Goal: Check status: Check status

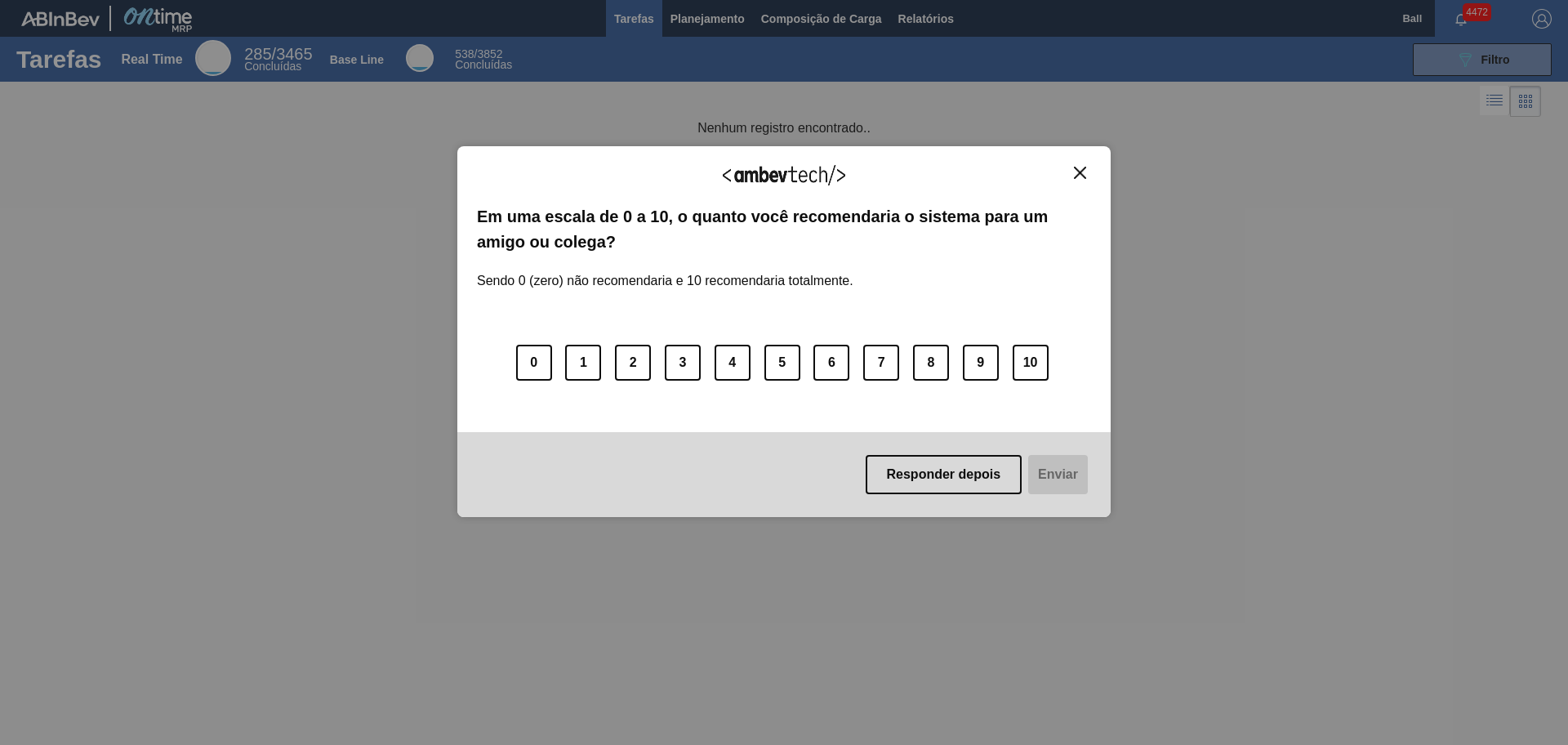
click at [1076, 167] on img "Close" at bounding box center [1079, 173] width 13 height 13
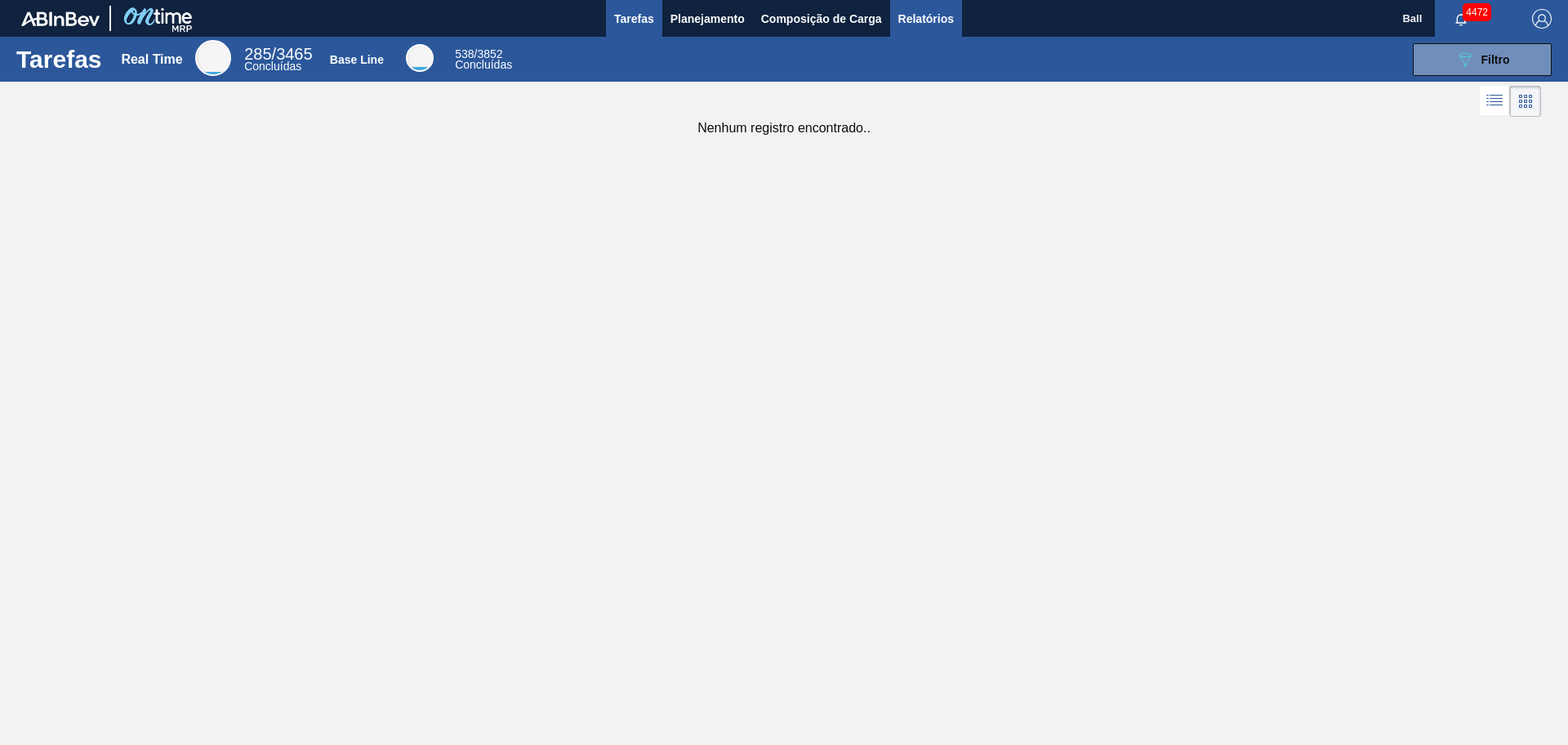
click at [930, 21] on span "Relatórios" at bounding box center [926, 18] width 56 height 19
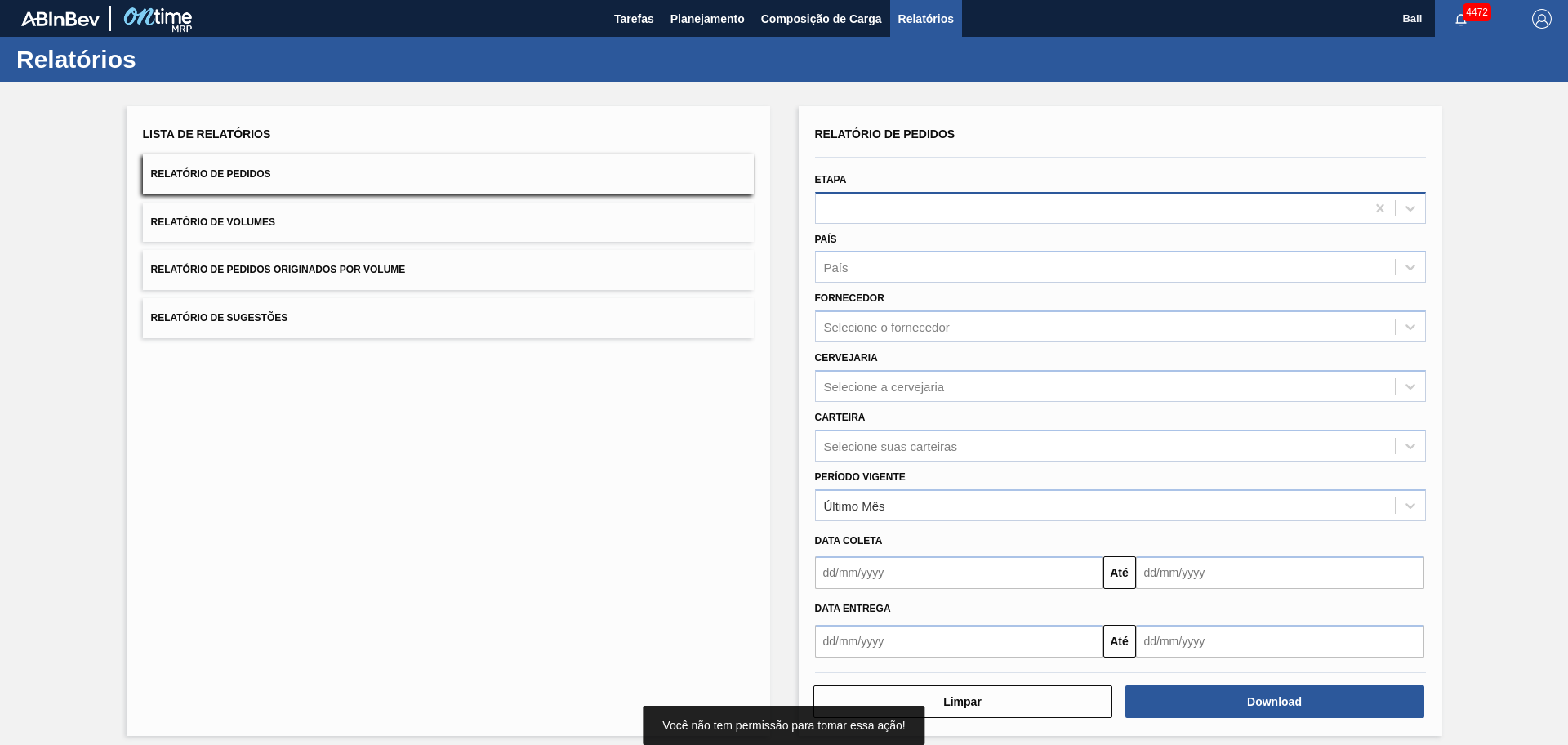
click at [895, 220] on div at bounding box center [1121, 207] width 611 height 32
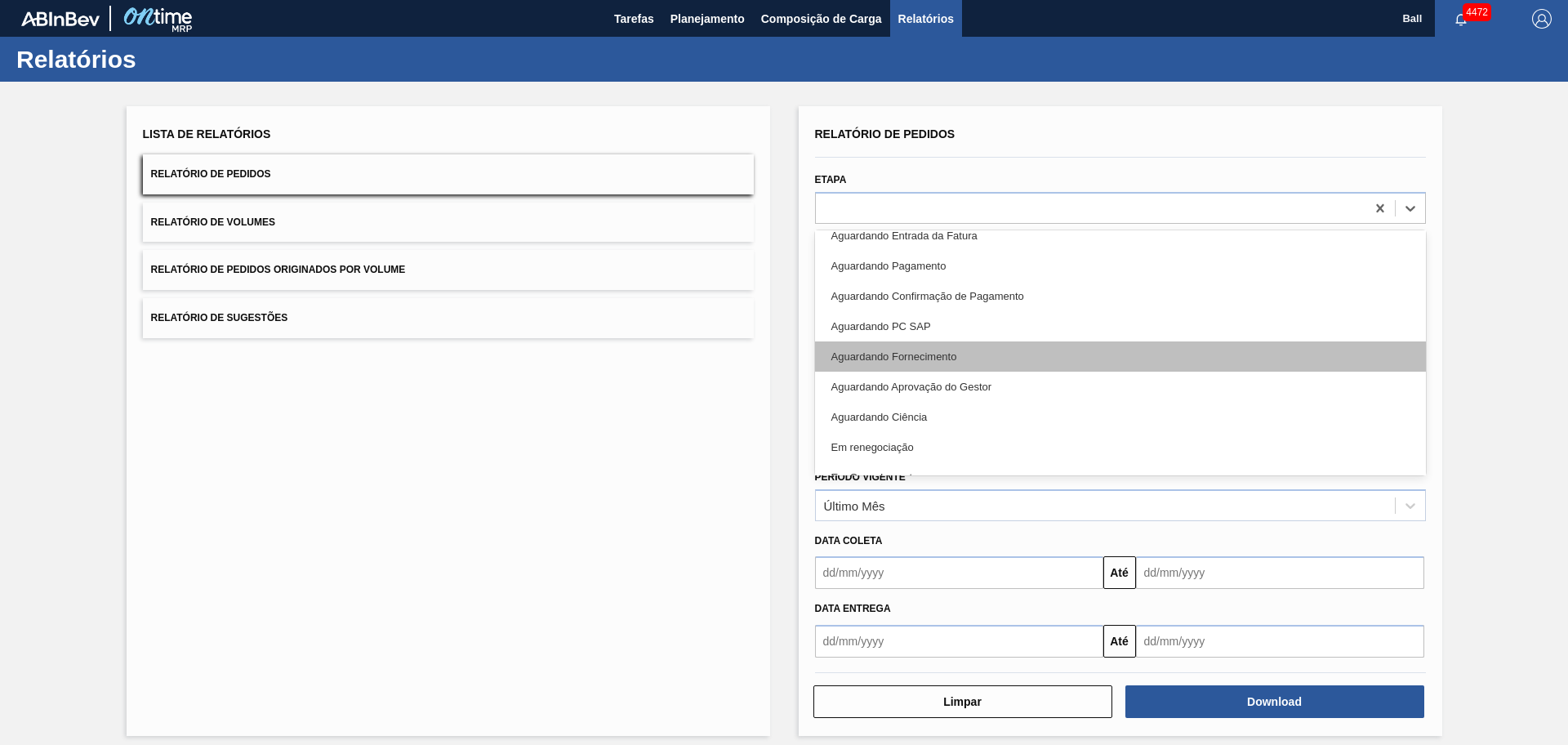
scroll to position [306, 0]
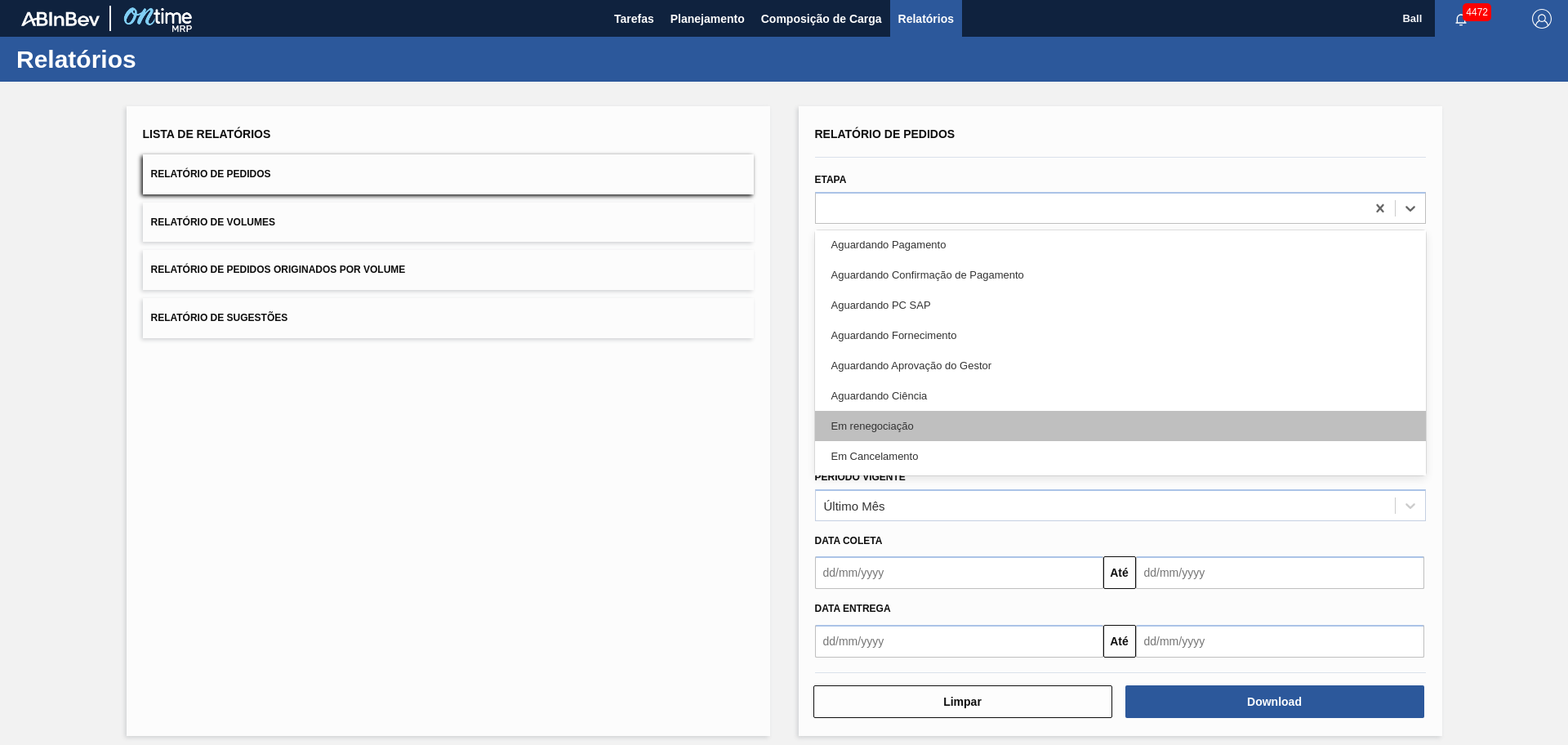
click at [907, 419] on div "Em renegociação" at bounding box center [1121, 425] width 611 height 30
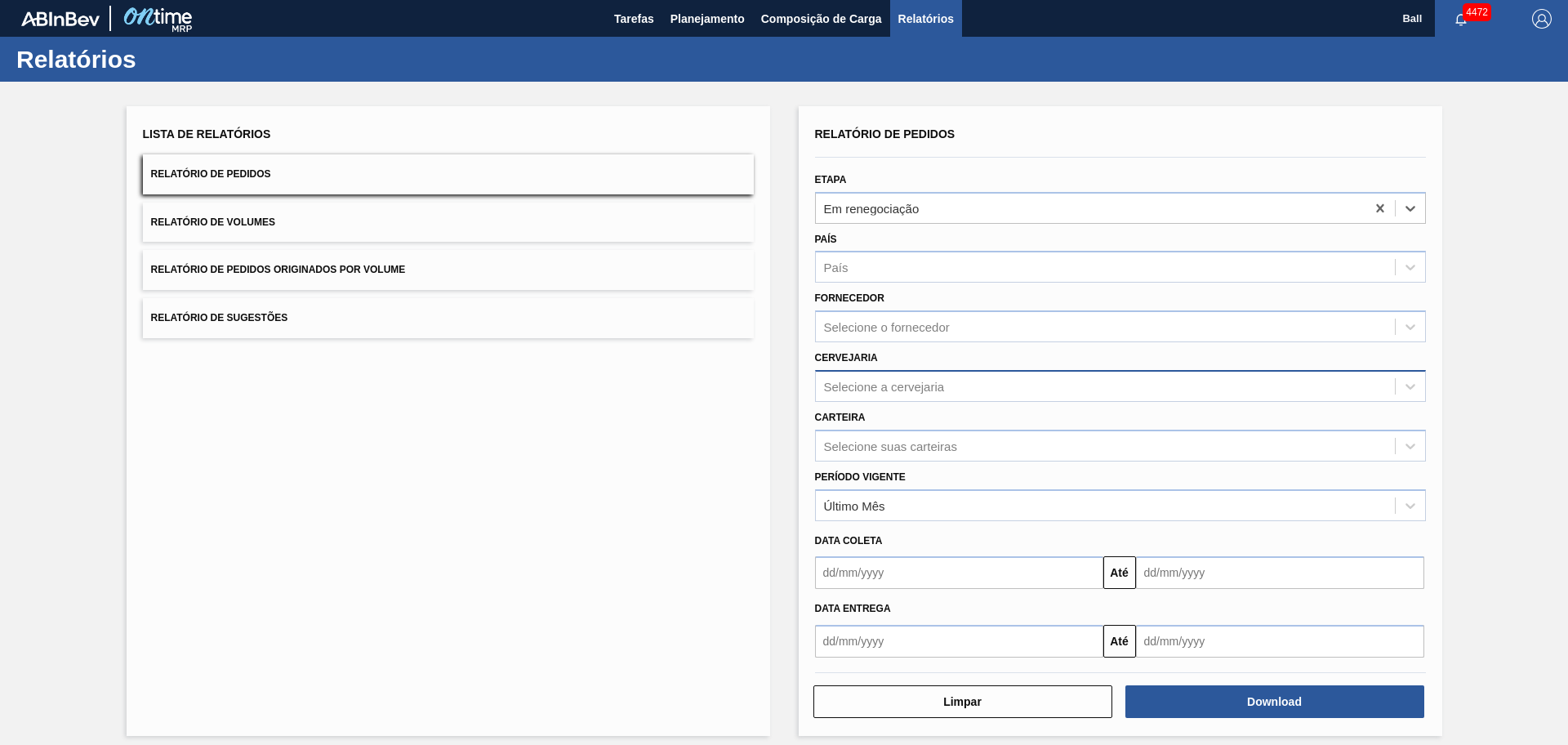
click at [911, 386] on div "Selecione a cervejaria" at bounding box center [884, 386] width 120 height 13
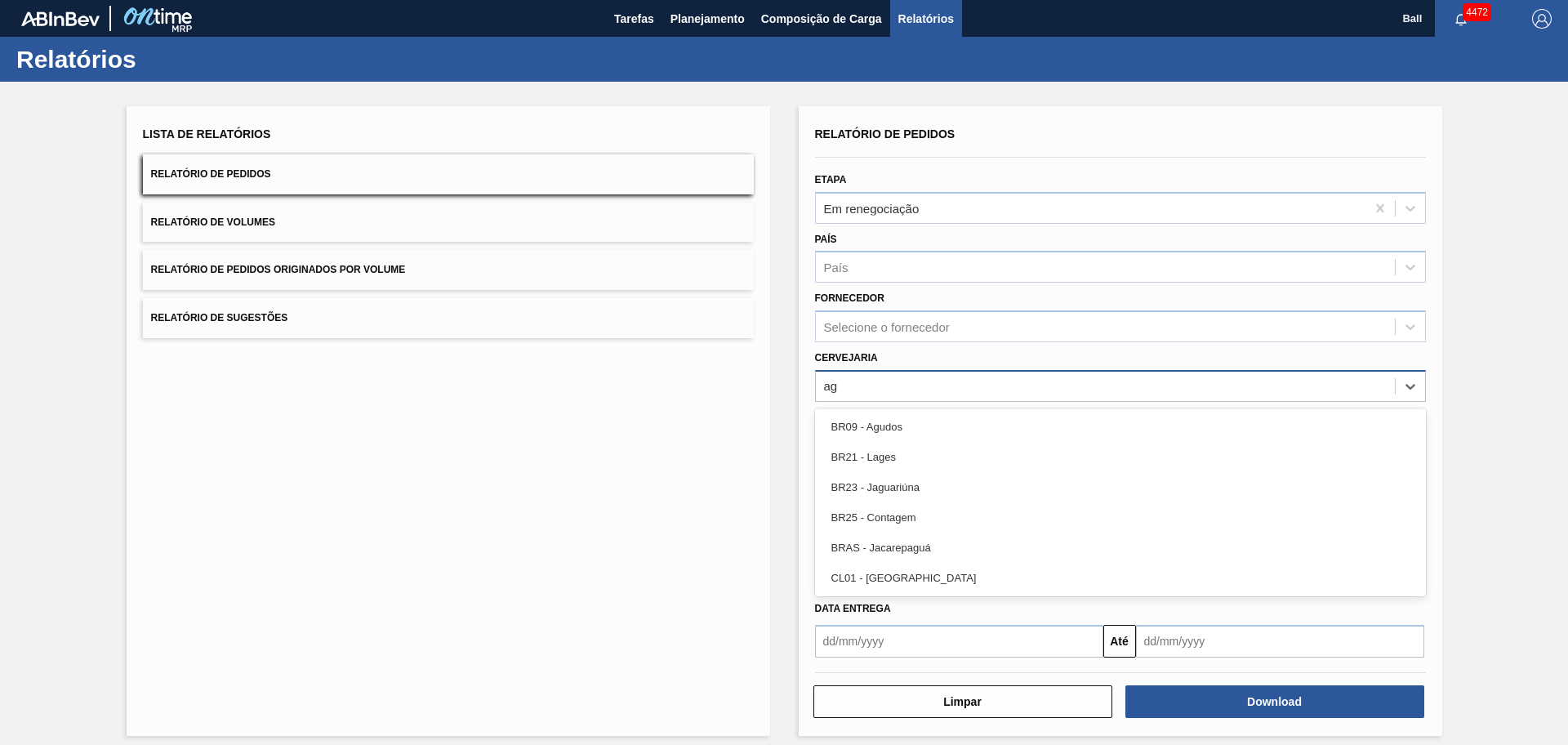
type input "agu"
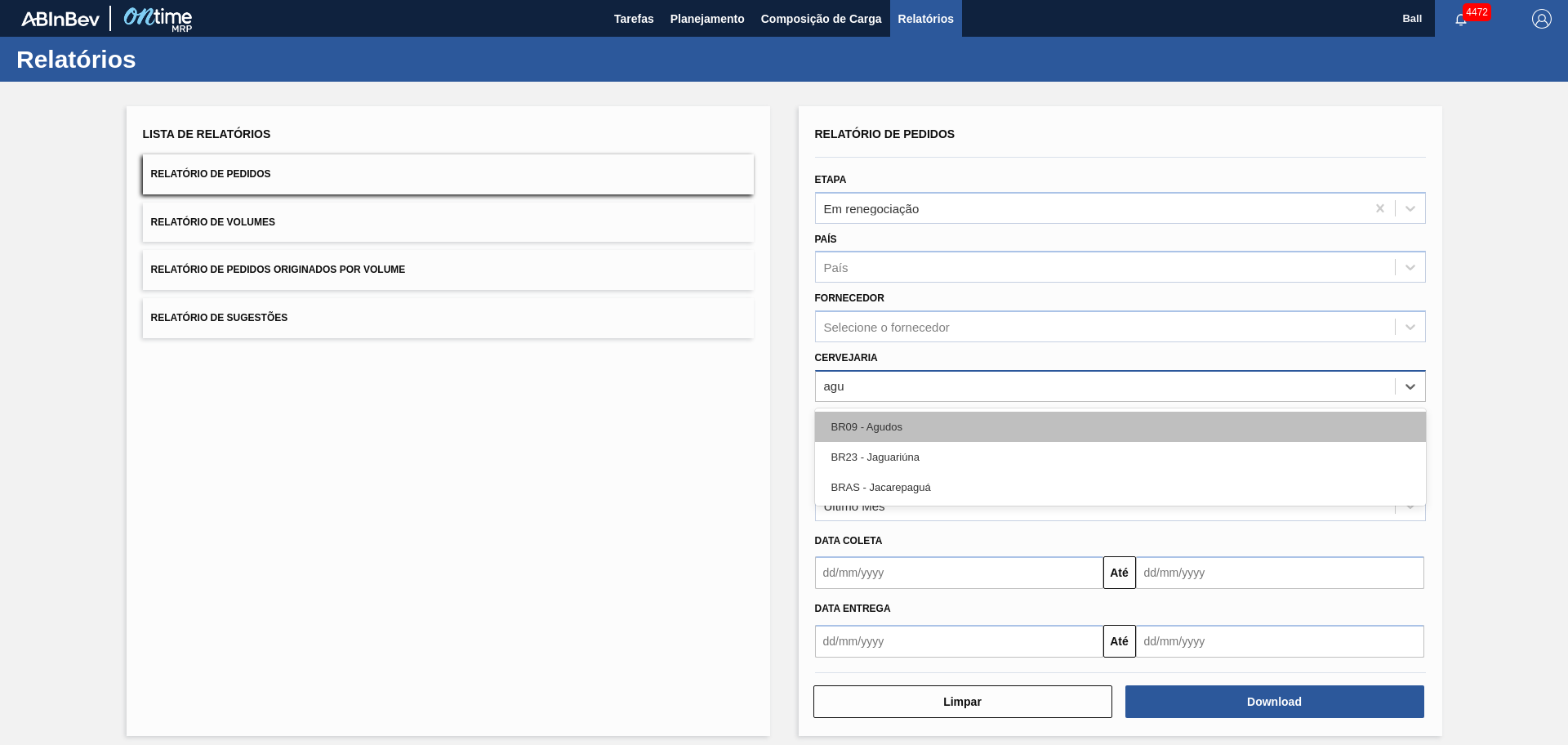
click at [919, 425] on div "BR09 - Agudos" at bounding box center [1121, 426] width 611 height 30
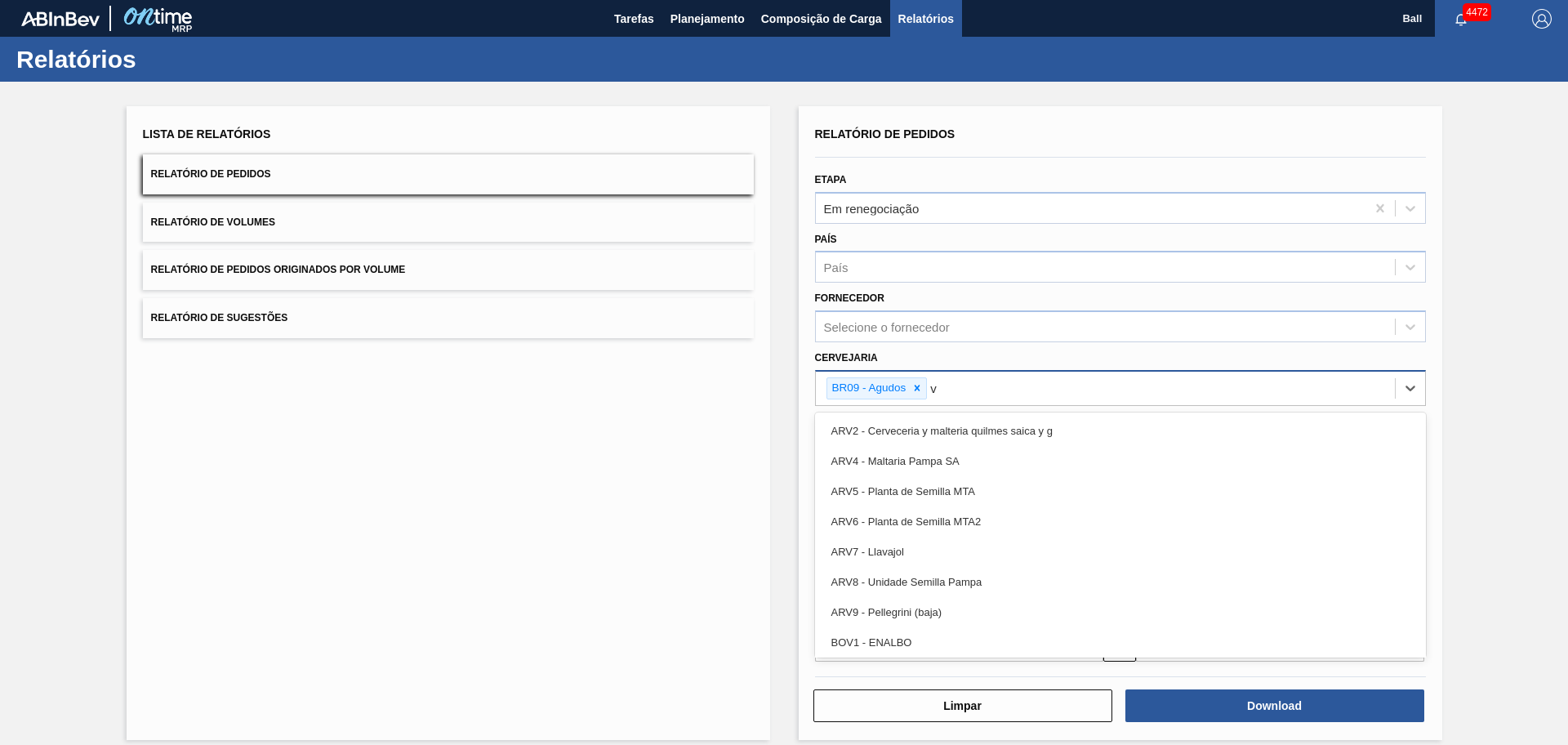
type input "vi"
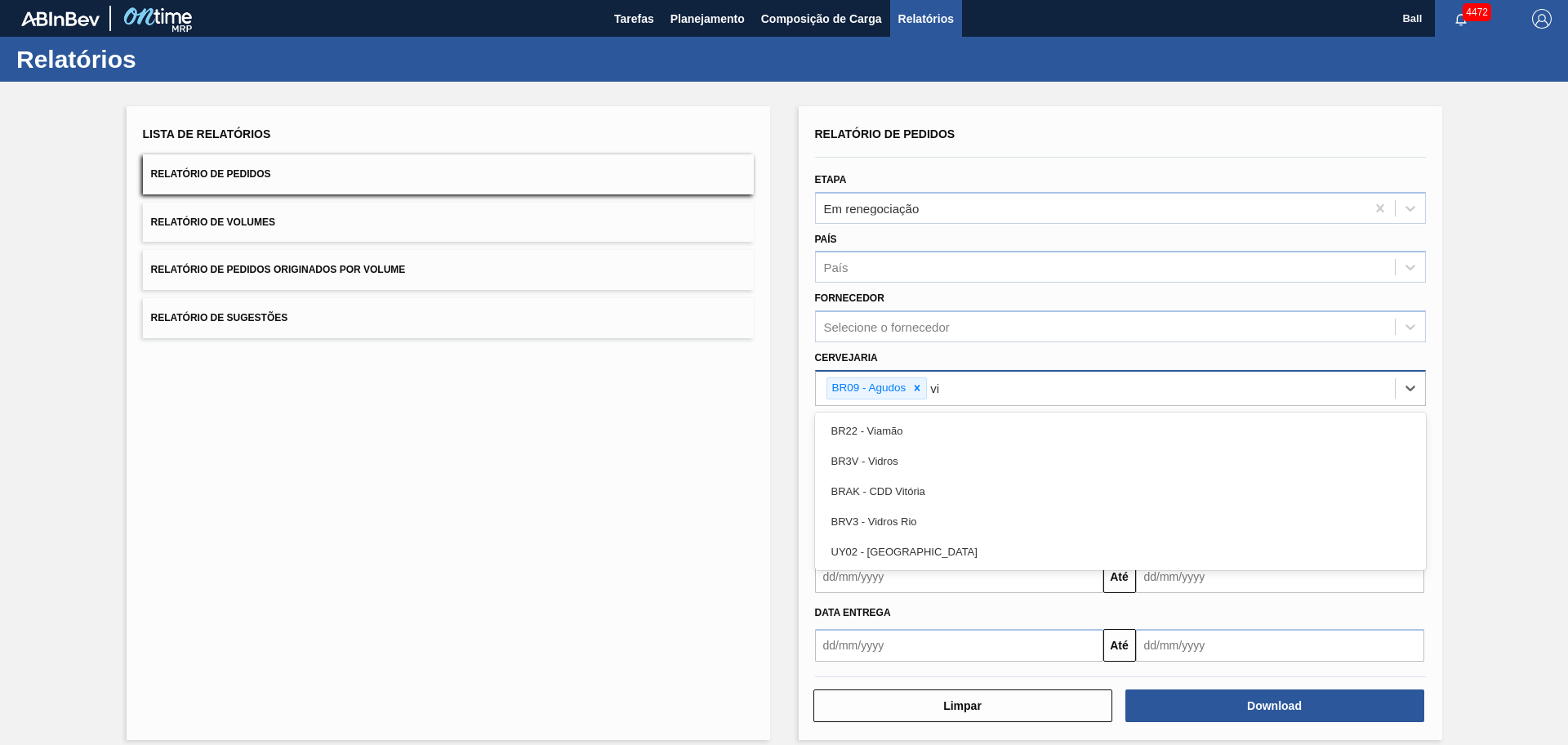
click at [919, 425] on div "BR22 - Viamão" at bounding box center [1121, 430] width 611 height 30
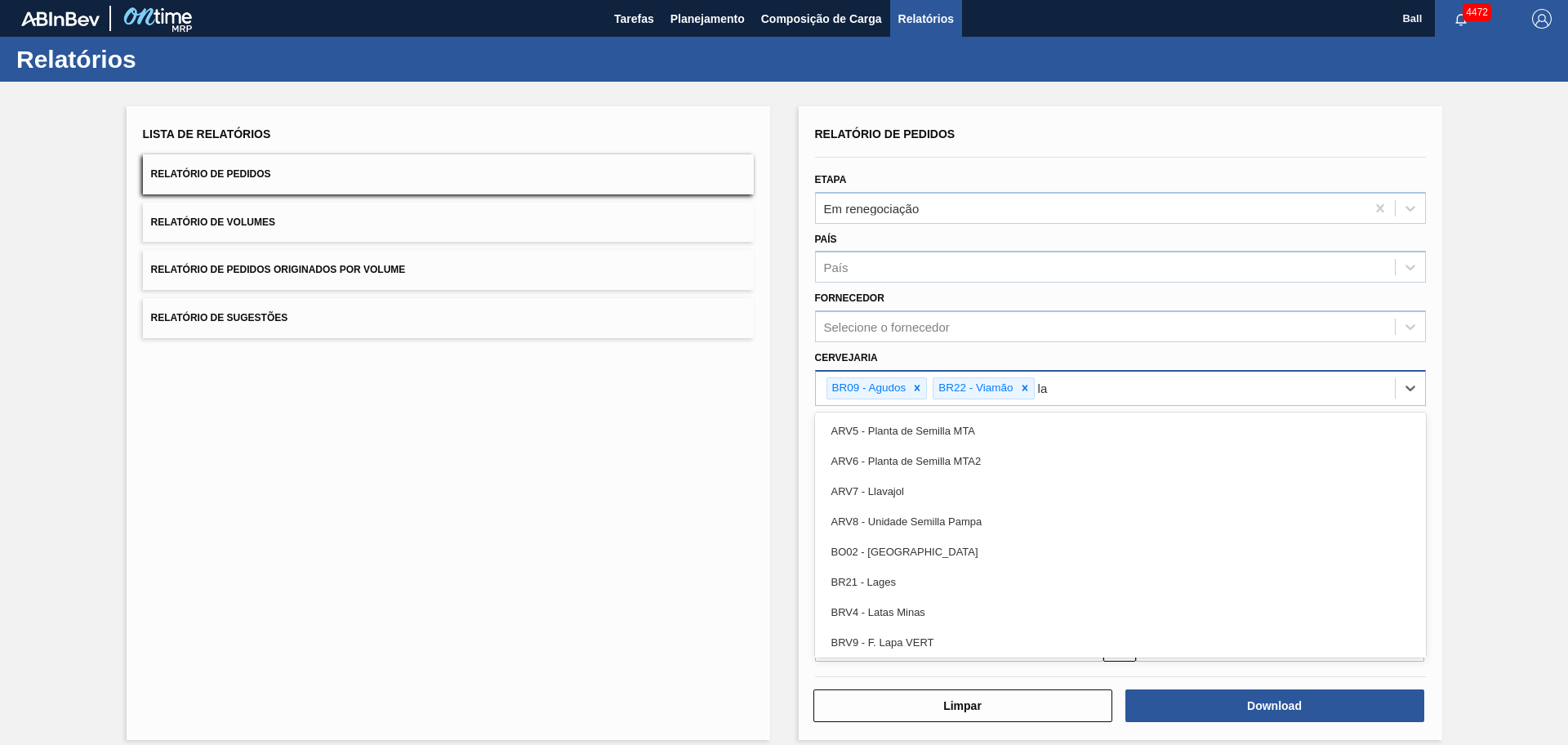
type input "lag"
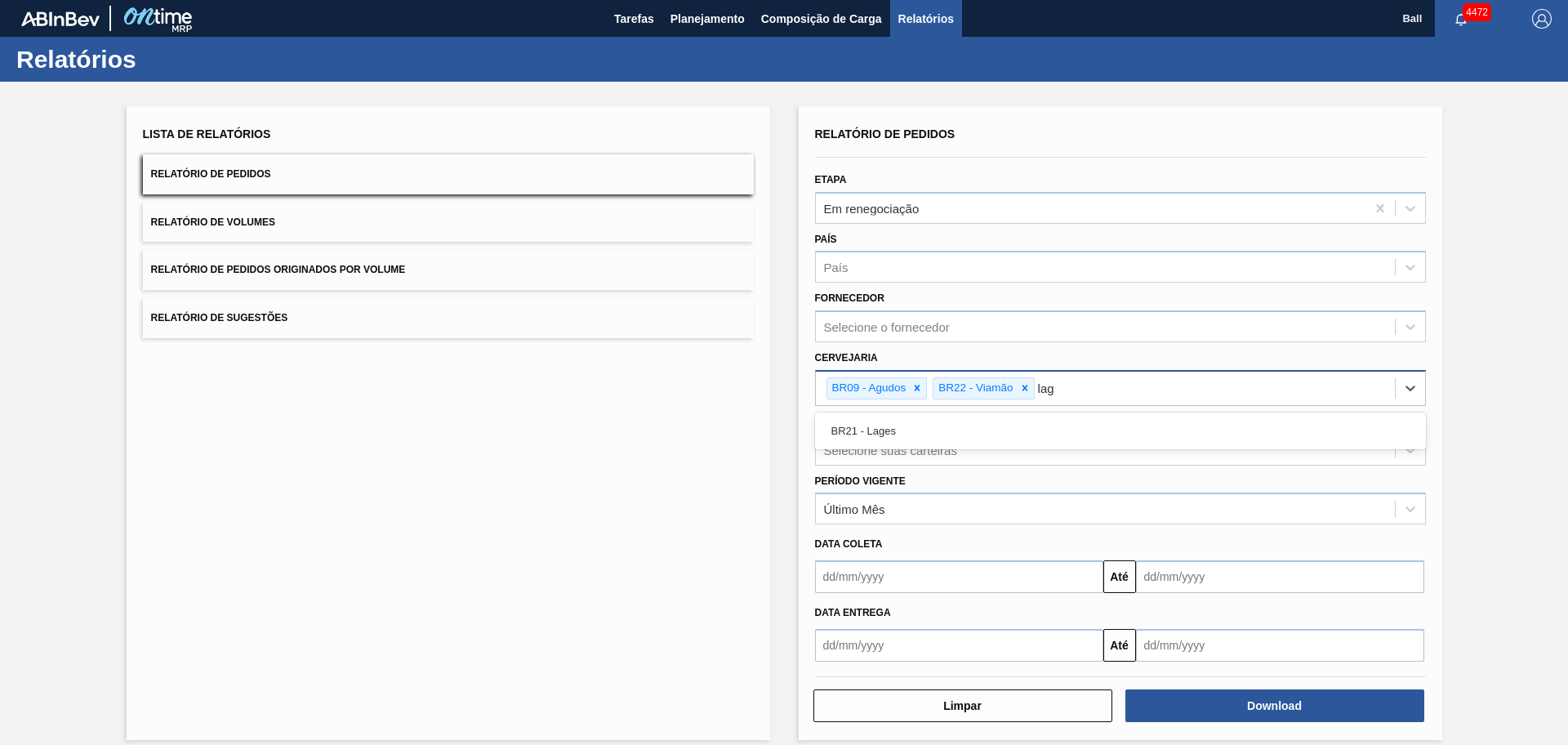
click at [919, 425] on div "BR21 - Lages" at bounding box center [1121, 430] width 611 height 30
click at [906, 473] on div "Período Vigente Último Mês" at bounding box center [1121, 497] width 611 height 56
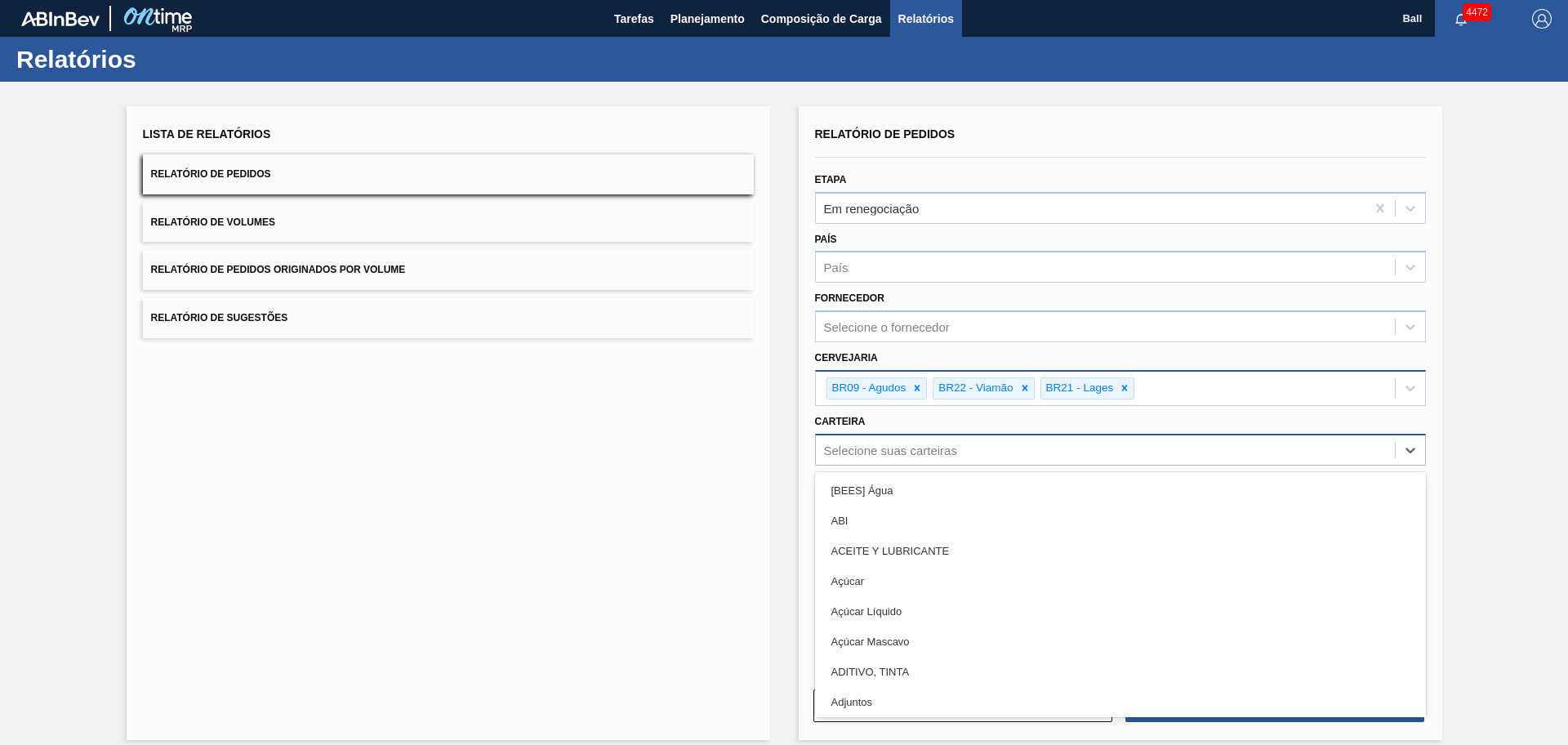
click at [911, 462] on div "Selecione suas carteiras" at bounding box center [1121, 449] width 611 height 32
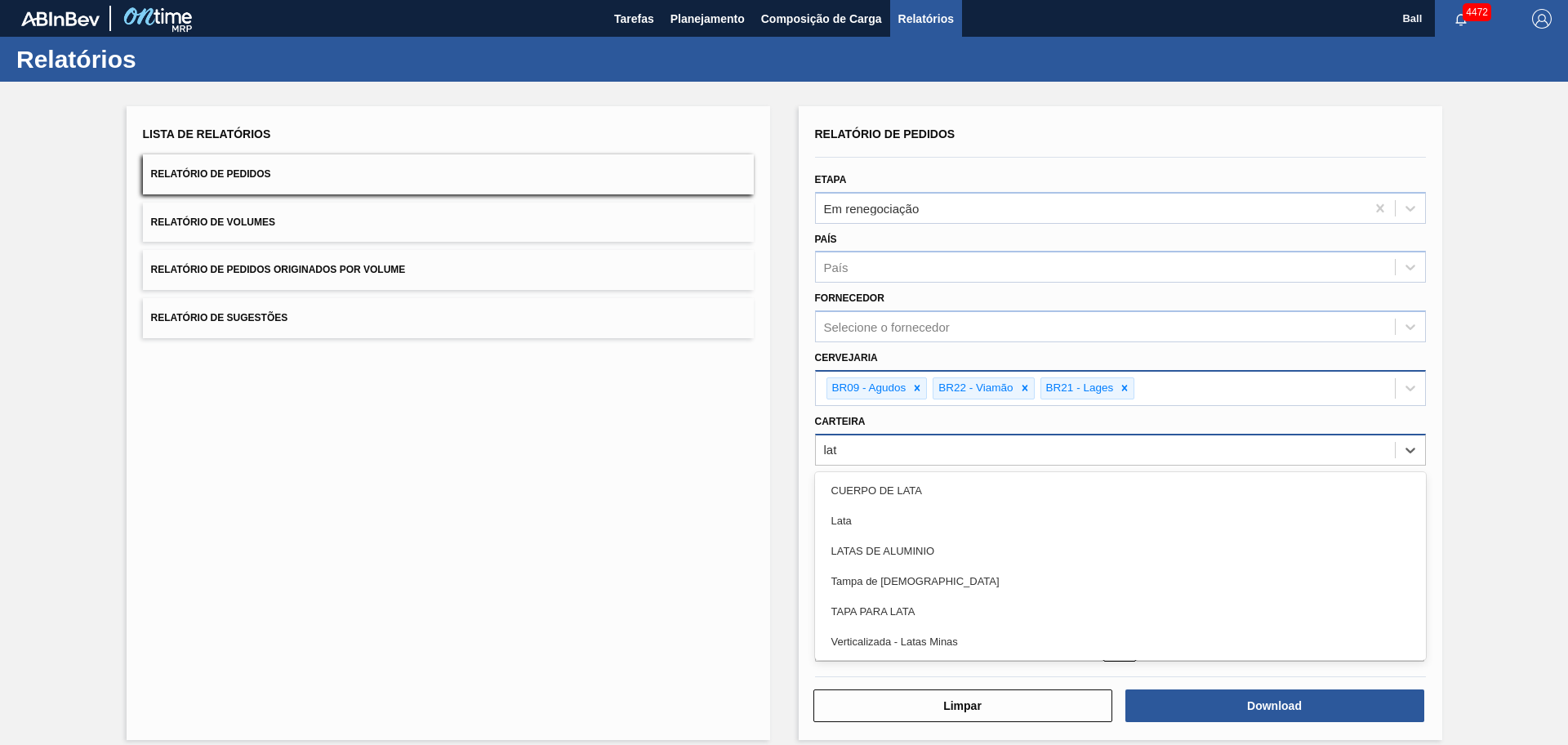
type input "lata"
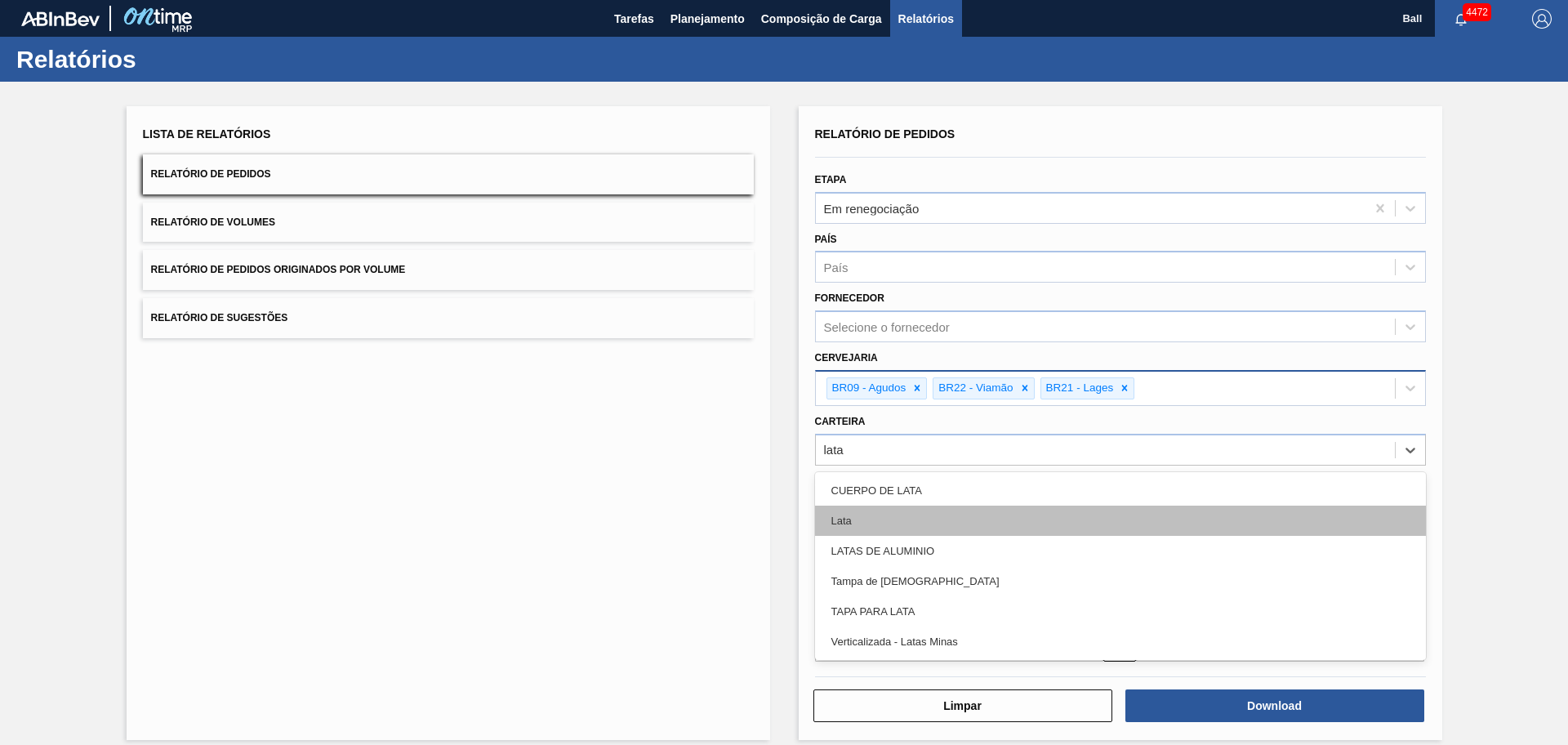
click at [906, 518] on div "Lata" at bounding box center [1121, 519] width 611 height 30
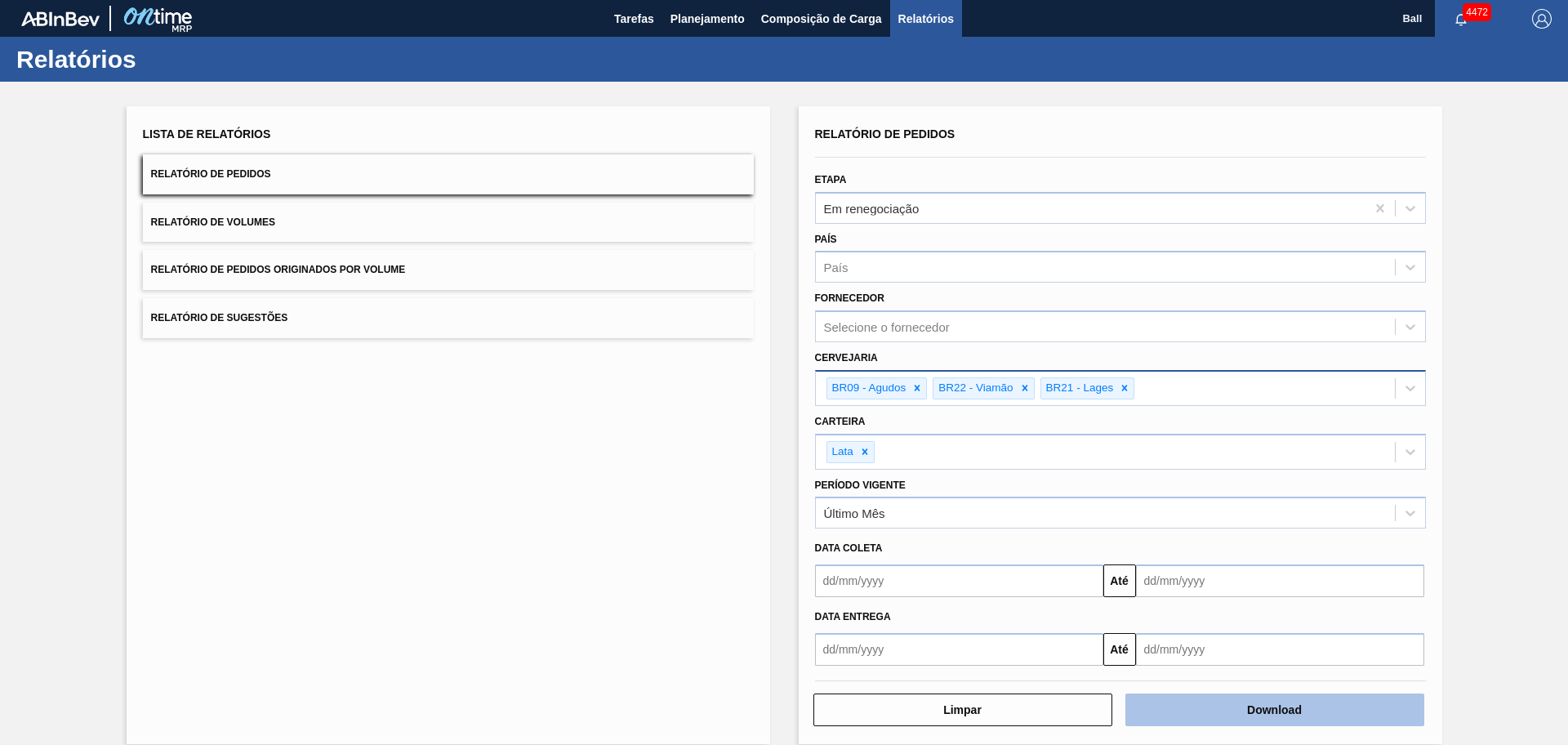
click at [1189, 705] on button "Download" at bounding box center [1274, 709] width 299 height 33
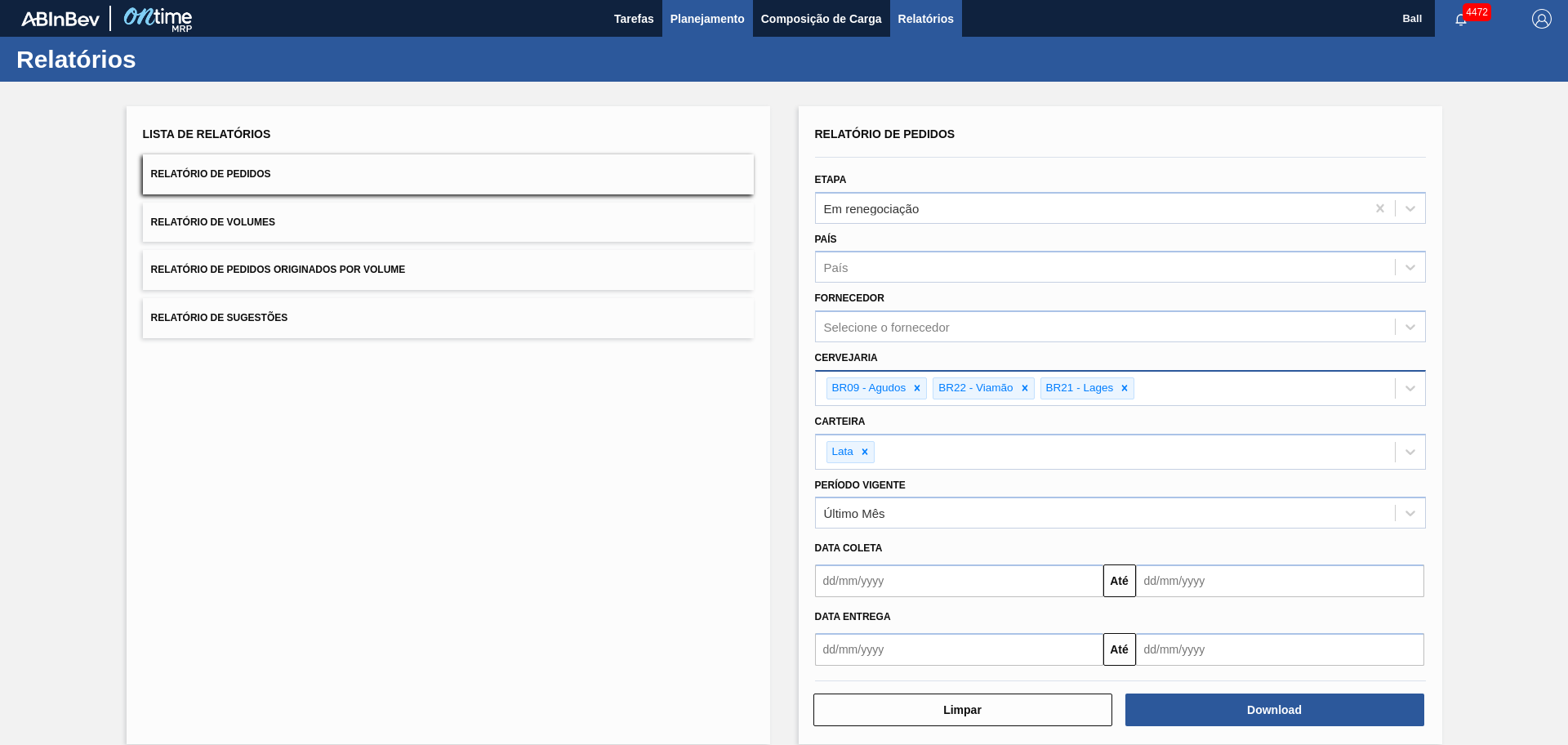
click at [728, 13] on span "Planejamento" at bounding box center [707, 18] width 74 height 19
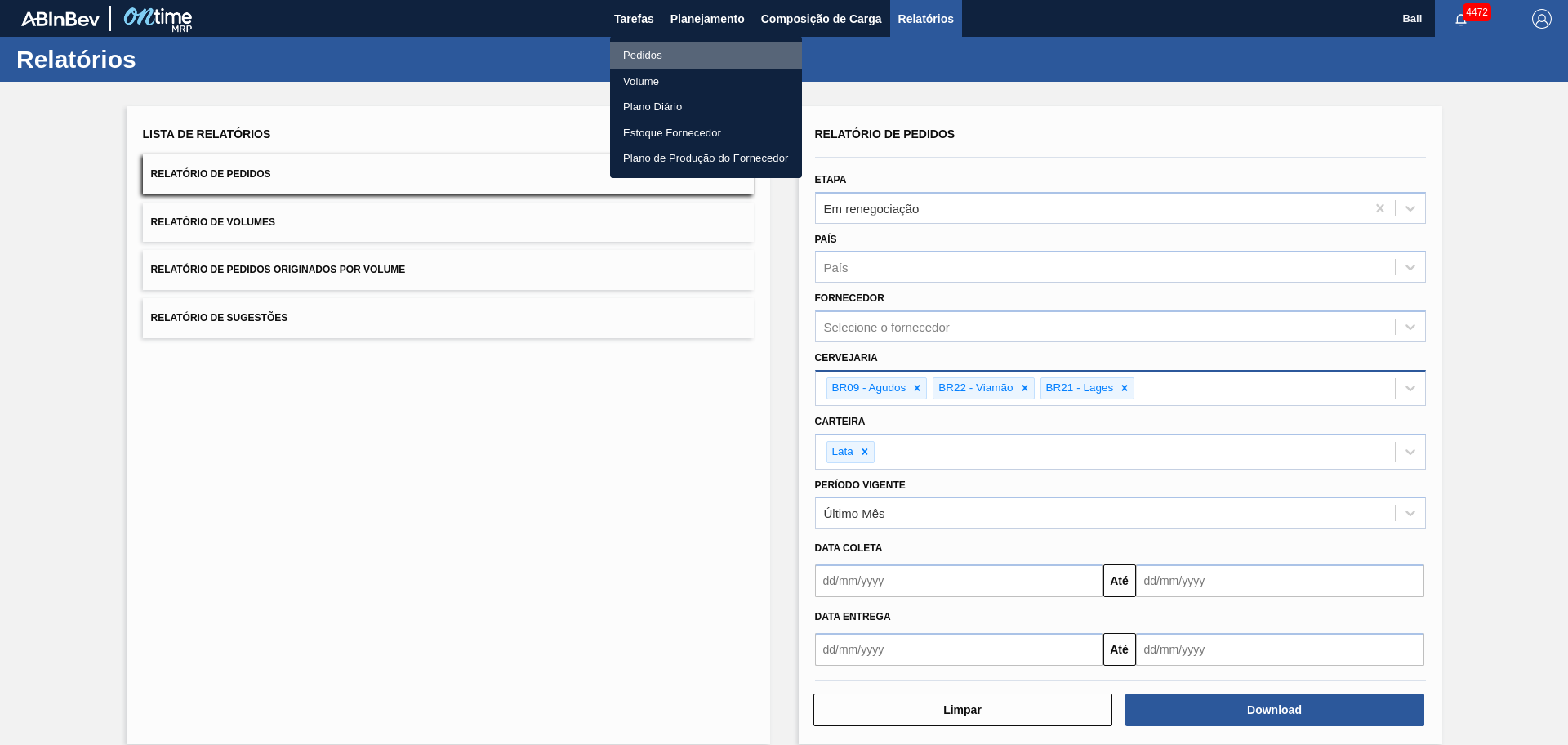
click at [687, 56] on li "Pedidos" at bounding box center [705, 55] width 192 height 26
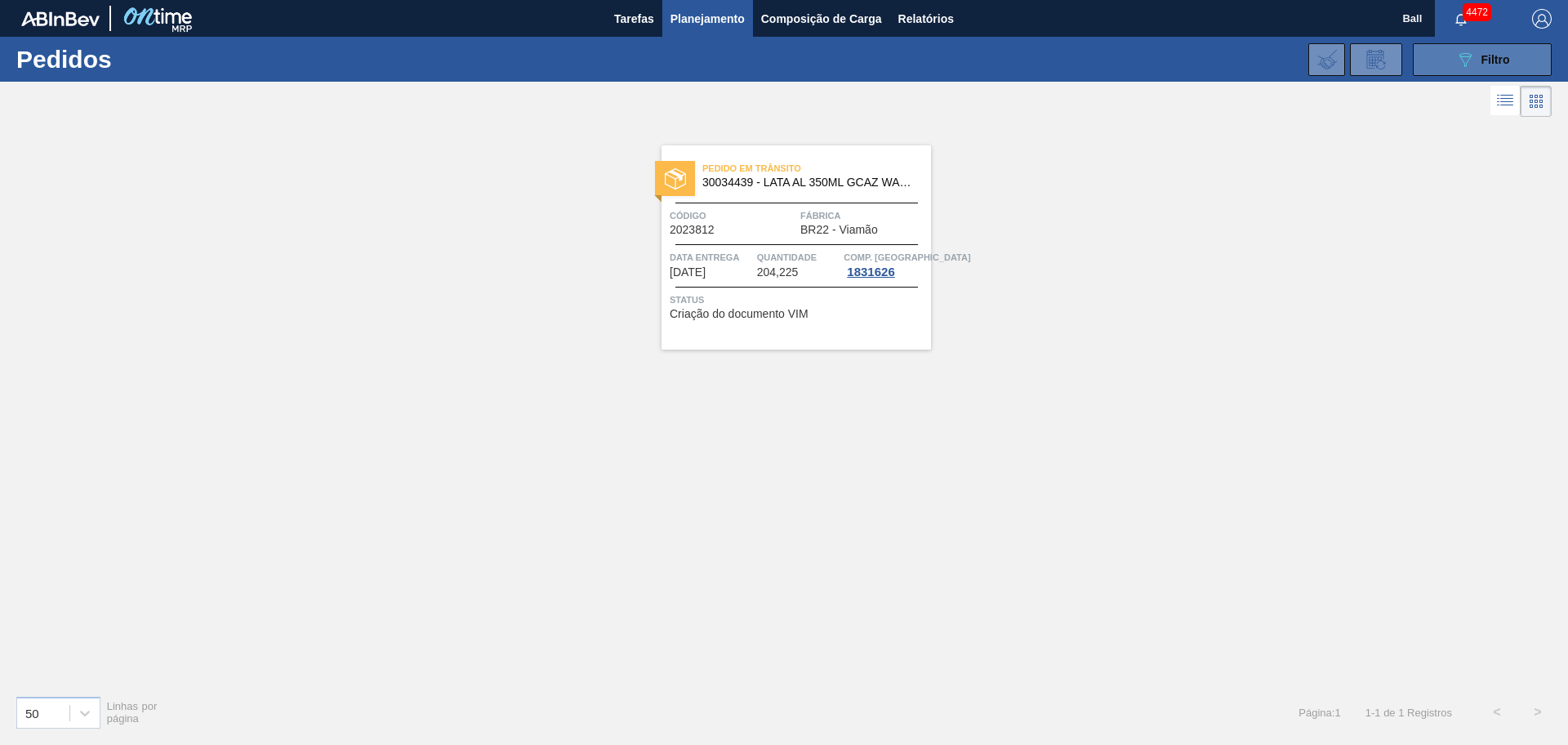
click at [1415, 66] on button "089F7B8B-B2A5-4AFE-B5C0-19BA573D28AC Filtro" at bounding box center [1482, 60] width 139 height 33
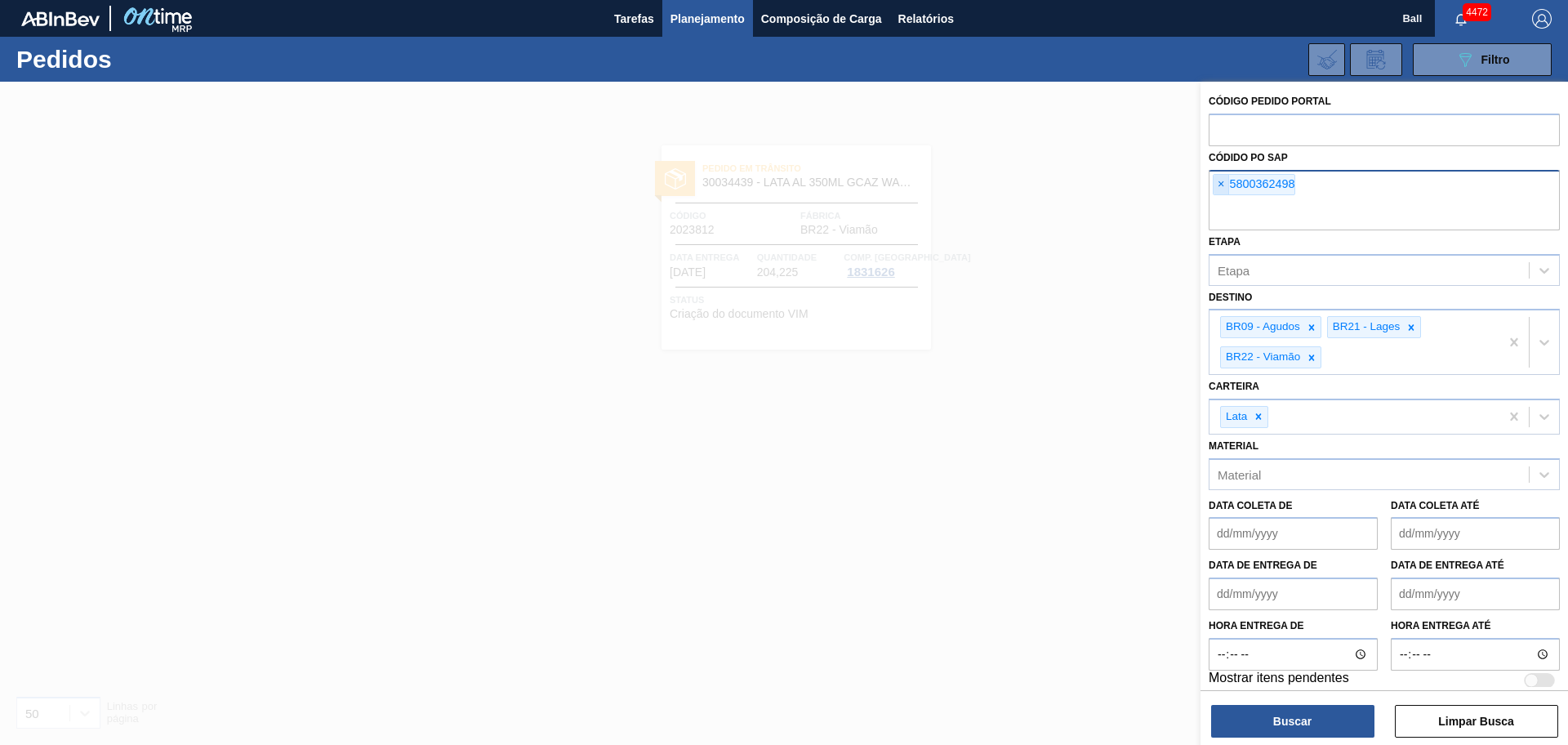
click at [1217, 187] on span "×" at bounding box center [1221, 184] width 15 height 19
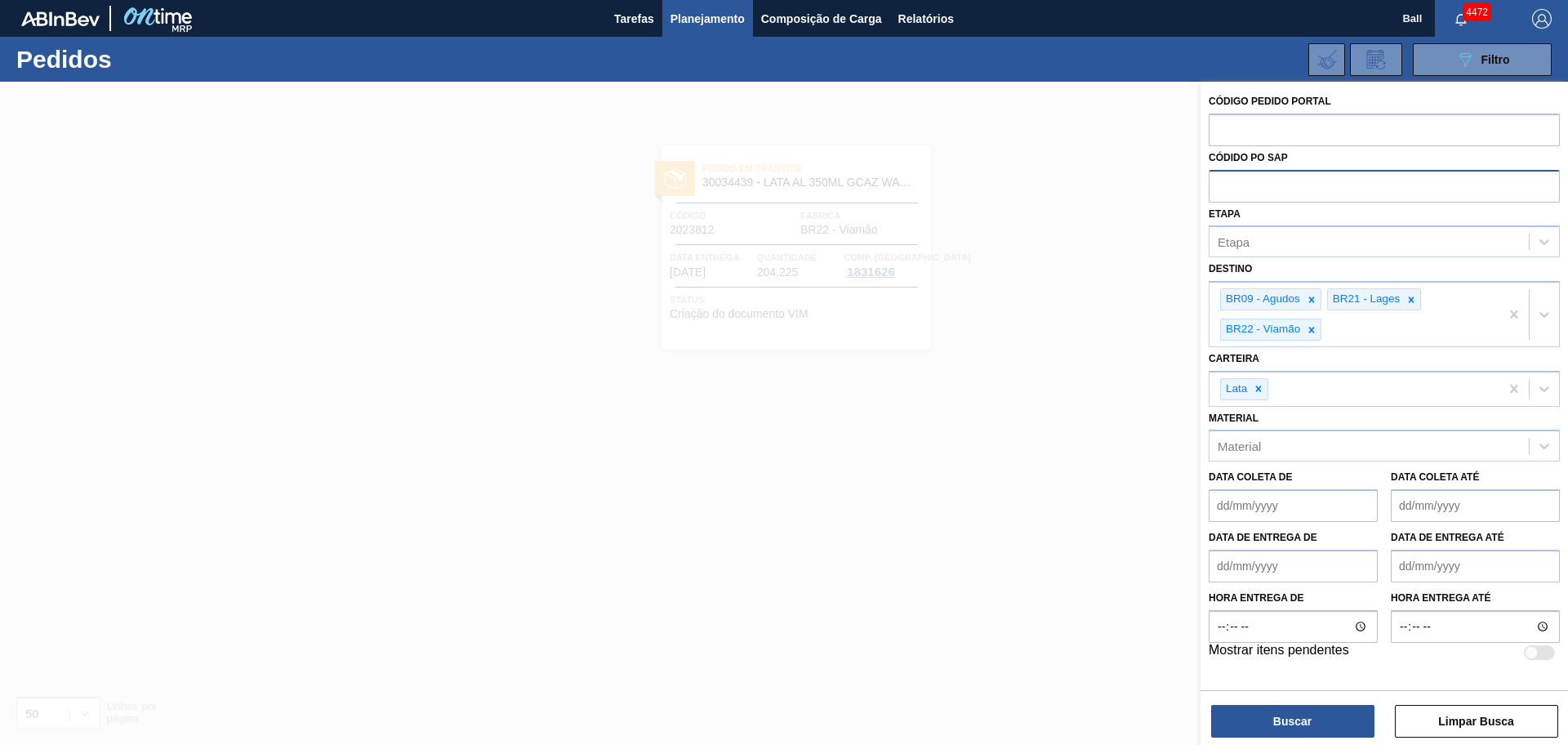
paste input "text"
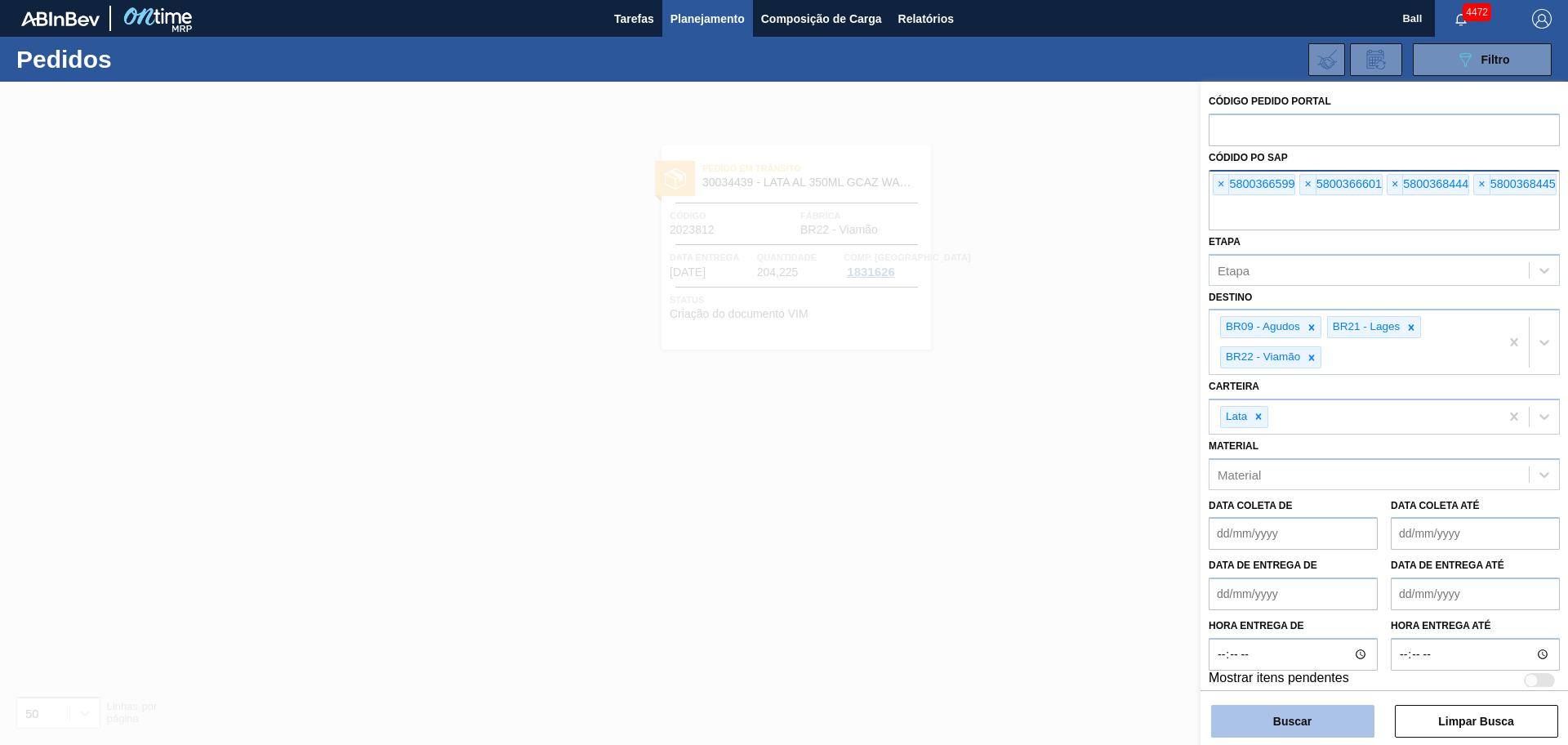
click at [1240, 720] on button "Buscar" at bounding box center [1291, 721] width 163 height 33
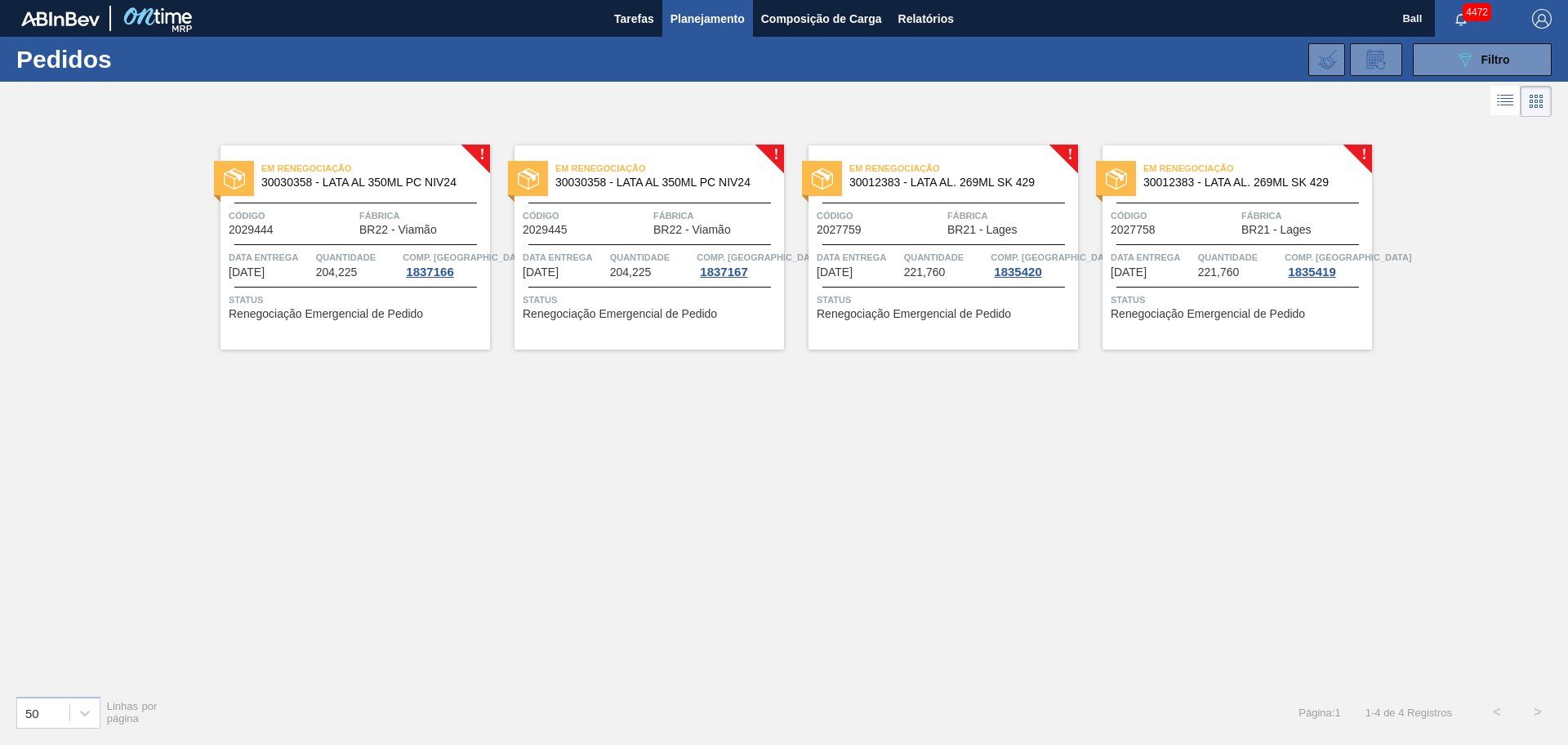
click at [364, 237] on div "Em renegociação 30030358 - LATA AL 350ML PC NIV24 Código 2029444 Fábrica BR22 -…" at bounding box center [356, 248] width 270 height 204
click at [371, 234] on span "BR22 - Viamão" at bounding box center [398, 229] width 77 height 13
click at [601, 244] on div at bounding box center [650, 244] width 243 height 1
click at [886, 245] on div "Em renegociação 30012383 - LATA AL. 269ML SK 429 Código 2027759 Fábrica BR21 - …" at bounding box center [943, 248] width 270 height 204
click at [1194, 244] on div at bounding box center [1237, 244] width 243 height 1
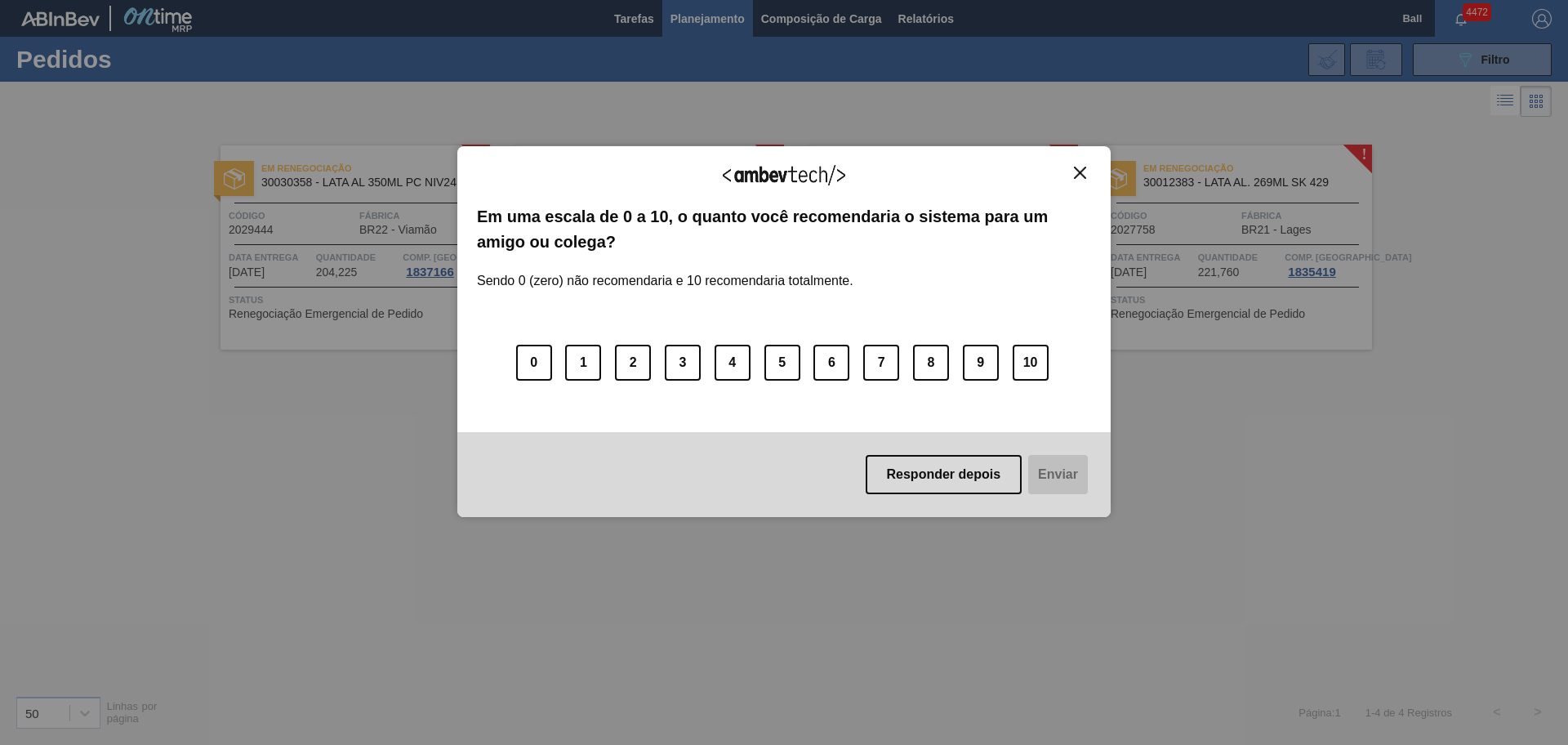
click at [1072, 166] on button "Close" at bounding box center [1079, 173] width 22 height 13
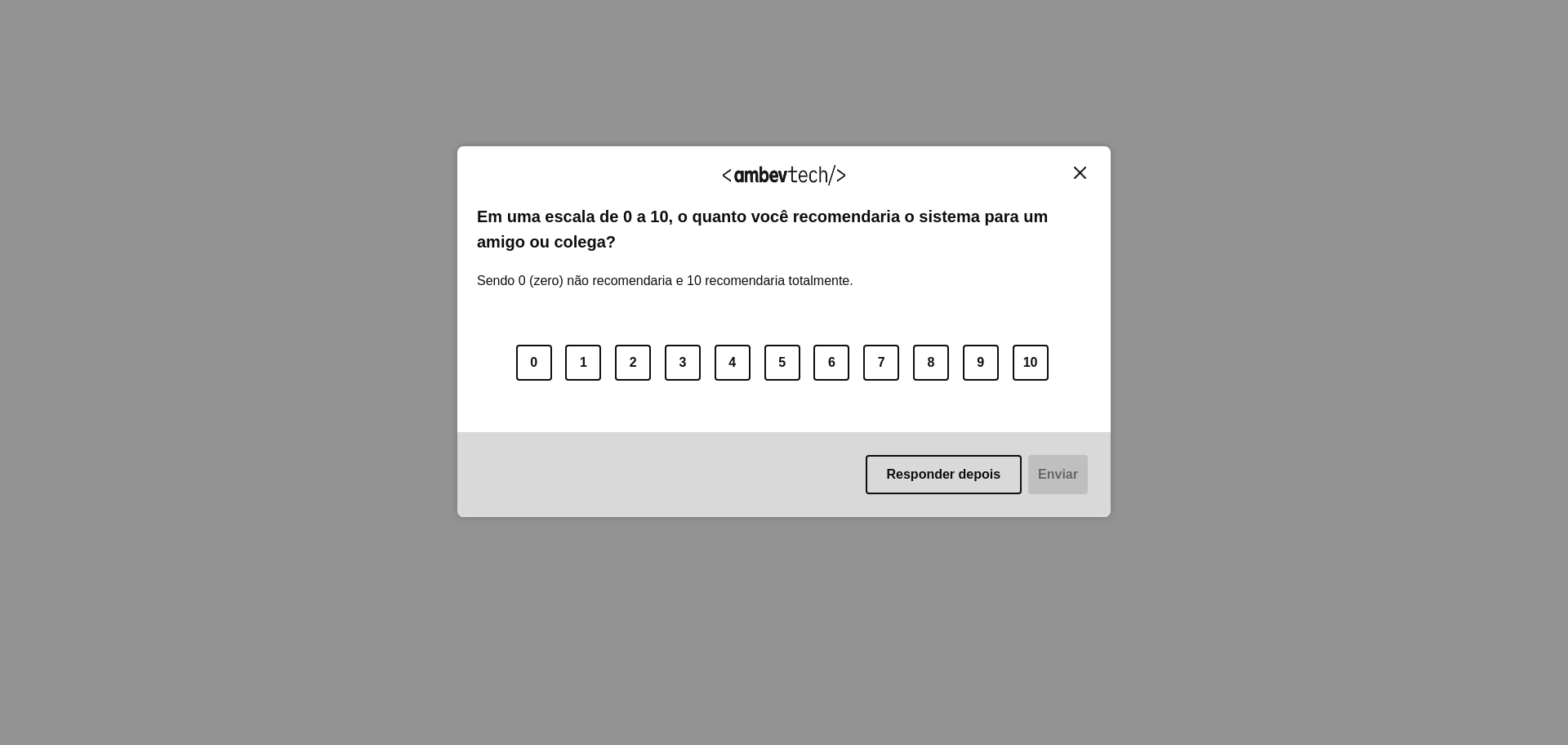
click at [1079, 176] on img "Close" at bounding box center [1079, 173] width 13 height 13
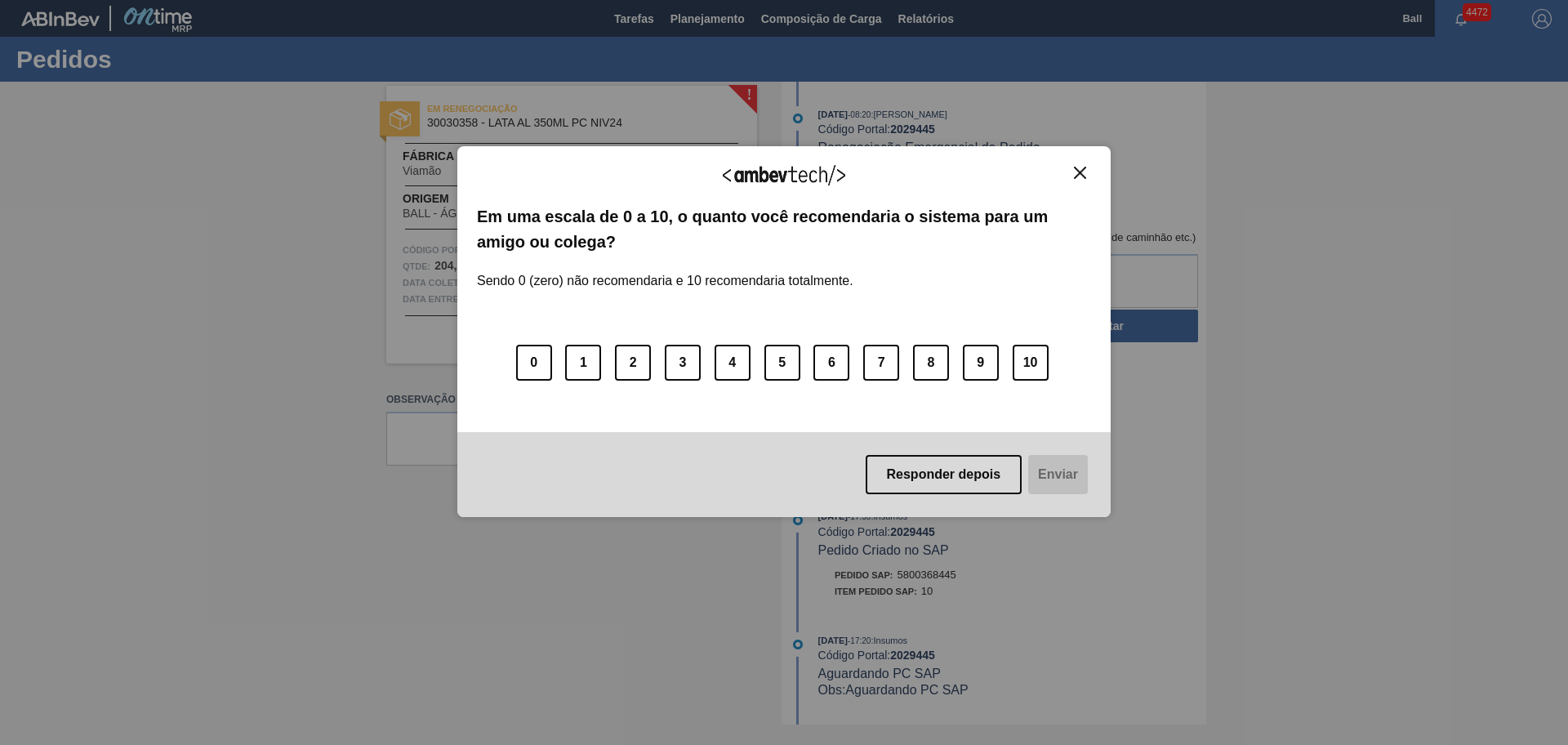
click at [1081, 176] on img "Close" at bounding box center [1079, 173] width 13 height 13
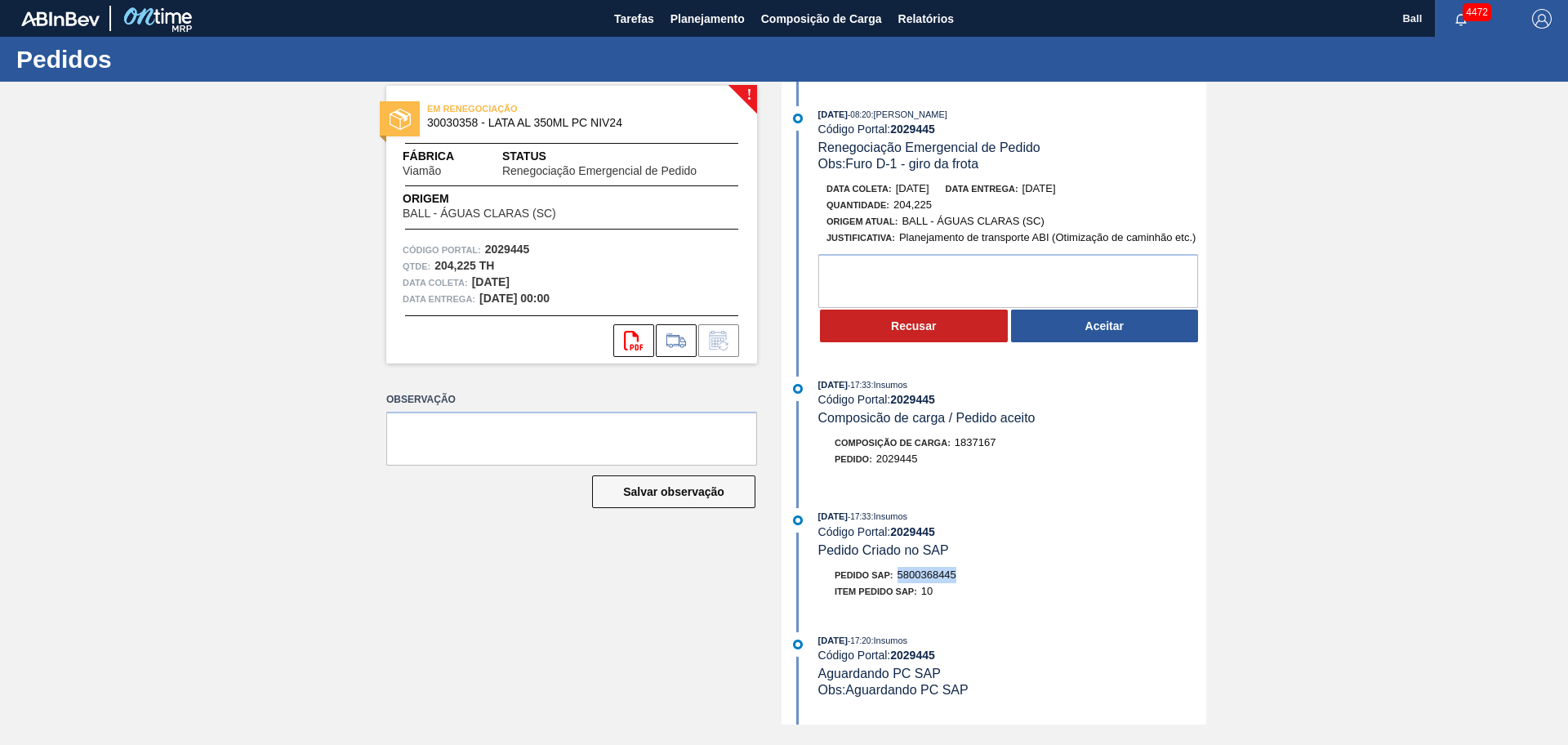
drag, startPoint x: 975, startPoint y: 572, endPoint x: 900, endPoint y: 574, distance: 75.0
click at [900, 574] on div "Pedido SAP: 5800368445" at bounding box center [1012, 574] width 387 height 16
copy span "5800368445"
click at [980, 559] on div "11/09/2025 - 17:33 : Insumos Código Portal: 2029445 Pedido Criado no SAP Pedido…" at bounding box center [996, 557] width 420 height 99
drag, startPoint x: 967, startPoint y: 580, endPoint x: 899, endPoint y: 577, distance: 68.1
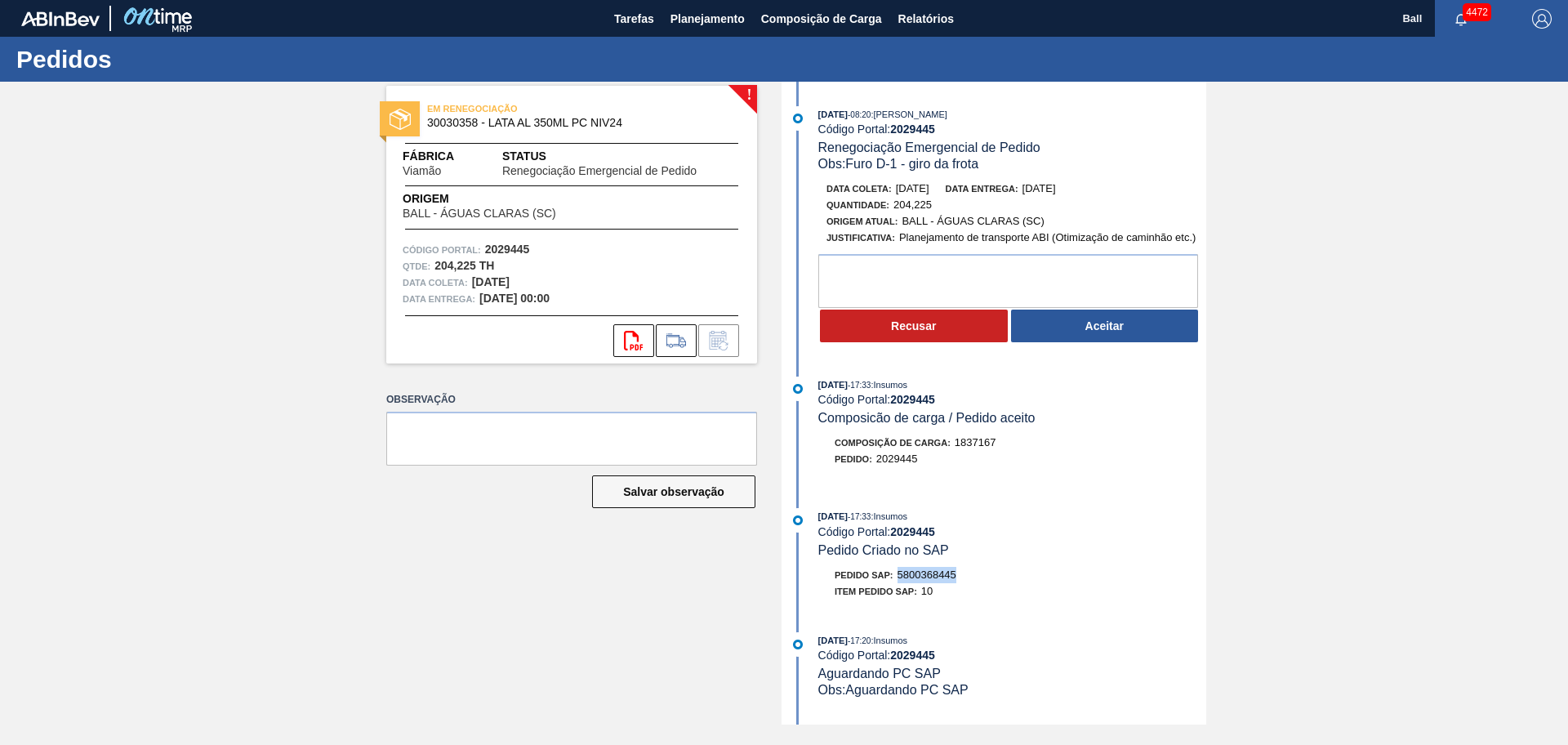
click at [899, 577] on div "Pedido SAP: 5800368445" at bounding box center [1012, 574] width 387 height 16
copy span "5800368445"
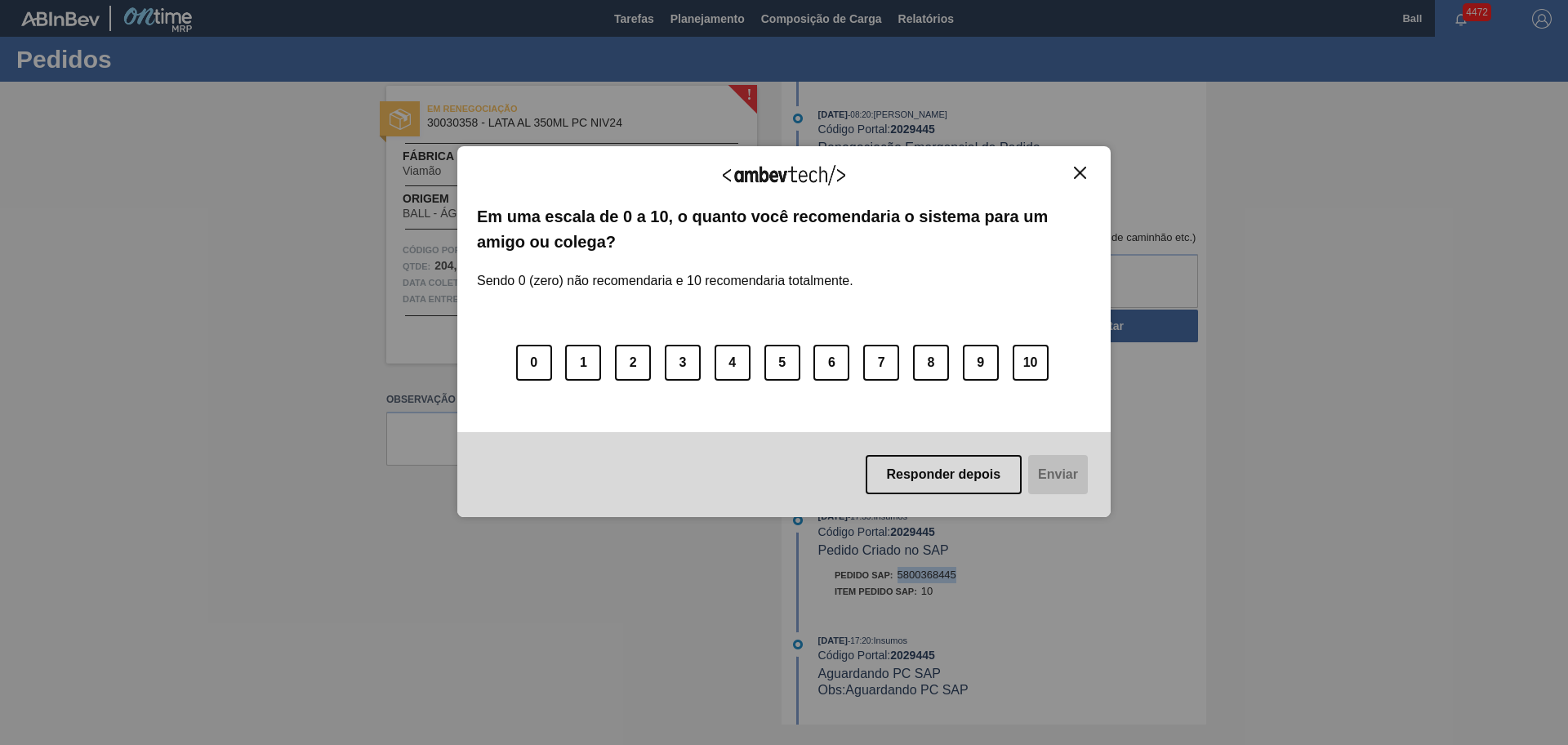
click at [1080, 176] on img "Close" at bounding box center [1079, 173] width 13 height 13
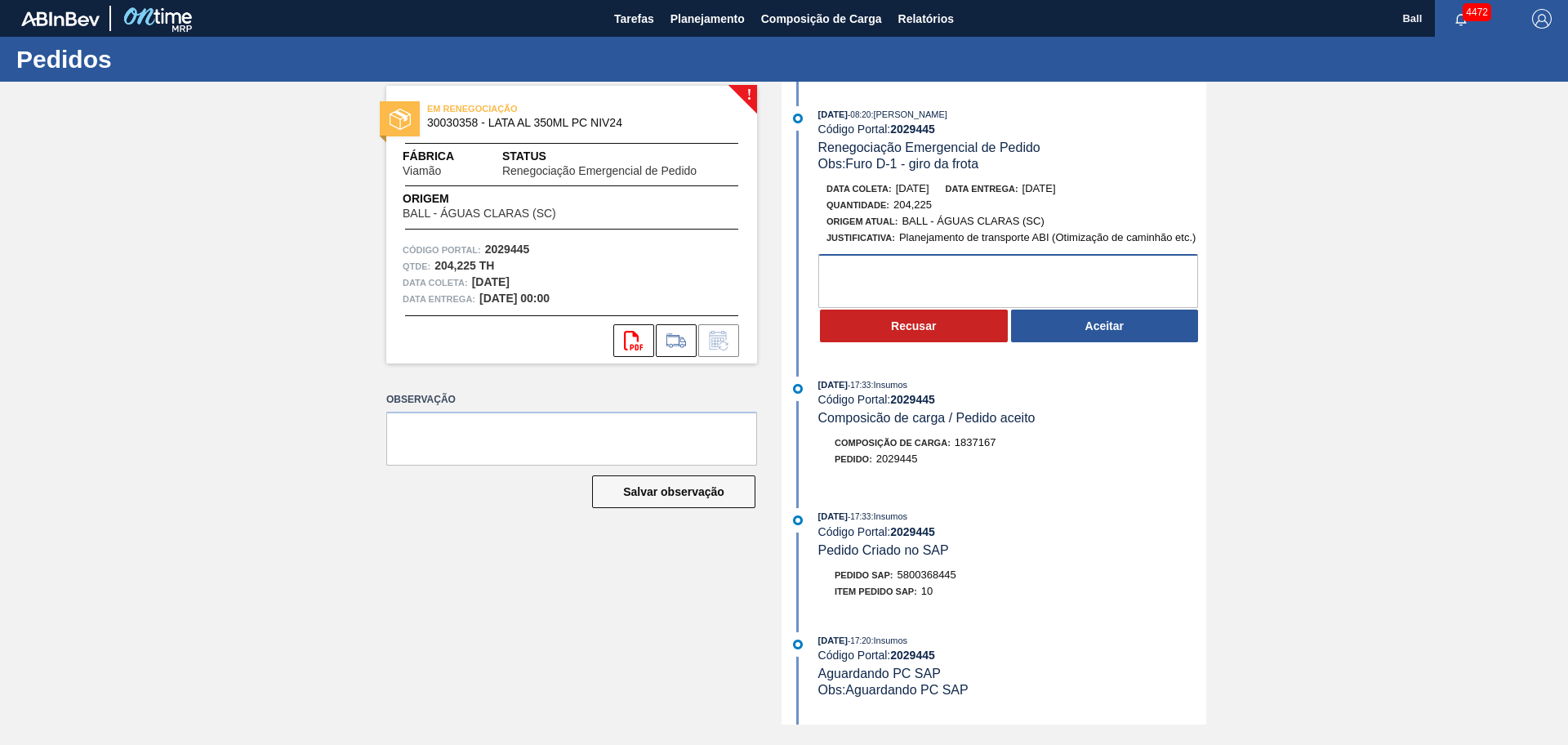
click at [995, 265] on textarea at bounding box center [1008, 280] width 380 height 54
type textarea "FATURADO"
click at [915, 317] on button "Recusar" at bounding box center [914, 326] width 188 height 33
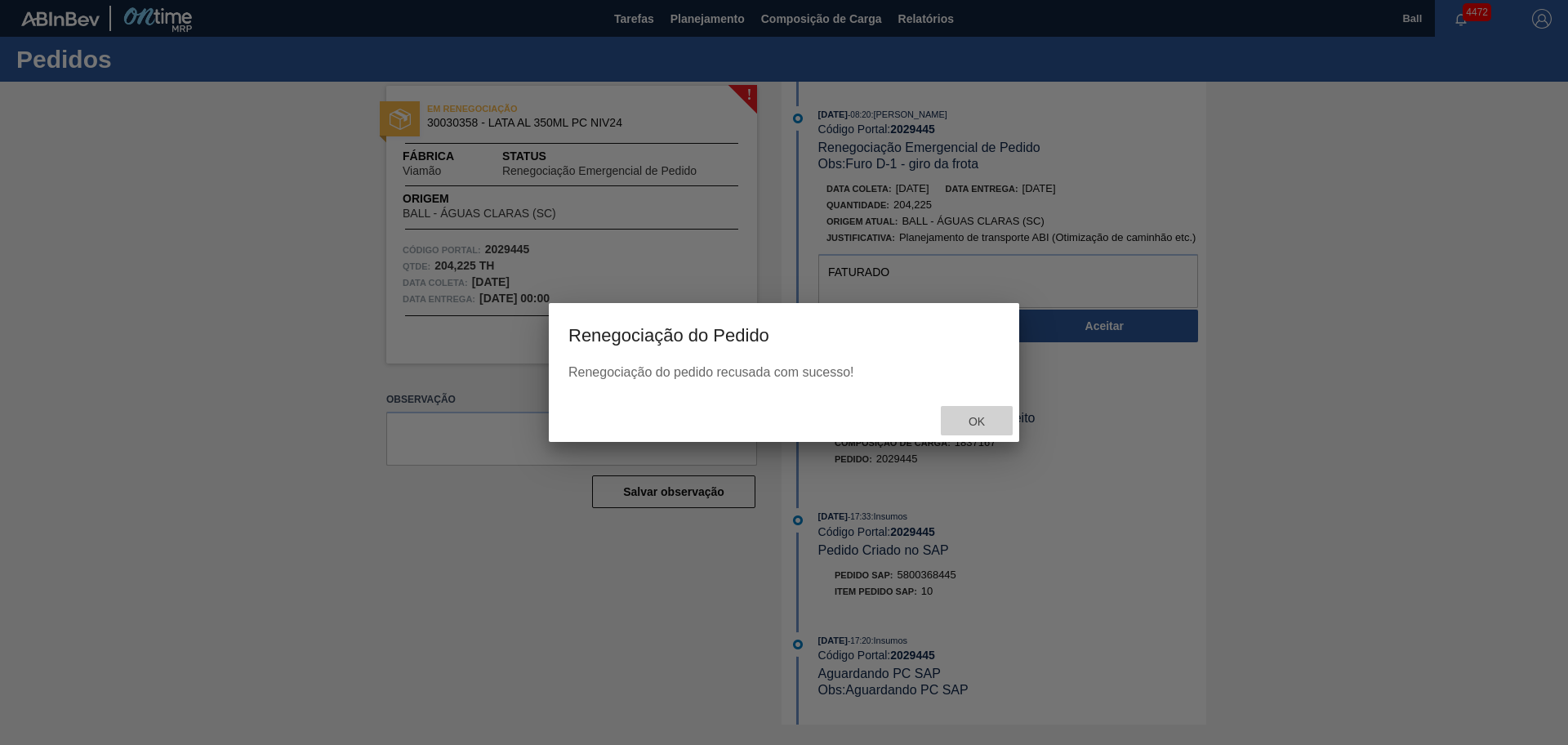
click at [967, 410] on div "Ok" at bounding box center [976, 420] width 72 height 30
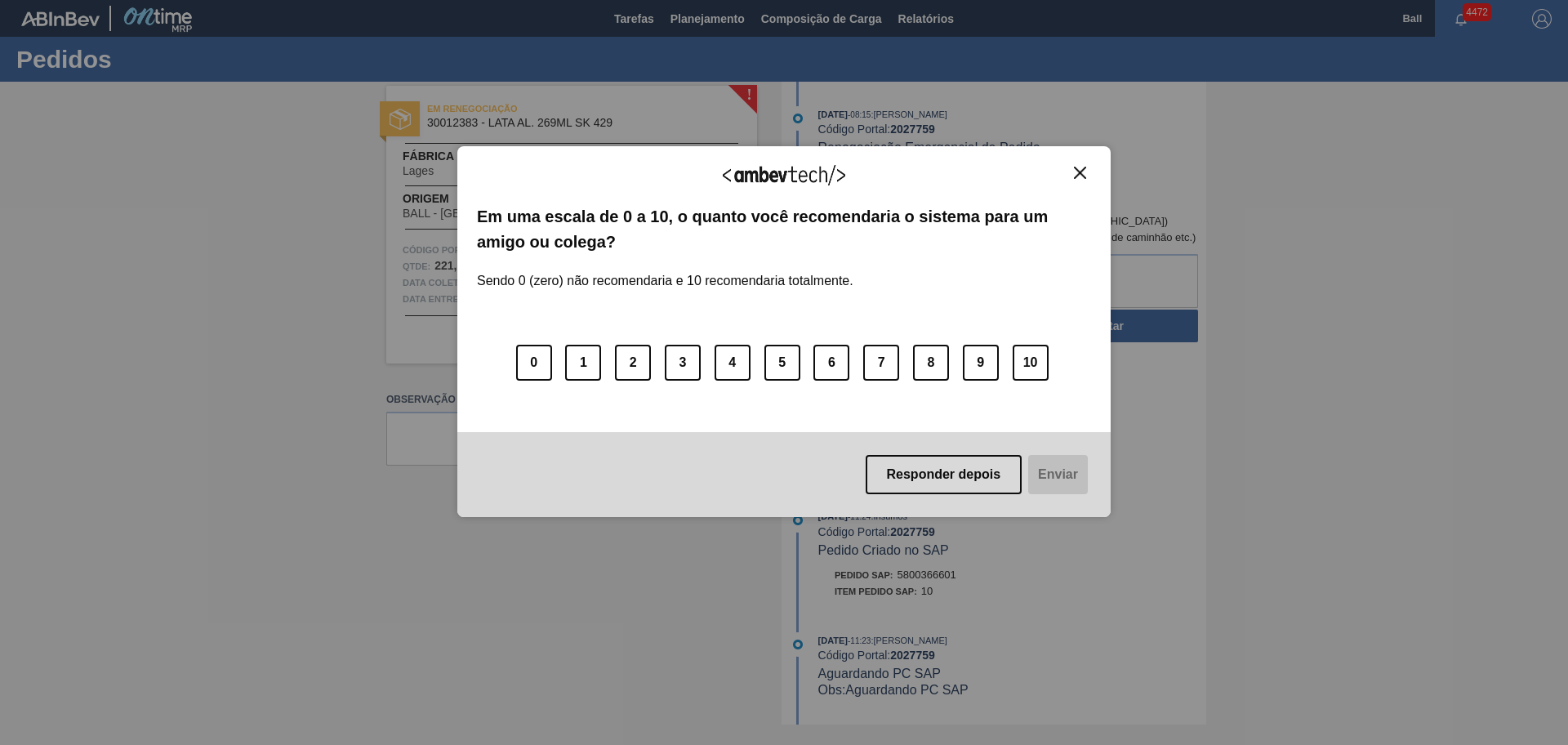
click at [1074, 169] on img "Close" at bounding box center [1079, 173] width 13 height 13
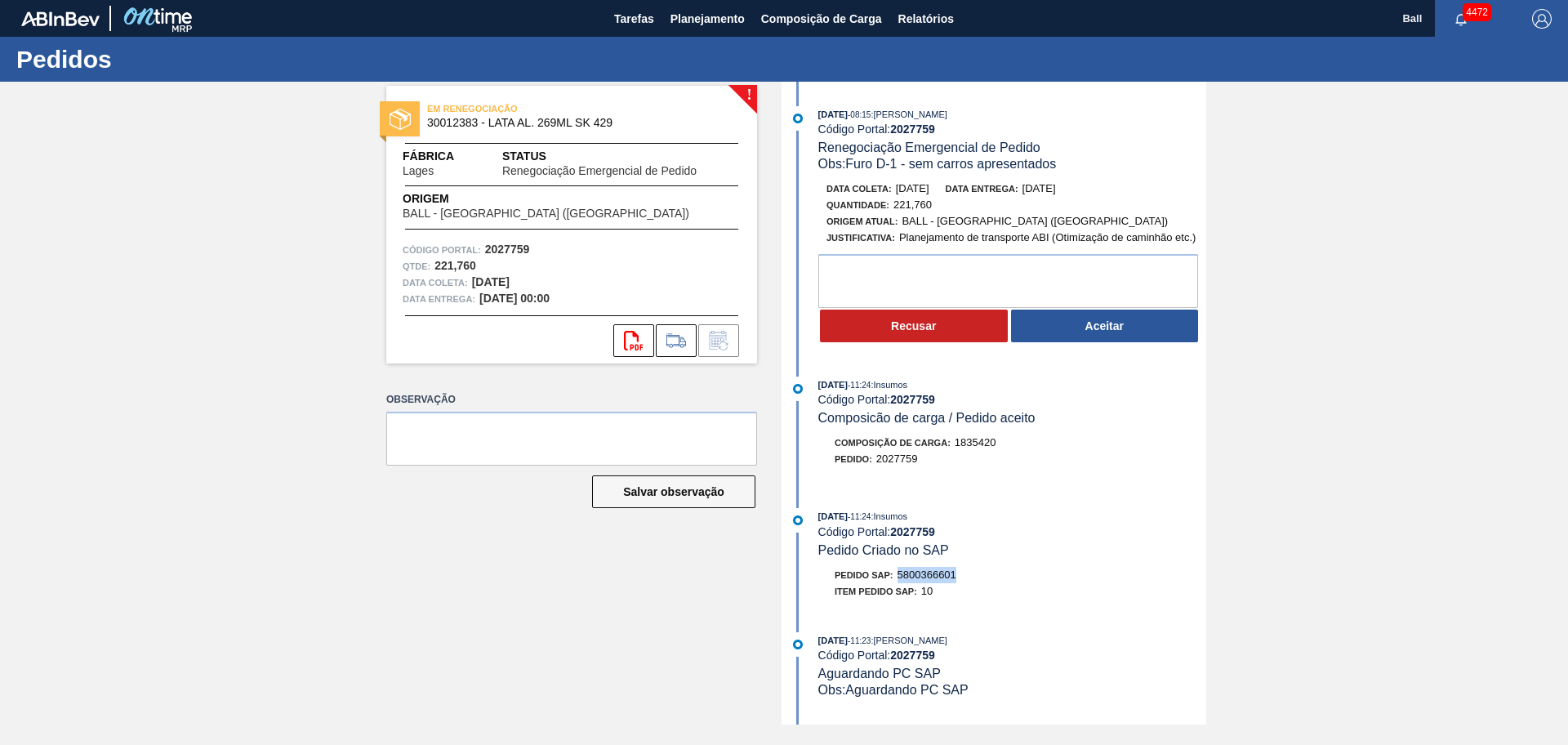
drag, startPoint x: 942, startPoint y: 574, endPoint x: 900, endPoint y: 576, distance: 42.0
click at [900, 576] on div "Pedido SAP: 5800366601" at bounding box center [1012, 574] width 387 height 16
copy span "5800366601"
click at [933, 272] on textarea at bounding box center [1008, 280] width 380 height 54
type textarea "E"
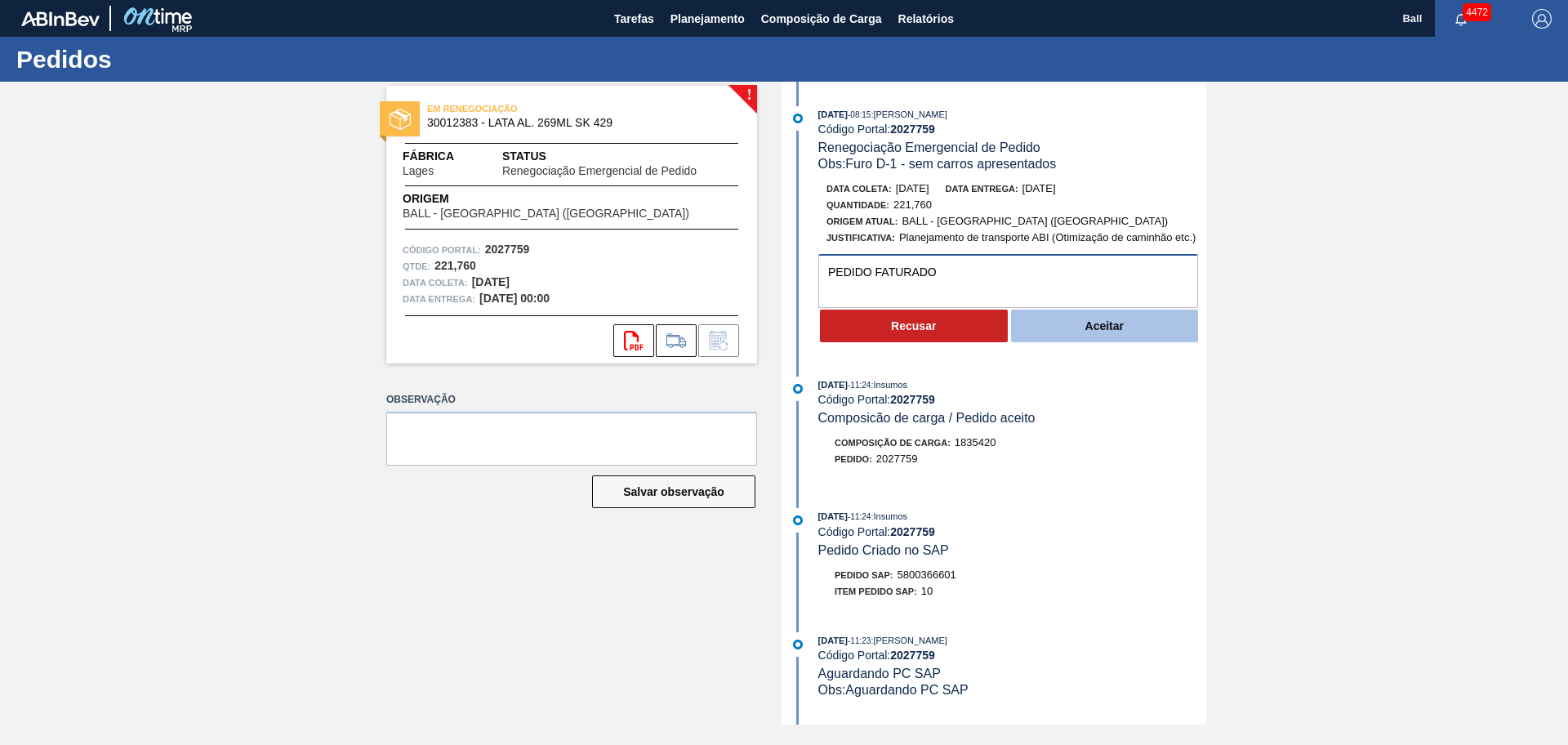
type textarea "PEDIDO FATURADO"
click at [1067, 336] on button "Aceitar" at bounding box center [1104, 326] width 188 height 33
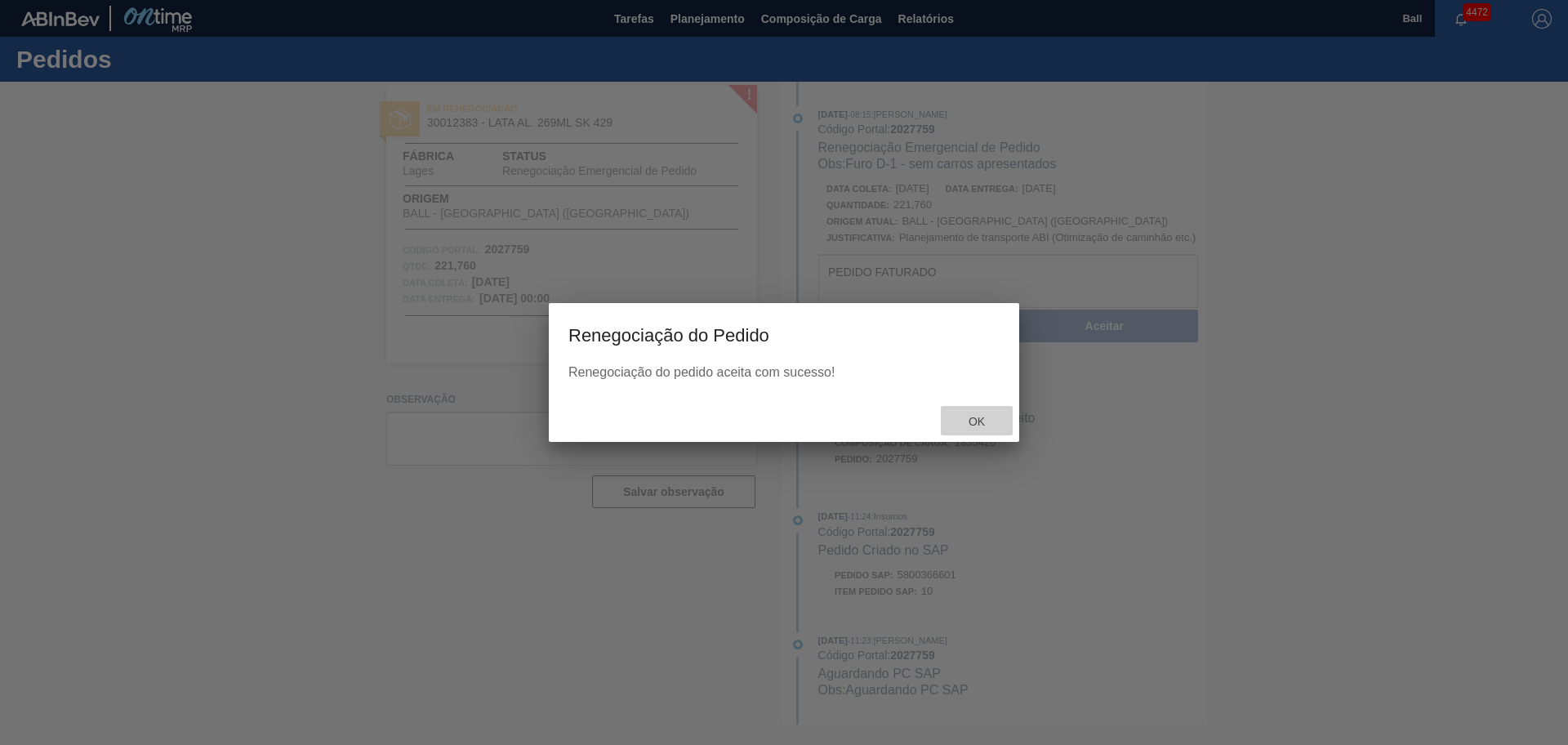
click at [982, 426] on span "Ok" at bounding box center [976, 421] width 42 height 13
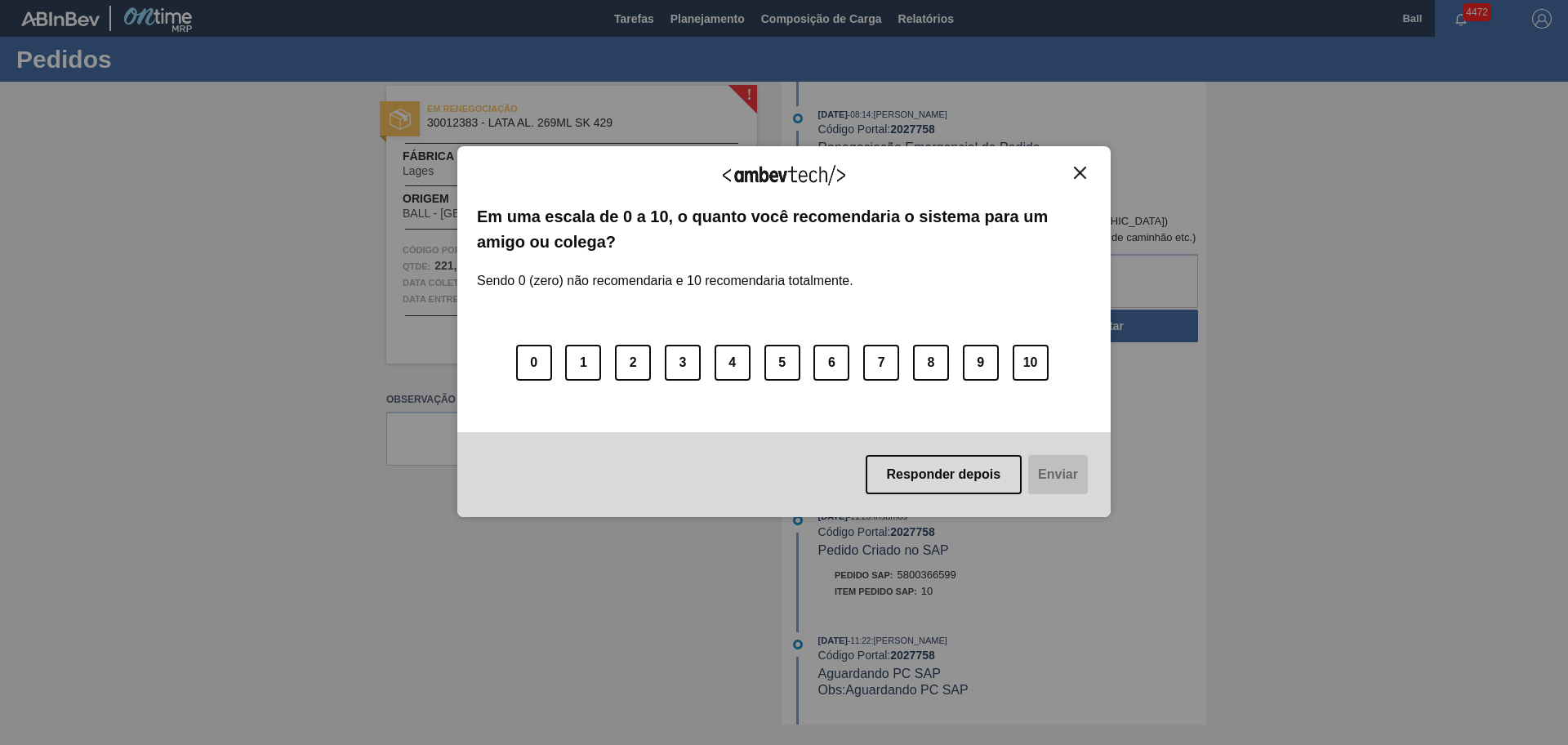
click at [1082, 167] on img "Close" at bounding box center [1079, 173] width 13 height 13
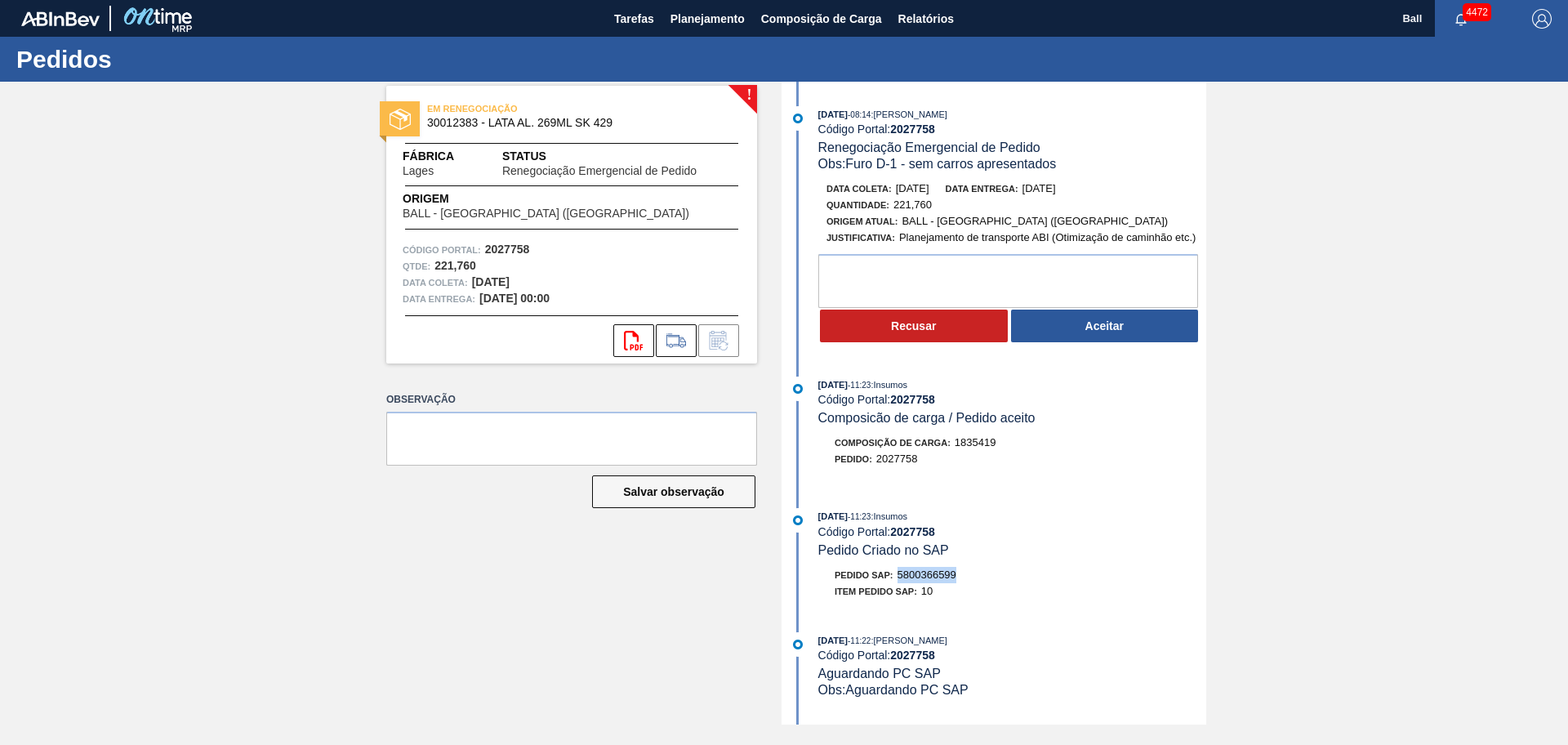
drag, startPoint x: 955, startPoint y: 572, endPoint x: 901, endPoint y: 572, distance: 54.0
click at [901, 572] on div "Pedido SAP: 5800366599" at bounding box center [1012, 574] width 387 height 16
copy span "5800366599"
click at [926, 302] on textarea at bounding box center [1008, 280] width 380 height 54
type textarea "E"
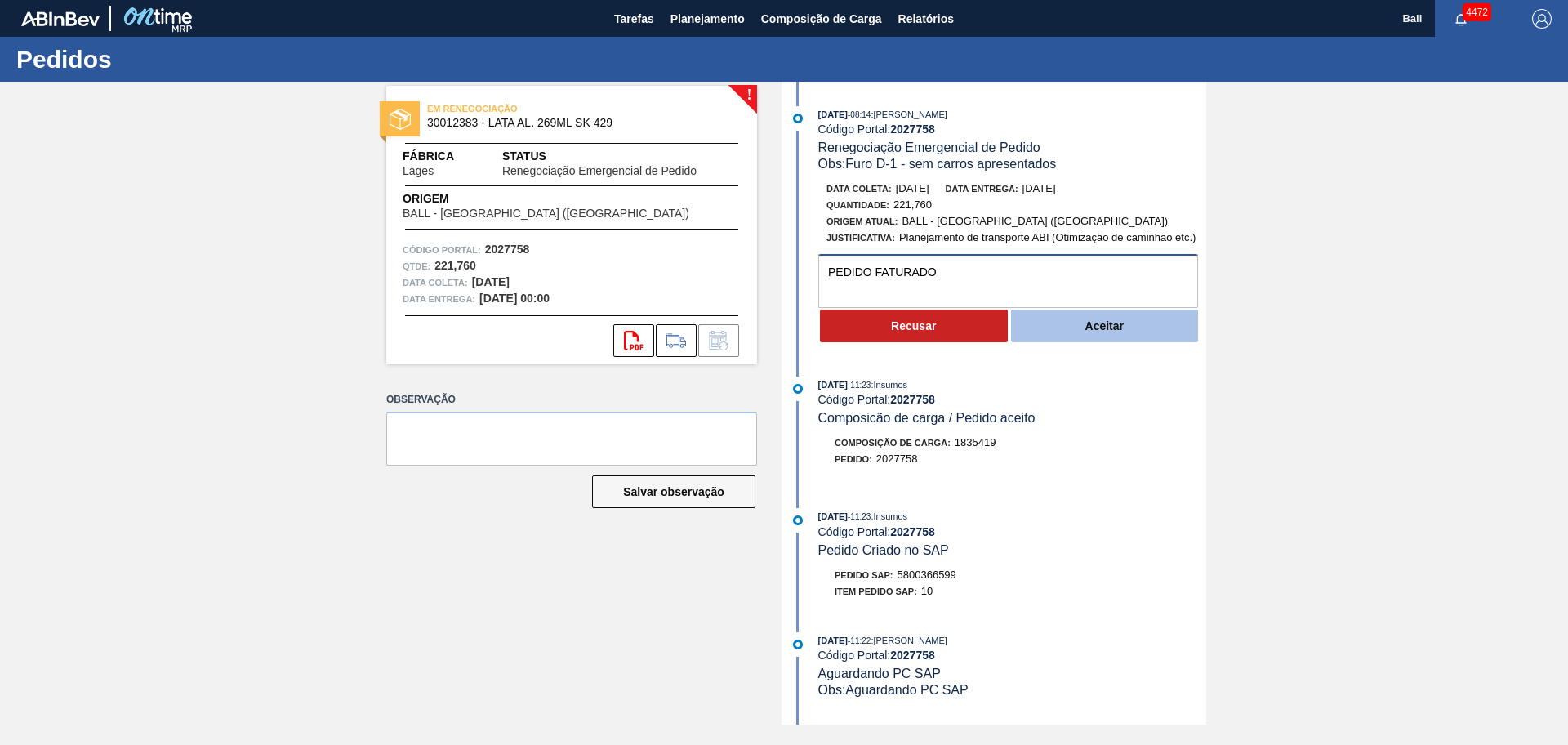
type textarea "PEDIDO FATURADO"
click at [1039, 334] on button "Aceitar" at bounding box center [1104, 326] width 188 height 33
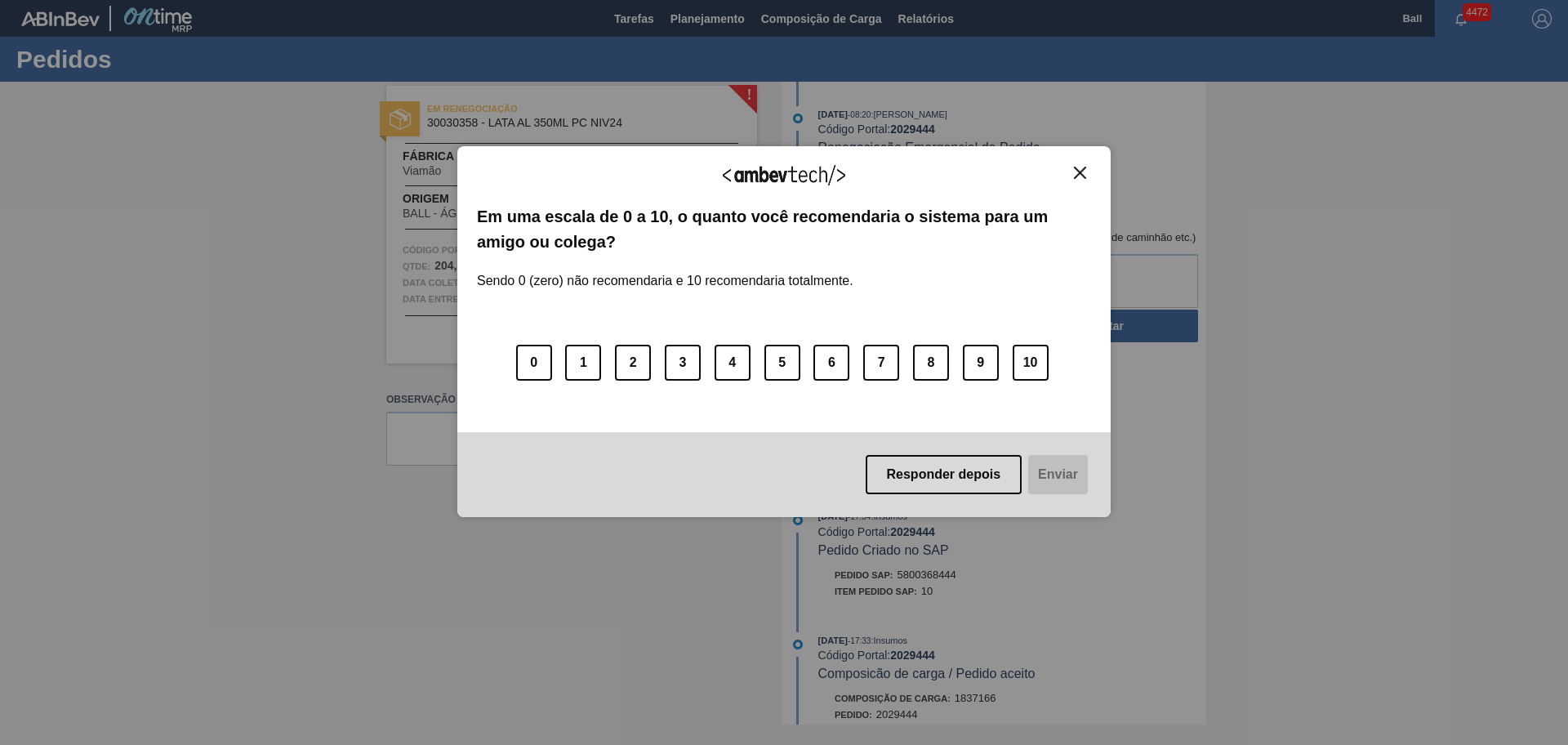
click at [1076, 173] on img "Close" at bounding box center [1079, 173] width 13 height 13
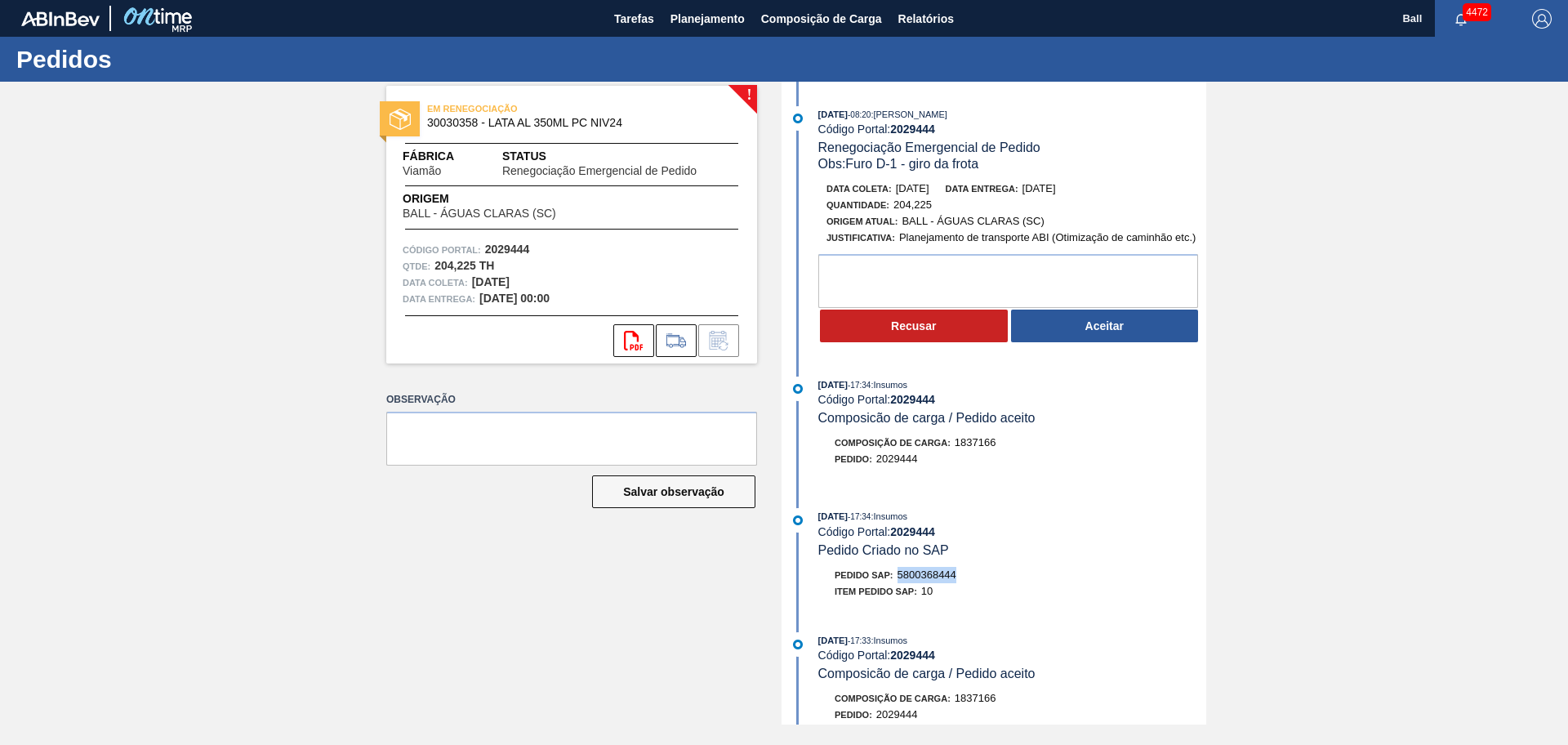
drag, startPoint x: 978, startPoint y: 571, endPoint x: 899, endPoint y: 576, distance: 79.2
click at [899, 576] on div "Pedido SAP: 5800368444" at bounding box center [1012, 574] width 387 height 16
copy span "5800368444"
click at [974, 543] on div "11/09/2025 - 17:34 : Insumos Código Portal: 2029444 Pedido Criado no SAP" at bounding box center [1012, 533] width 387 height 50
click at [1023, 178] on div "13/09/2025 - 08:20 : BRUNO DE MELLO DUARTE Código Portal: 2029444 Renegociação …" at bounding box center [996, 228] width 420 height 246
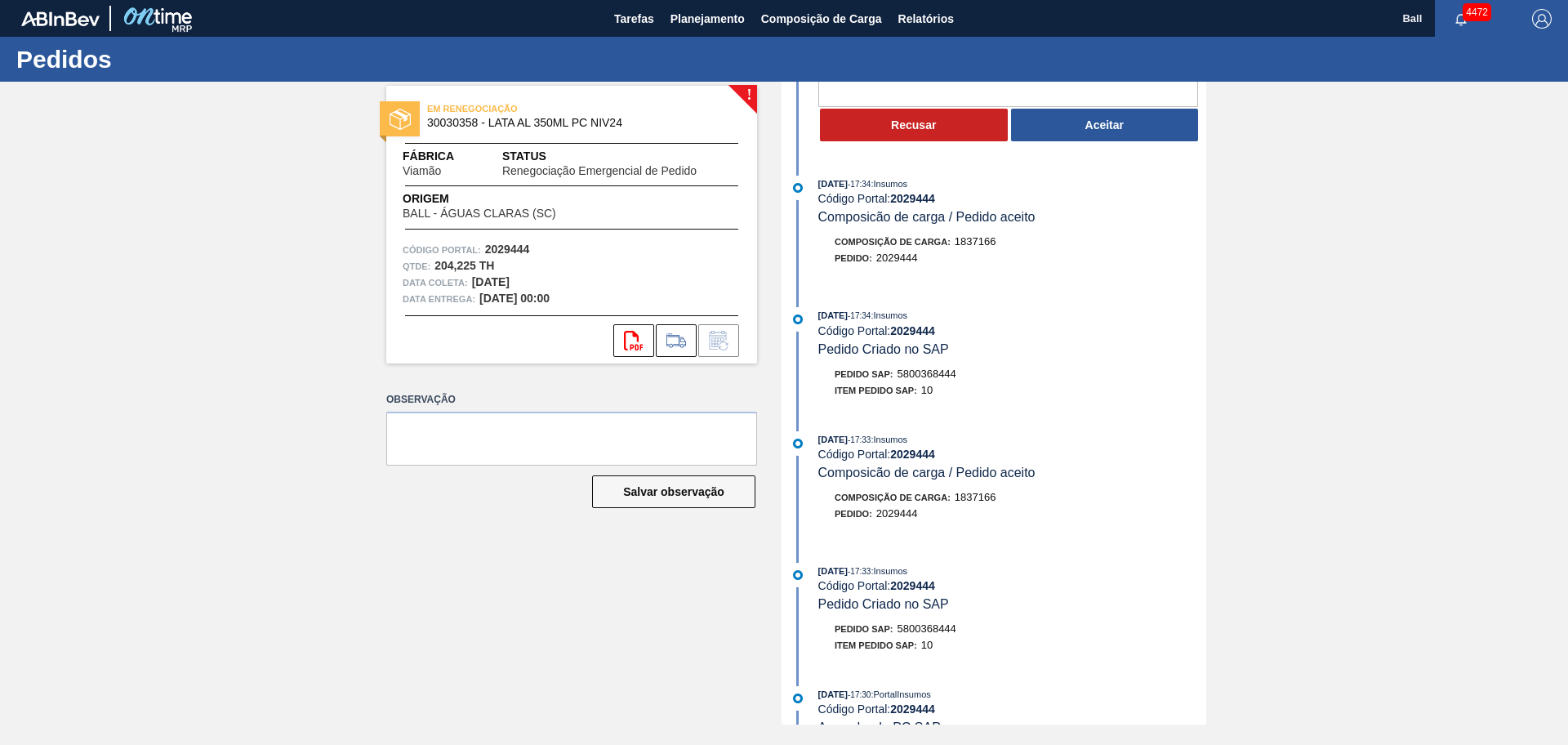
scroll to position [204, 0]
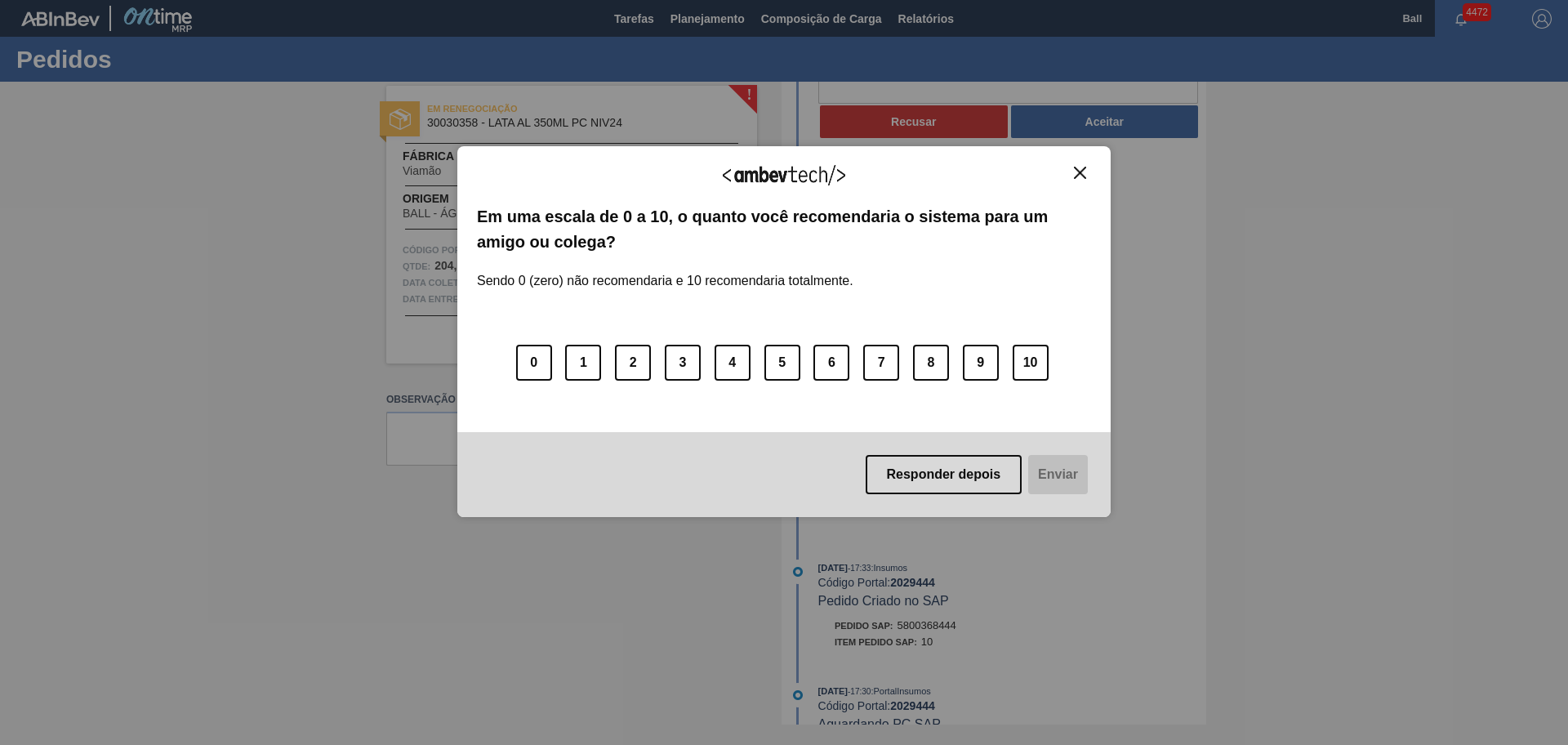
click at [1077, 169] on img "Close" at bounding box center [1079, 173] width 13 height 13
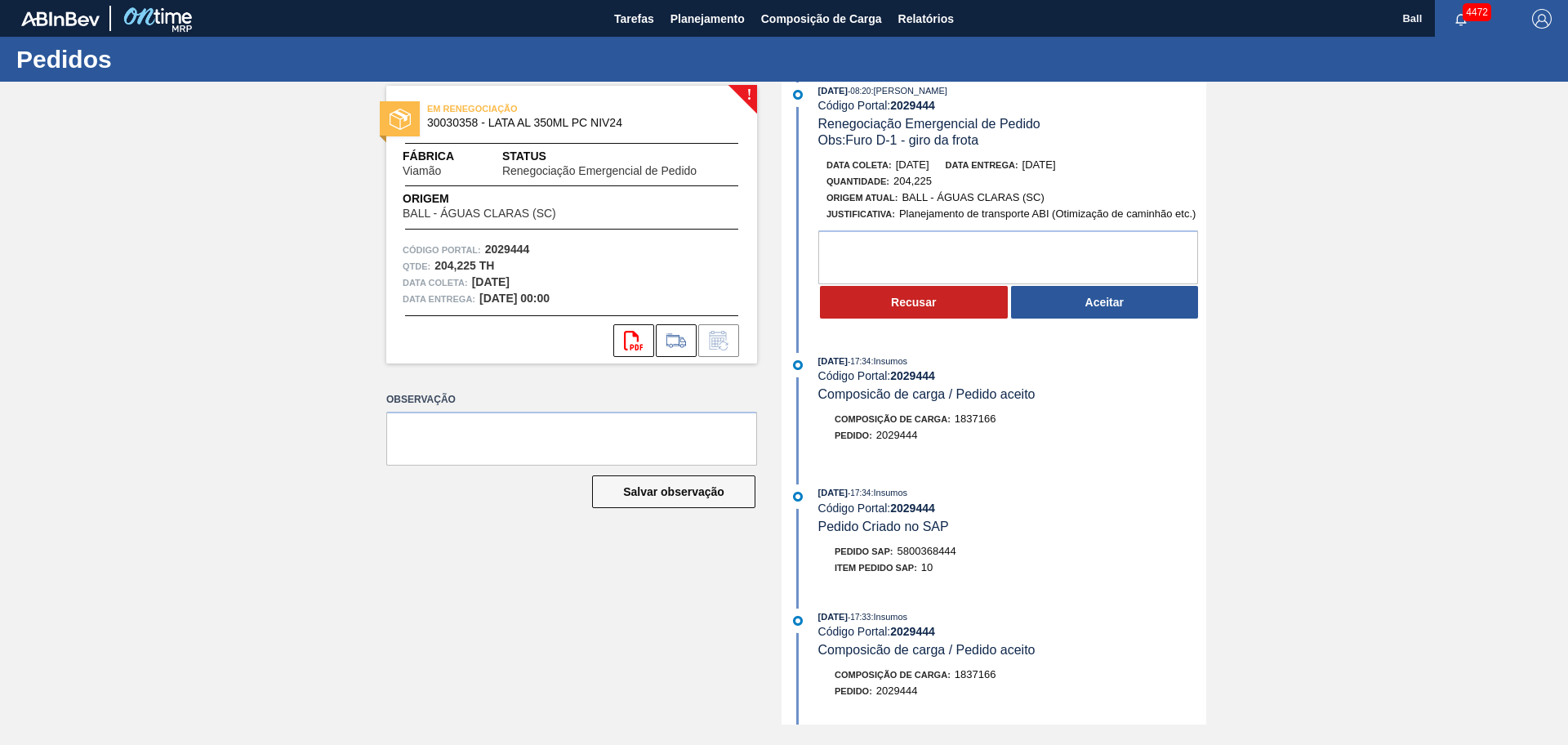
scroll to position [0, 0]
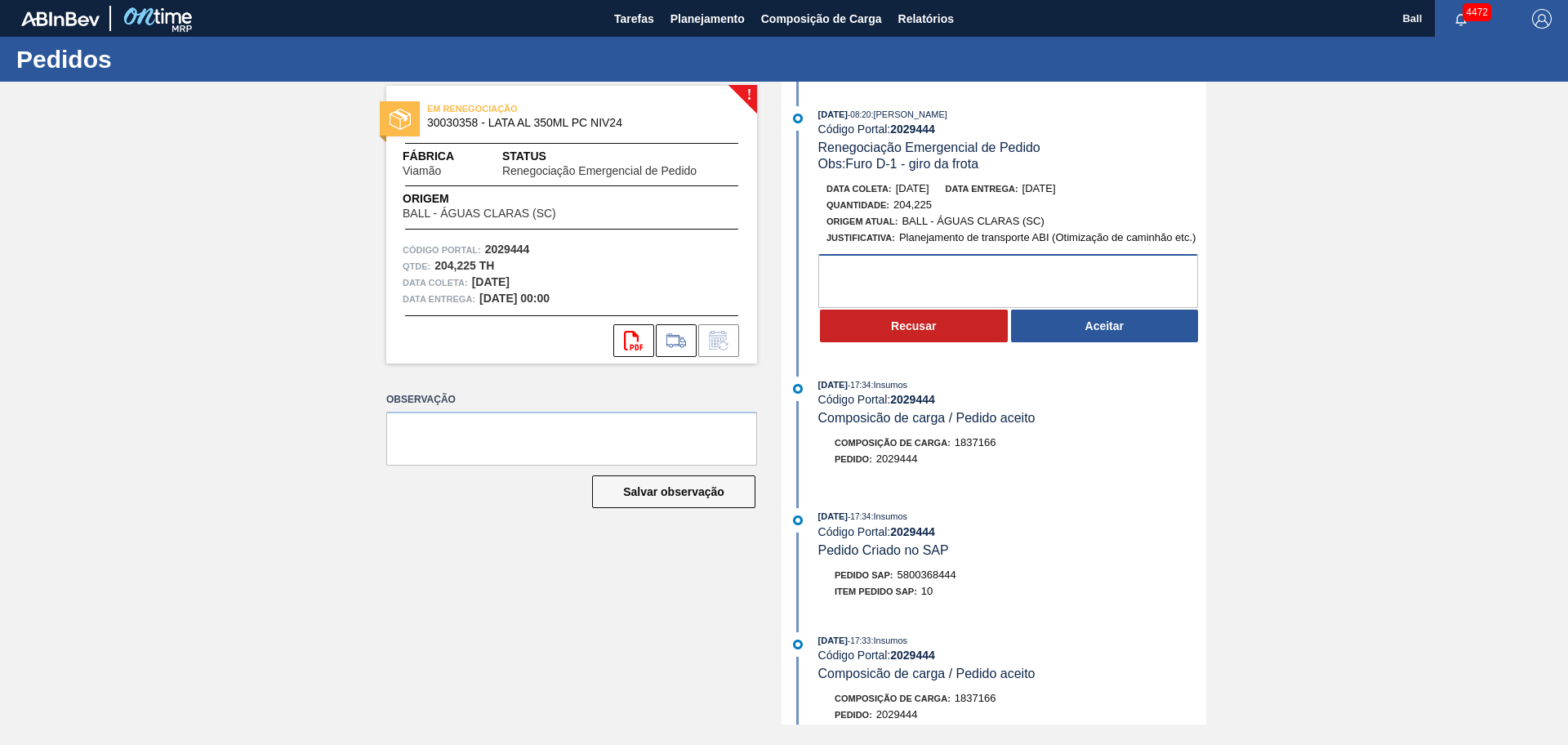
click at [930, 280] on textarea at bounding box center [1008, 280] width 380 height 54
type textarea "FATURADO"
click at [921, 325] on button "Recusar" at bounding box center [914, 326] width 188 height 33
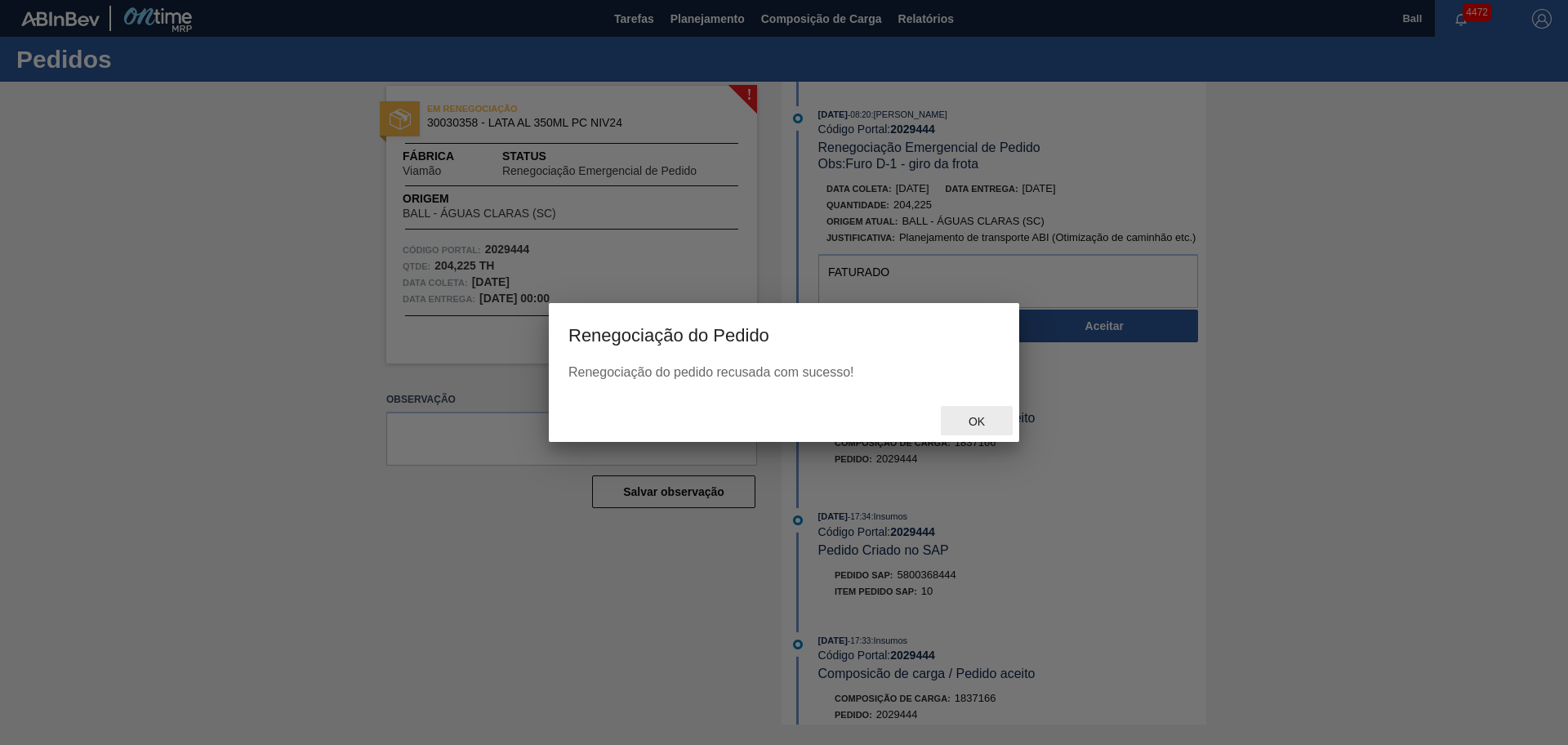
click at [969, 417] on span "Ok" at bounding box center [976, 421] width 42 height 13
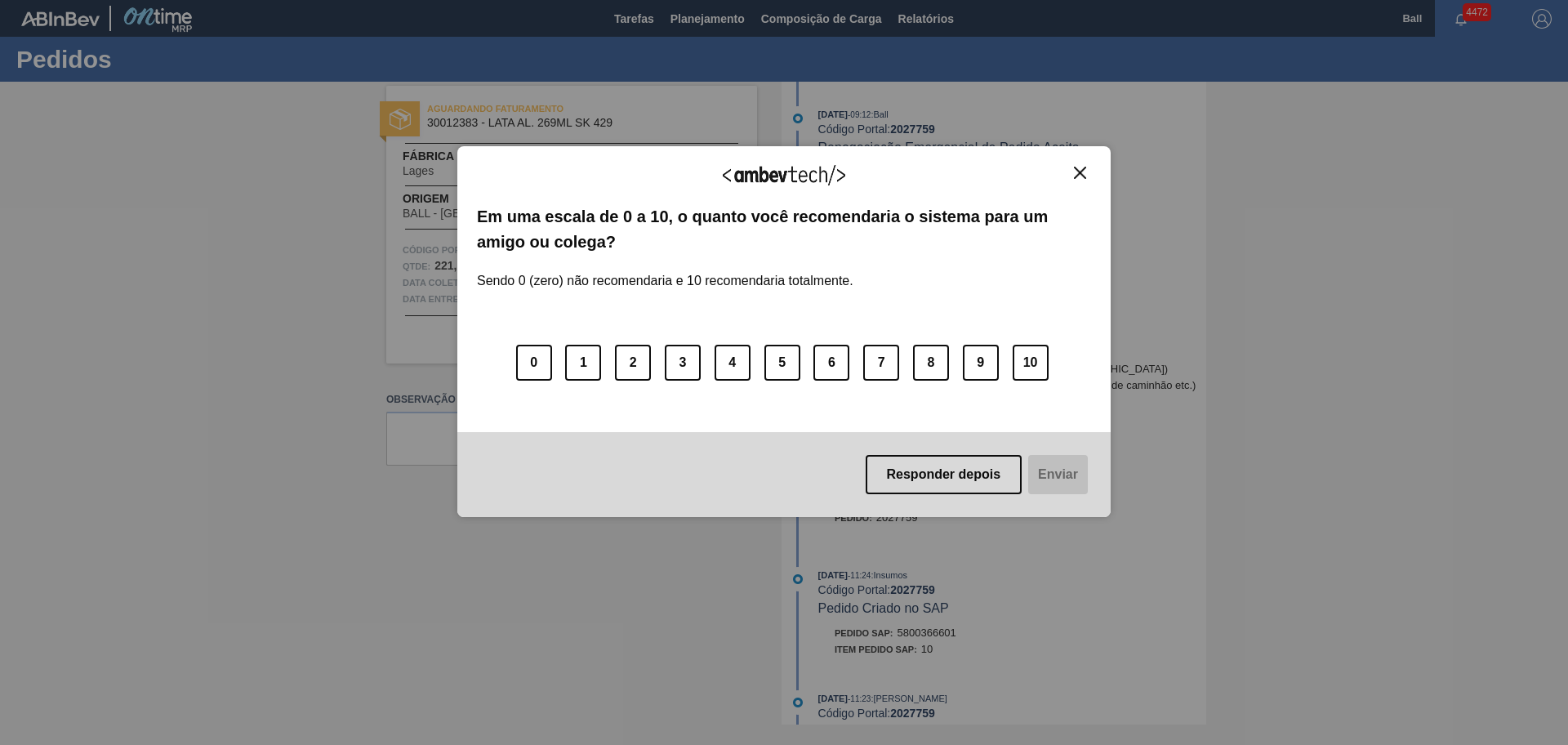
click at [1080, 181] on div "Agradecemos seu feedback!" at bounding box center [784, 185] width 614 height 39
click at [1080, 169] on img "Close" at bounding box center [1079, 173] width 13 height 13
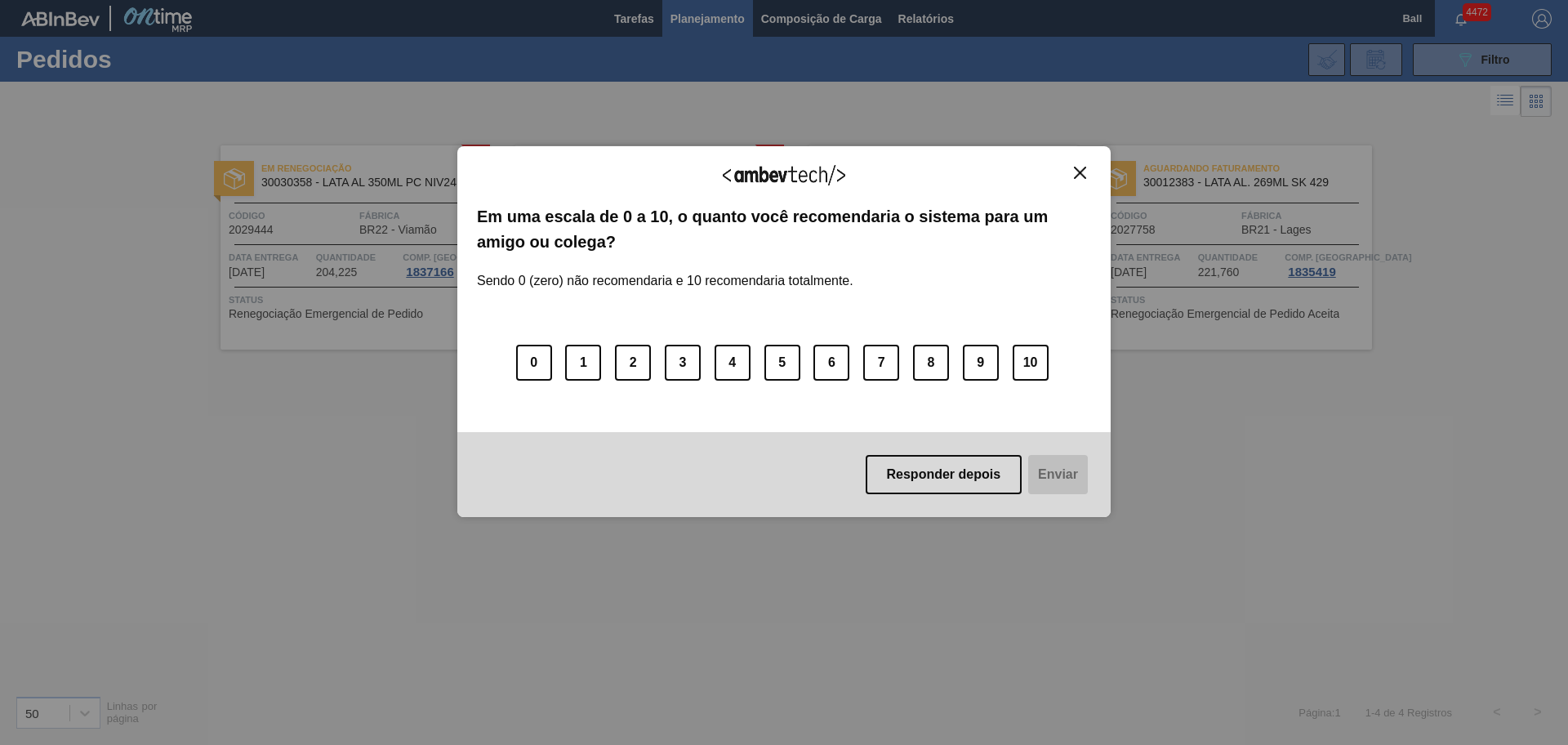
click at [1073, 180] on div "Agradecemos seu feedback!" at bounding box center [784, 185] width 614 height 39
click at [1074, 175] on img "Close" at bounding box center [1079, 173] width 13 height 13
click at [1075, 172] on img "Close" at bounding box center [1079, 173] width 13 height 13
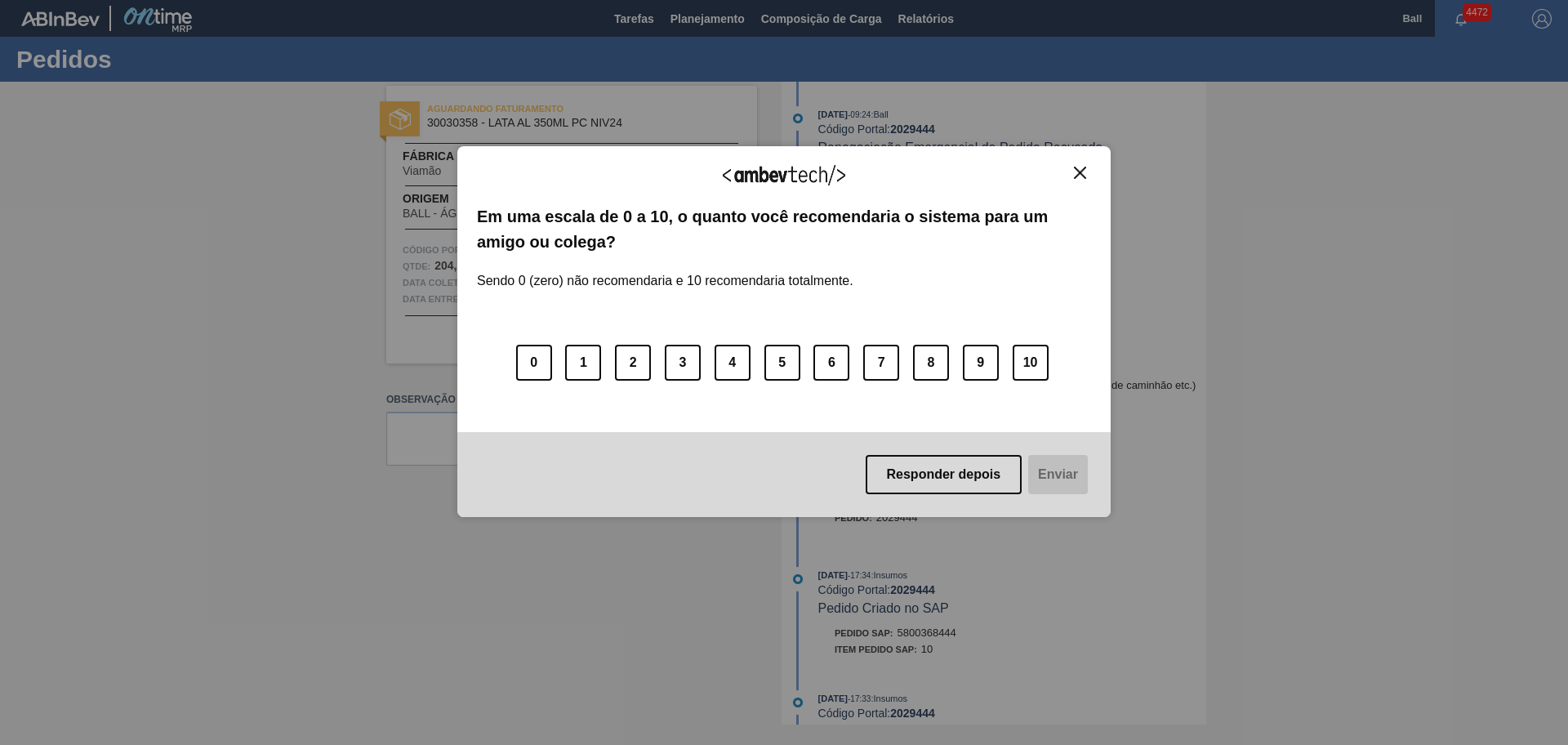
click at [1076, 174] on img "Close" at bounding box center [1079, 173] width 13 height 13
click at [1072, 174] on button "Close" at bounding box center [1079, 173] width 22 height 13
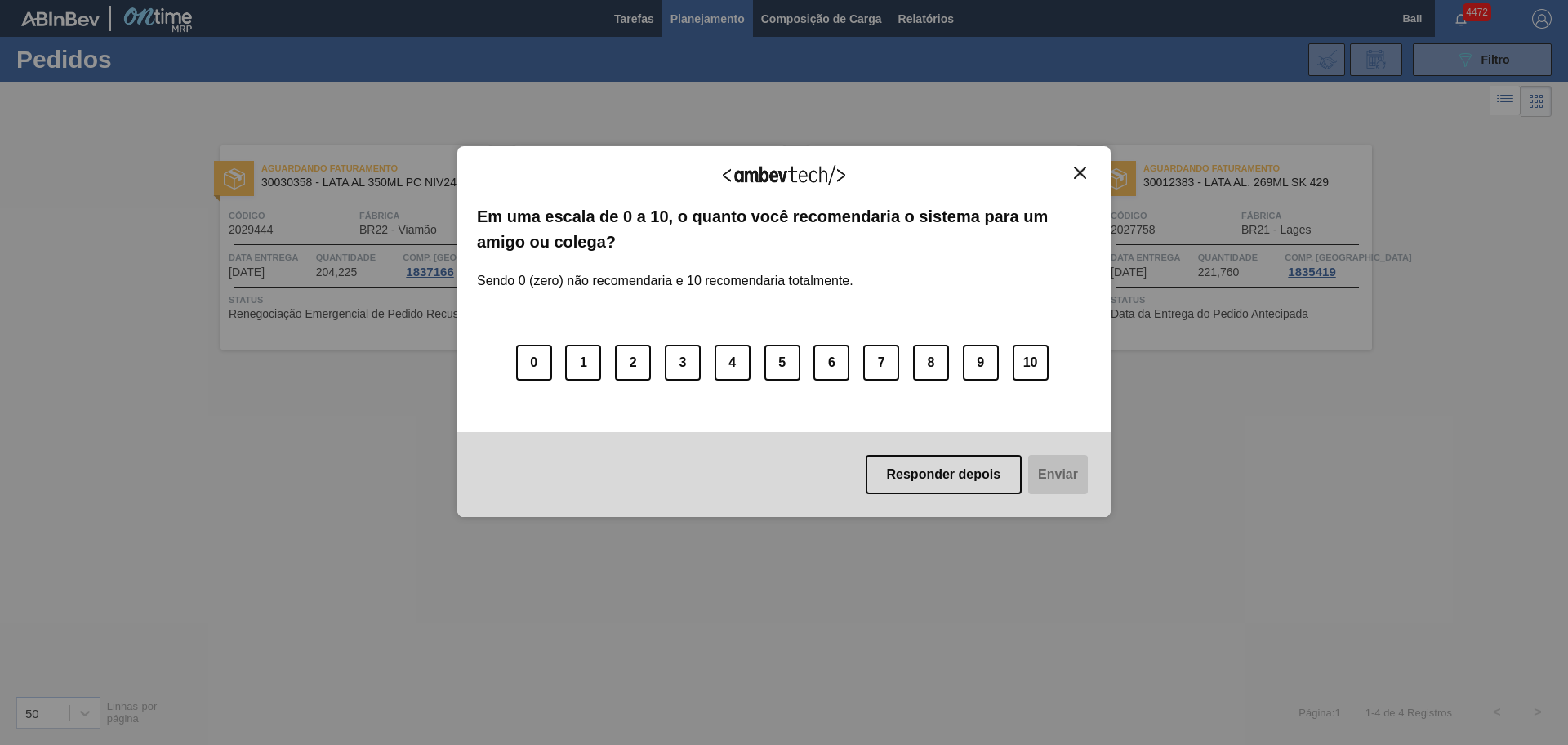
click at [1077, 177] on img "Close" at bounding box center [1079, 173] width 13 height 13
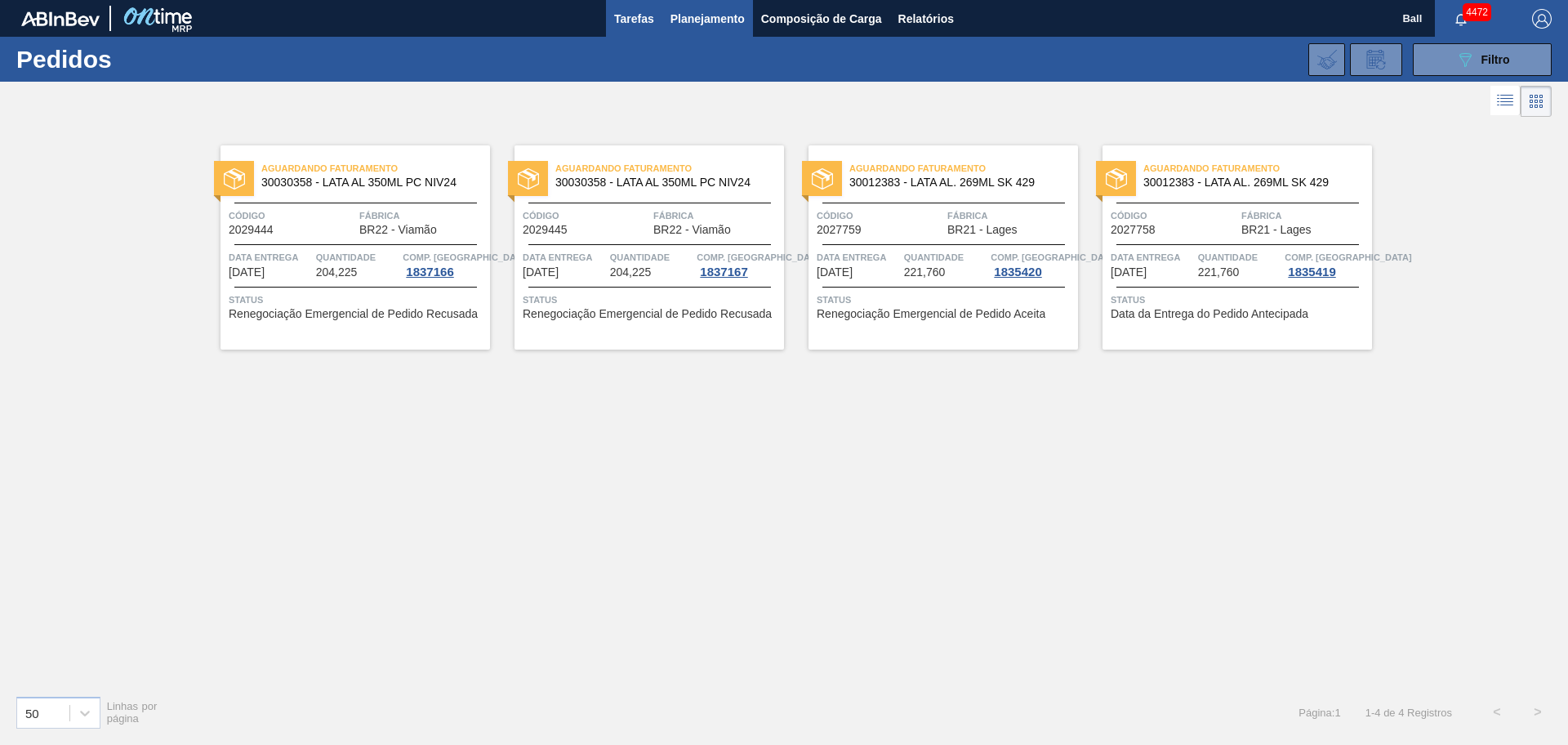
click at [637, 13] on span "Tarefas" at bounding box center [634, 18] width 40 height 19
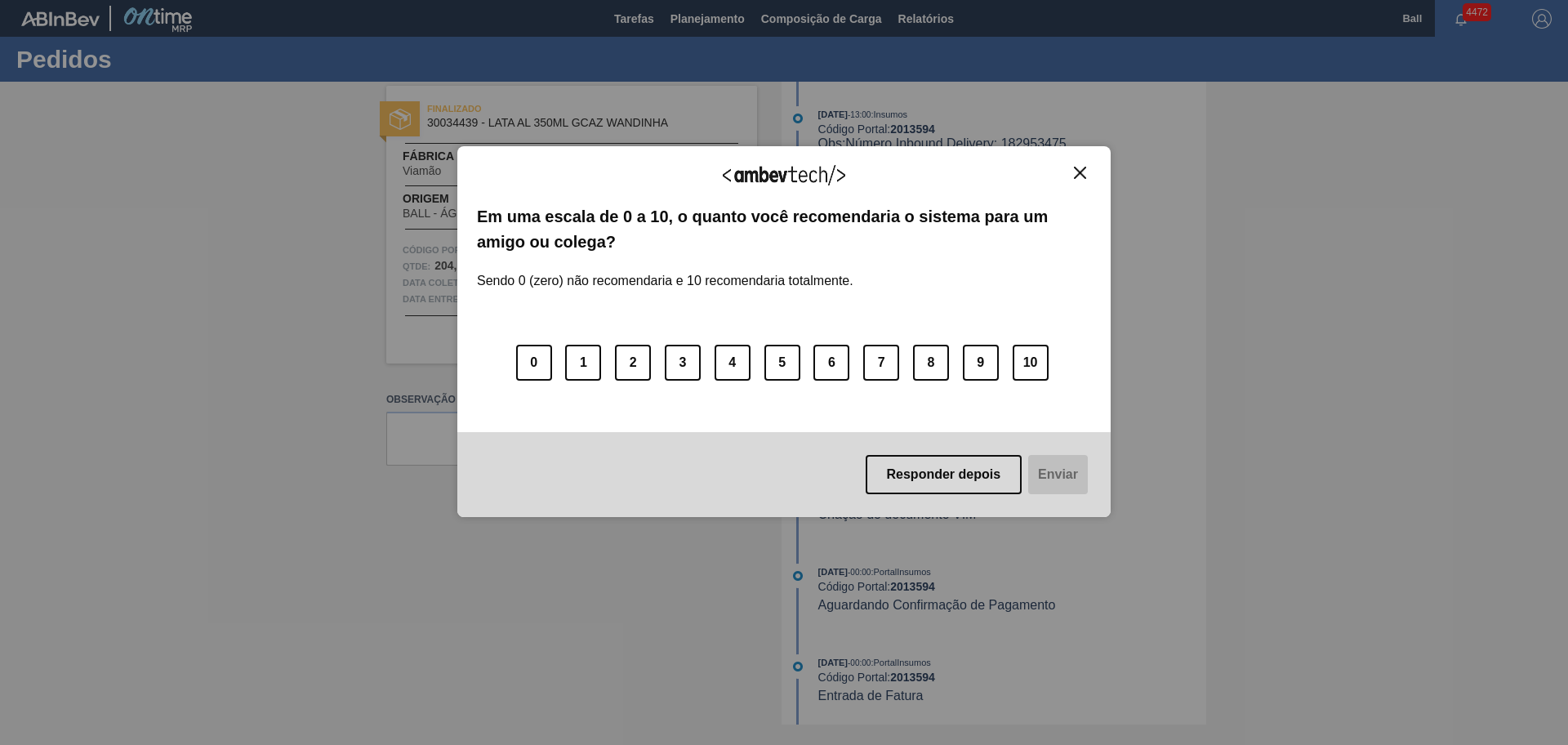
click at [1078, 173] on img "Close" at bounding box center [1079, 173] width 13 height 13
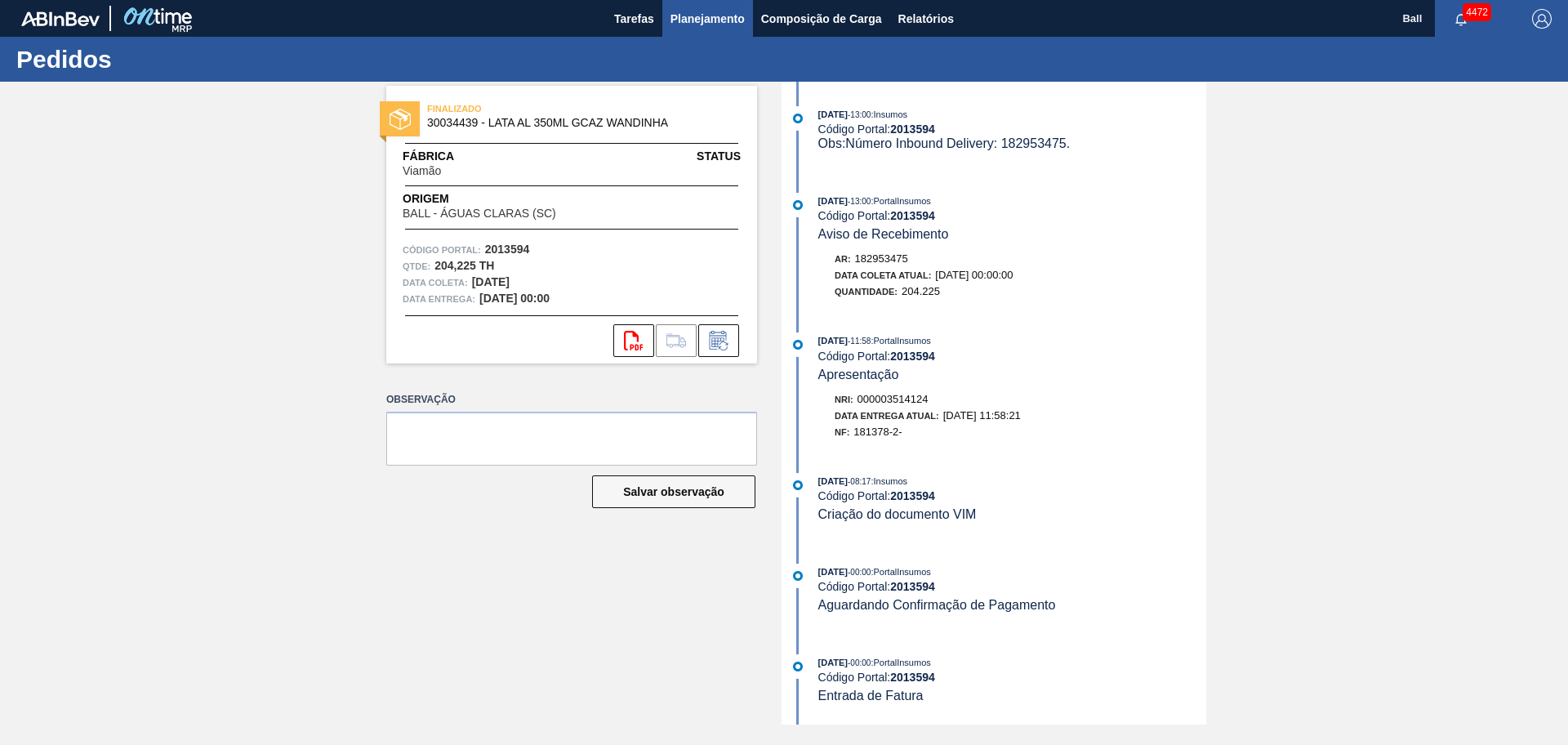
click at [716, 13] on span "Planejamento" at bounding box center [707, 18] width 74 height 19
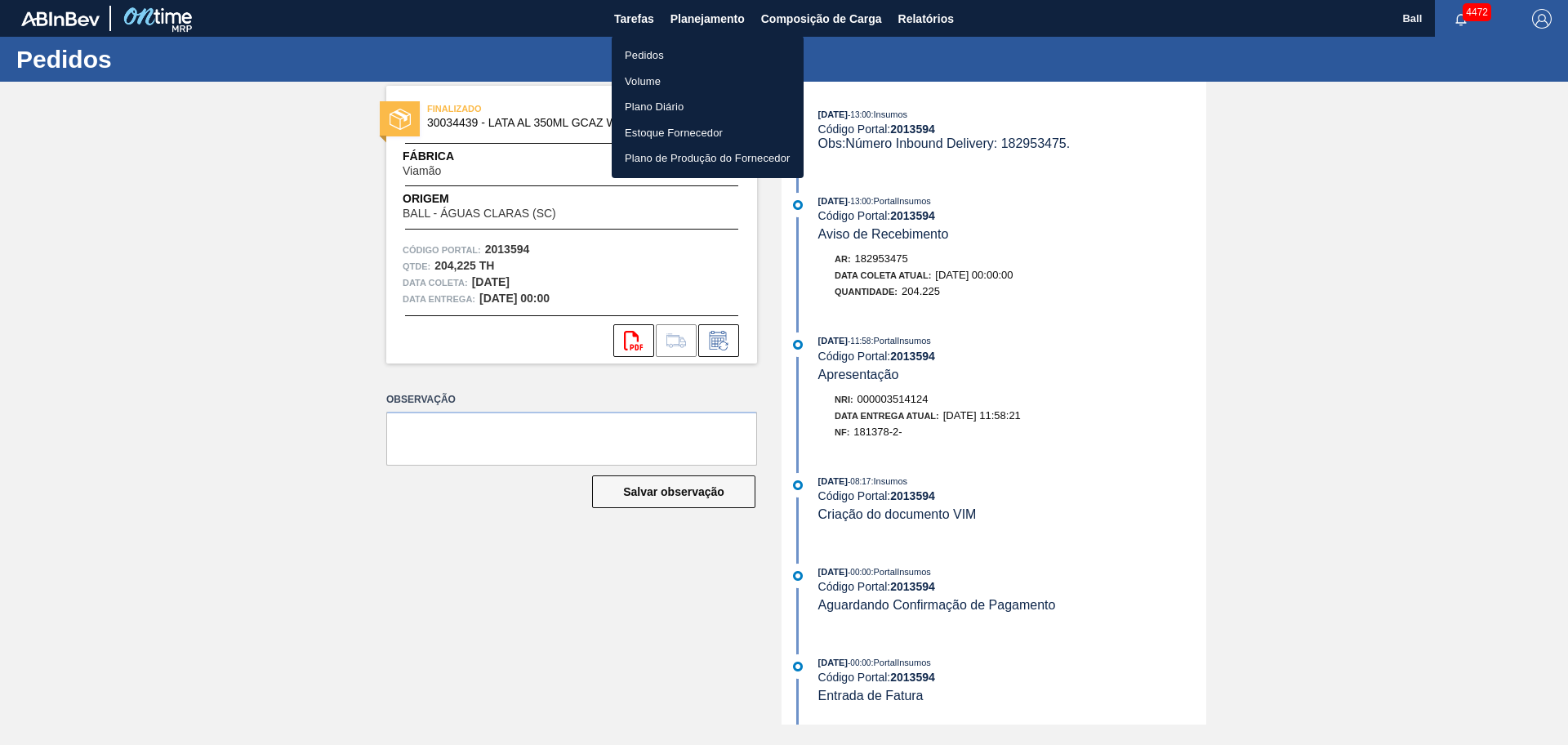
click at [687, 55] on li "Pedidos" at bounding box center [707, 55] width 192 height 26
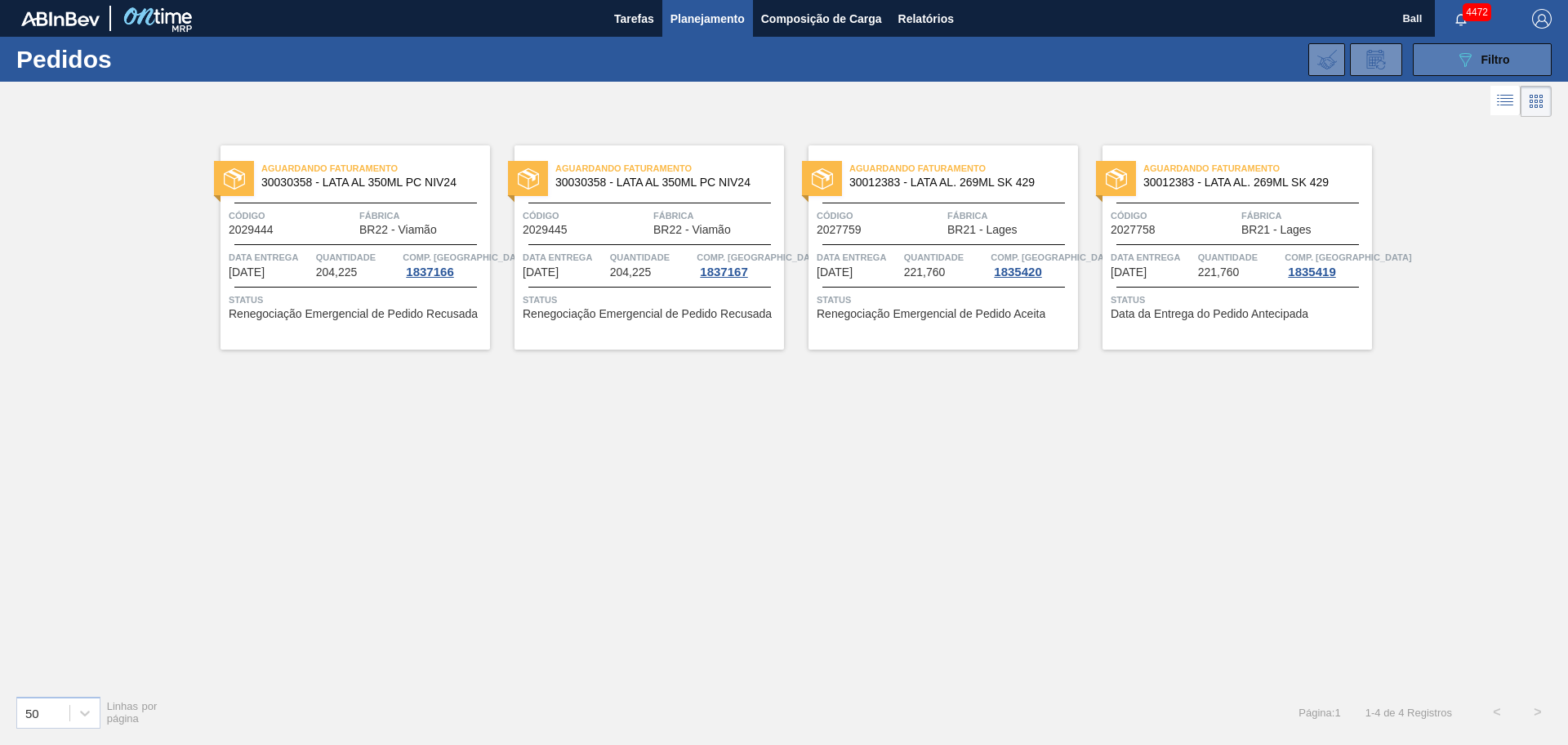
click at [1488, 61] on span "Filtro" at bounding box center [1496, 60] width 29 height 13
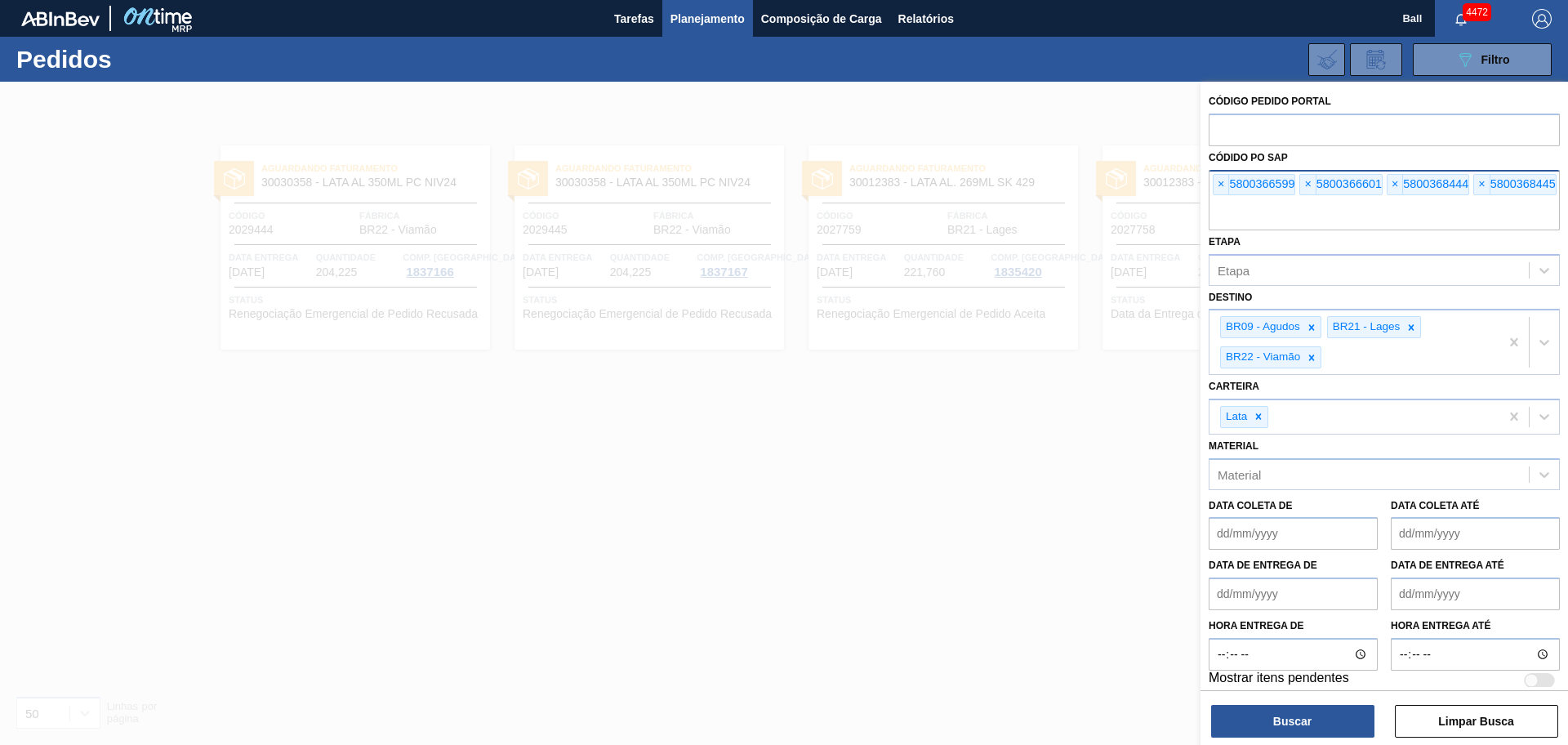
click at [1211, 191] on div "× 5800366599 × 5800366601 × 5800368444 × 5800368445" at bounding box center [1384, 200] width 351 height 61
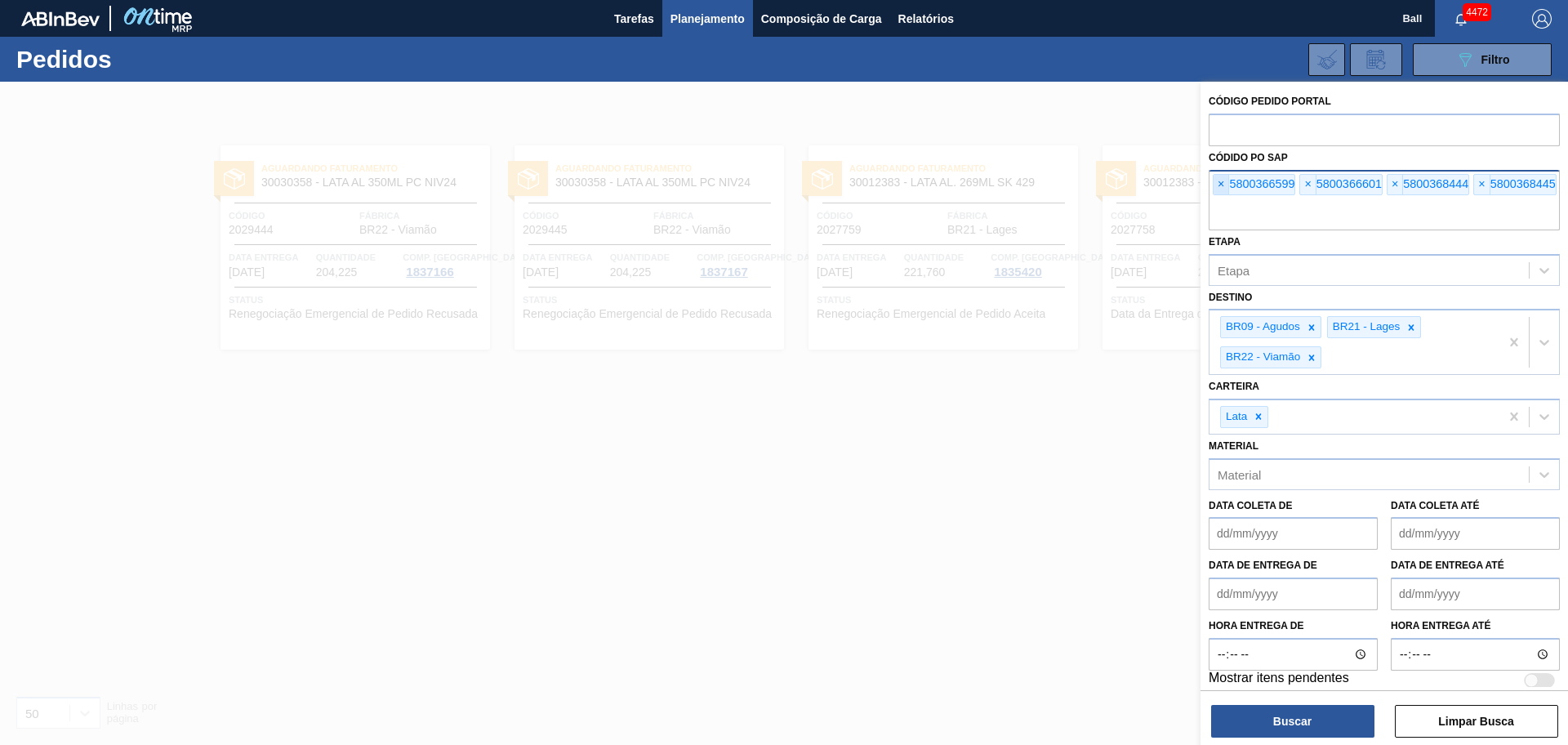
click at [1214, 190] on span "×" at bounding box center [1221, 184] width 15 height 19
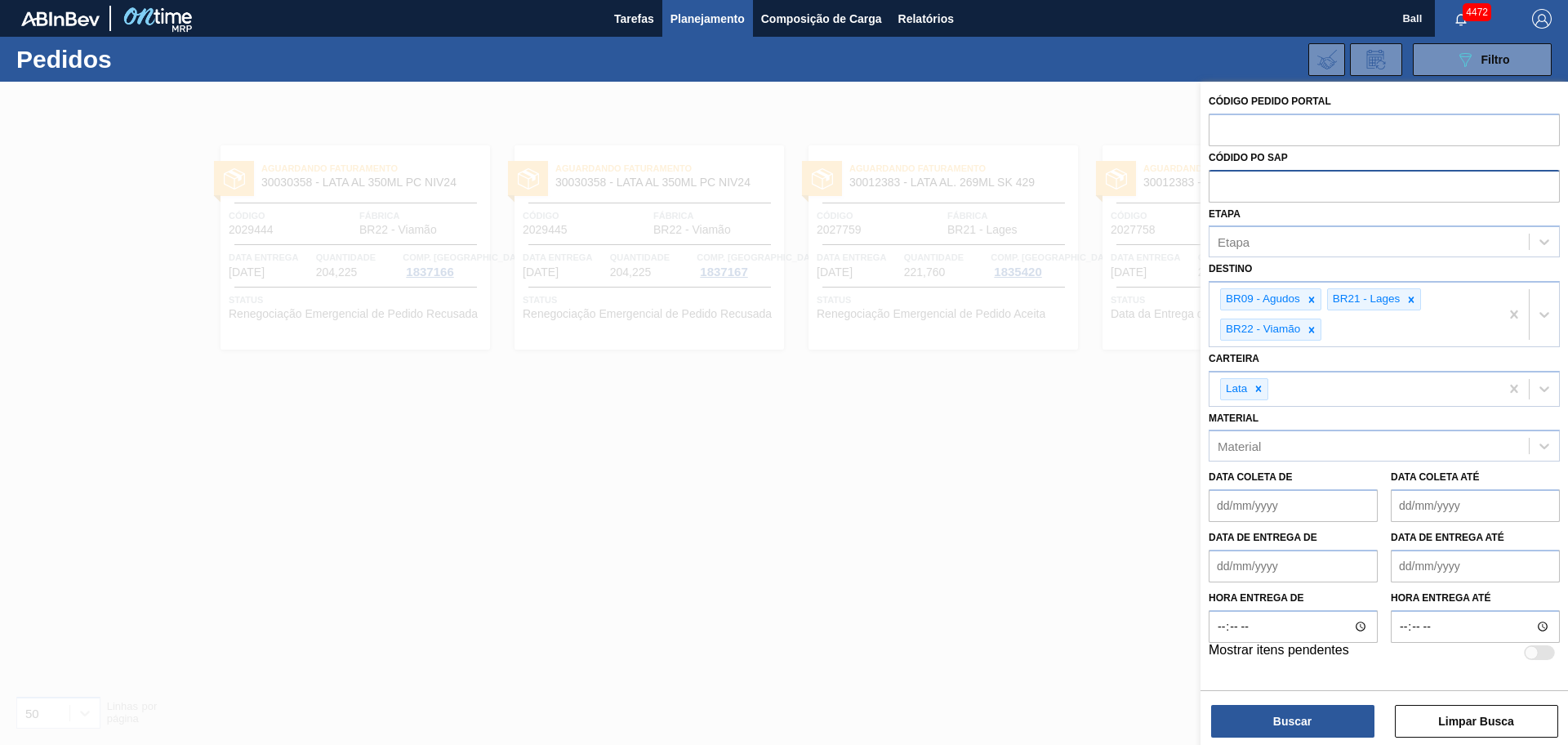
paste input "text"
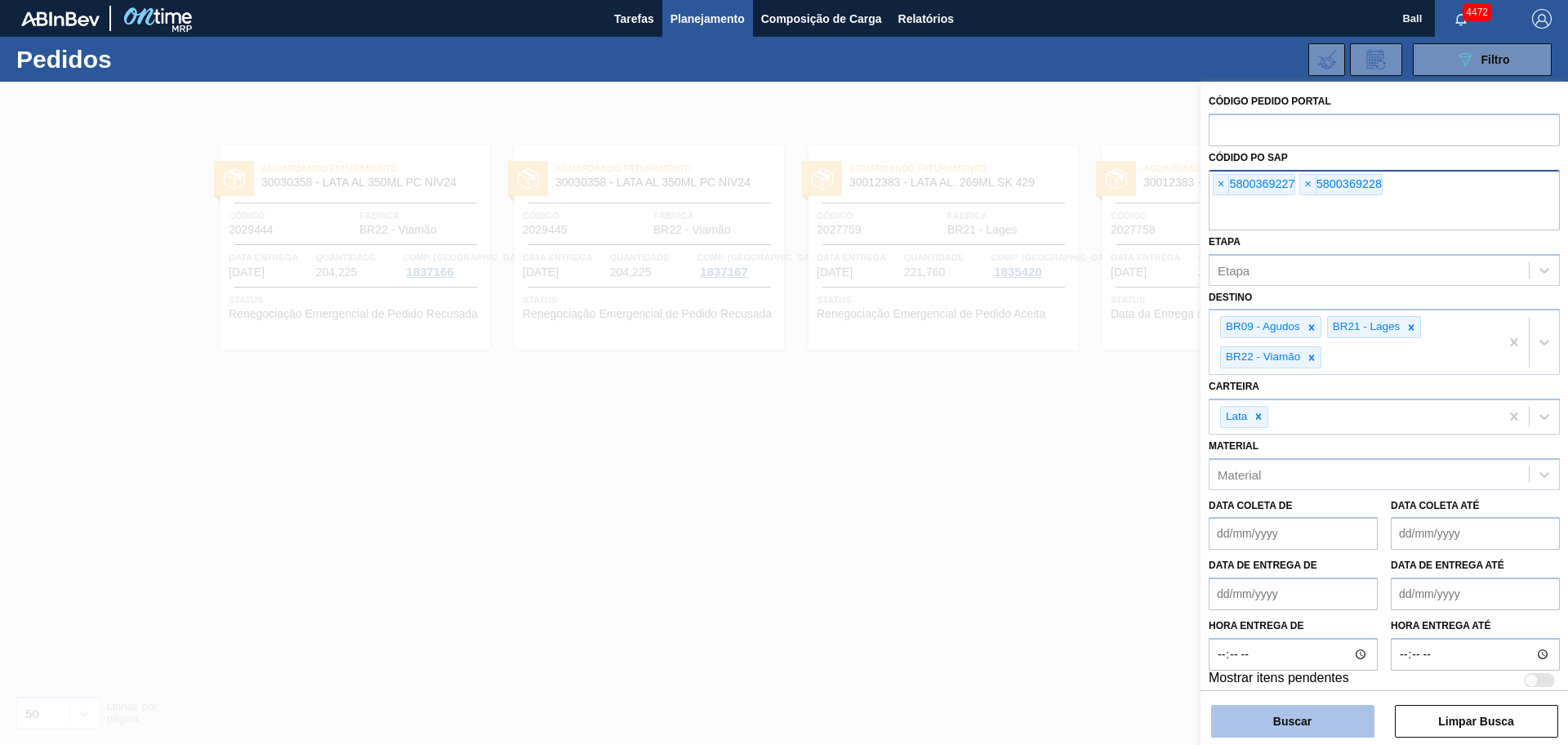
click at [1286, 719] on button "Buscar" at bounding box center [1291, 721] width 163 height 33
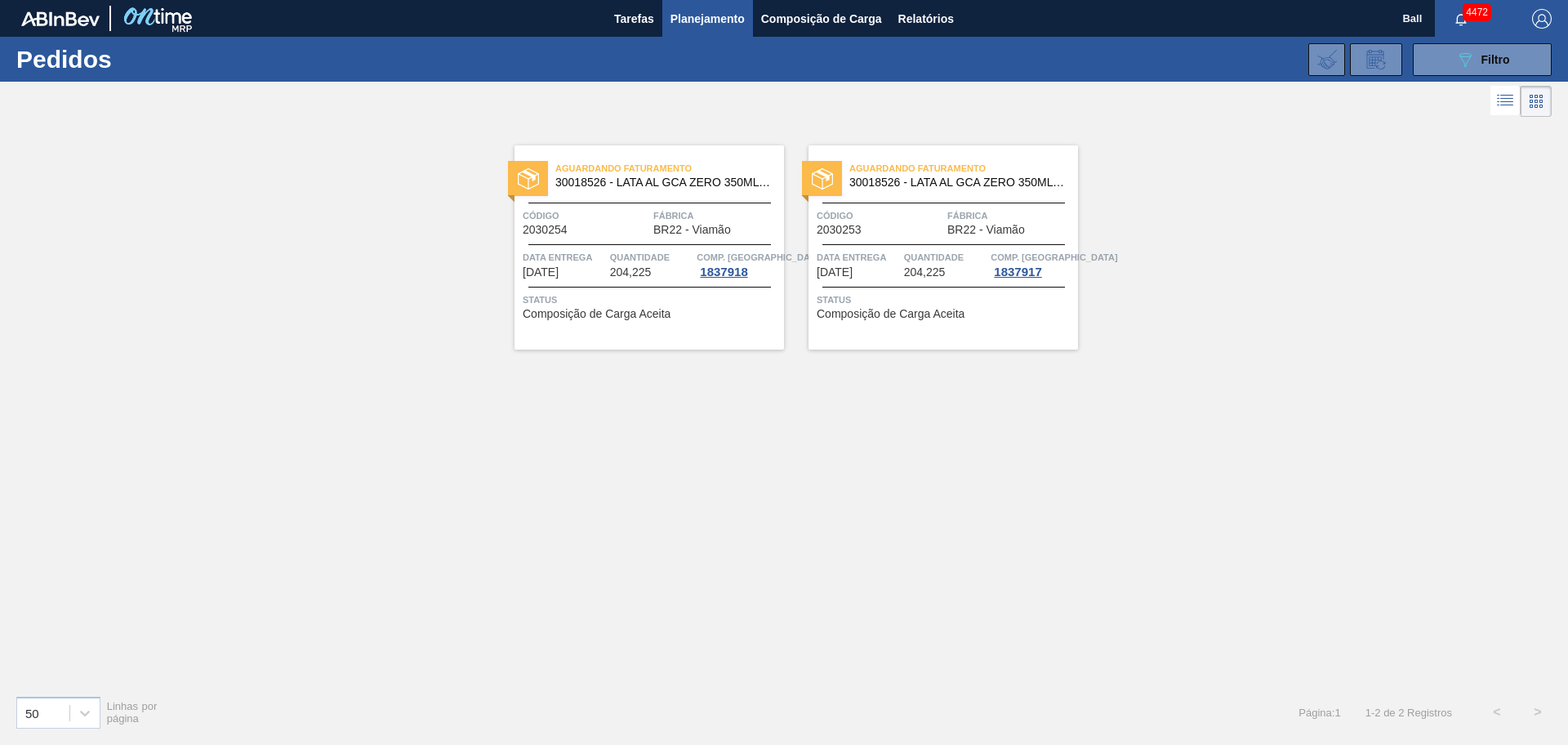
click at [630, 270] on span "204,225" at bounding box center [630, 272] width 41 height 13
click at [867, 239] on div "Aguardando Faturamento 30018526 - LATA AL GCA ZERO 350ML NIV23 Código 2030253 F…" at bounding box center [943, 248] width 270 height 204
click at [879, 233] on div "Código 2030253" at bounding box center [879, 222] width 126 height 29
click at [657, 224] on span "BR22 - Viamão" at bounding box center [692, 229] width 77 height 13
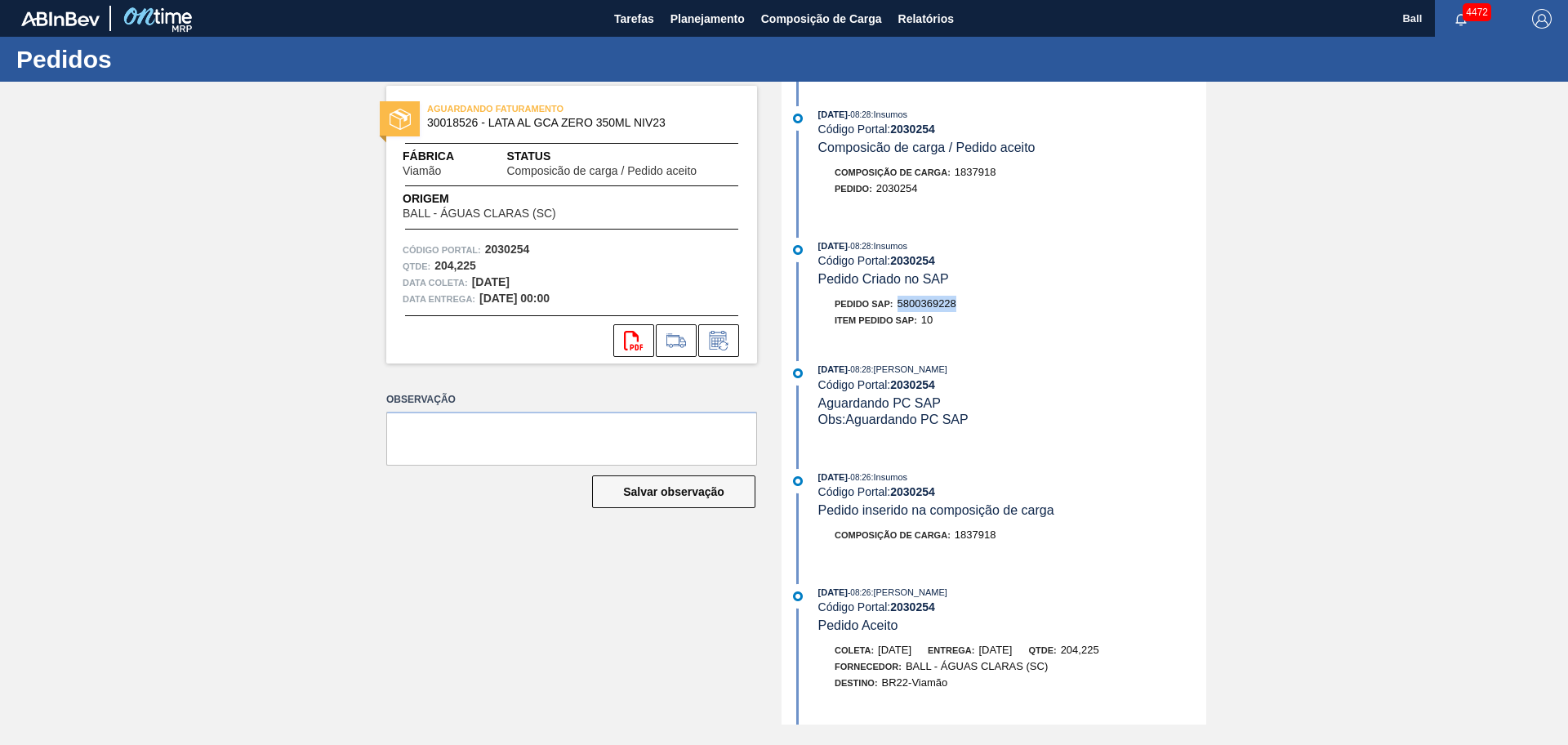
drag, startPoint x: 965, startPoint y: 307, endPoint x: 900, endPoint y: 306, distance: 65.0
click at [900, 306] on div "Pedido SAP: 5800369228" at bounding box center [1012, 304] width 387 height 16
copy span "5800369228"
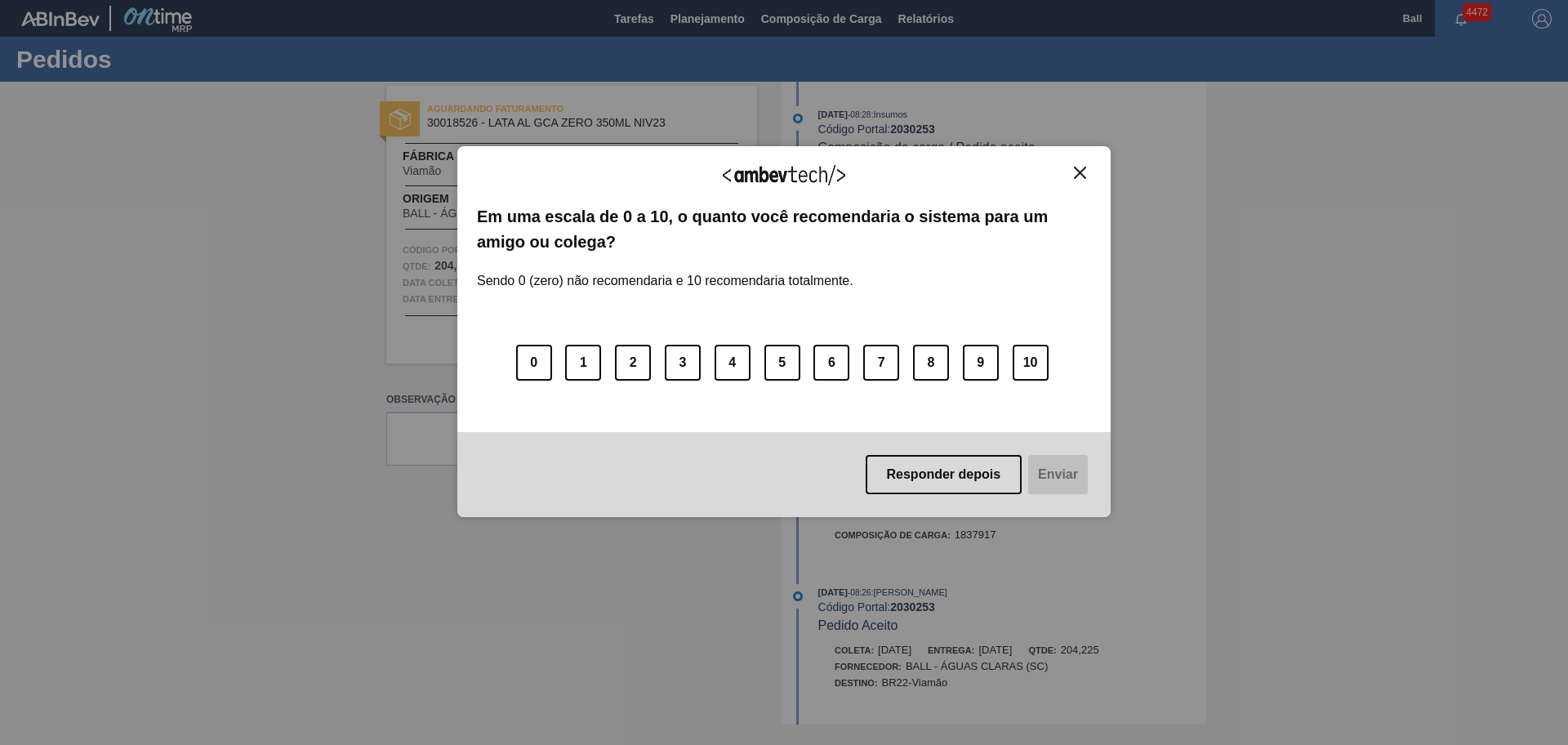
click at [1079, 171] on img "Close" at bounding box center [1079, 173] width 13 height 13
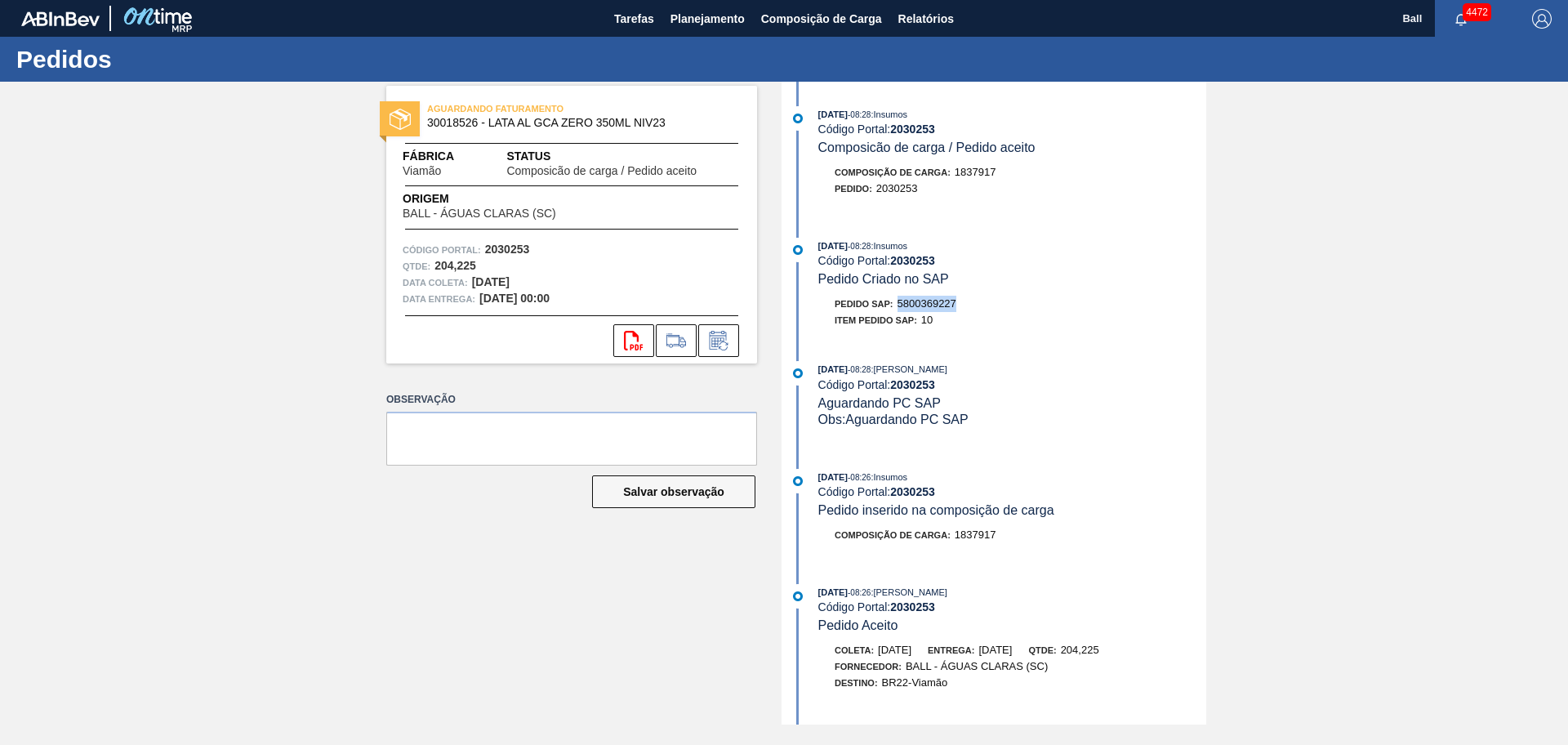
drag, startPoint x: 966, startPoint y: 300, endPoint x: 899, endPoint y: 300, distance: 67.0
click at [899, 300] on div "Pedido SAP: 5800369227" at bounding box center [1012, 304] width 387 height 16
copy span "5800369227"
